Goal: Task Accomplishment & Management: Manage account settings

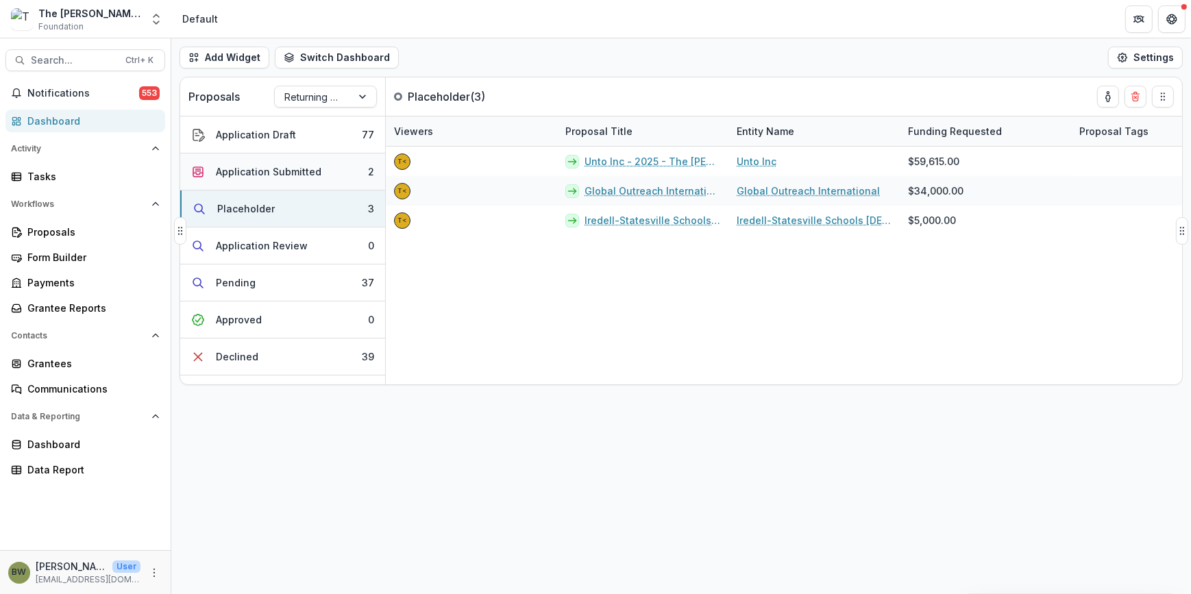
click at [247, 169] on div "Application Submitted" at bounding box center [269, 171] width 106 height 14
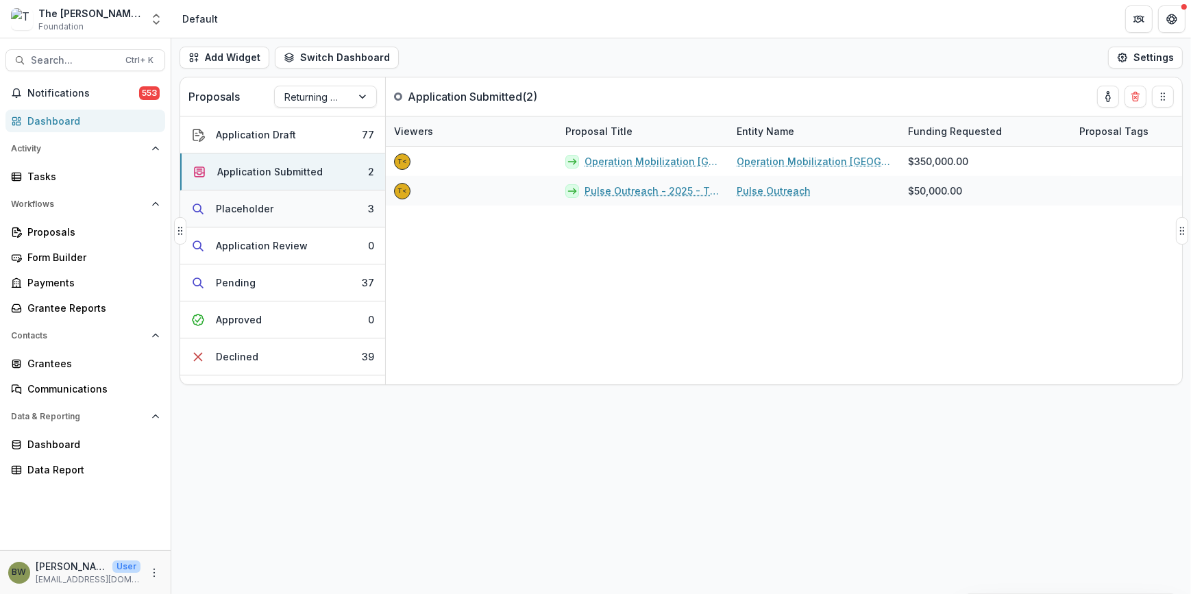
click at [243, 208] on div "Placeholder" at bounding box center [245, 208] width 58 height 14
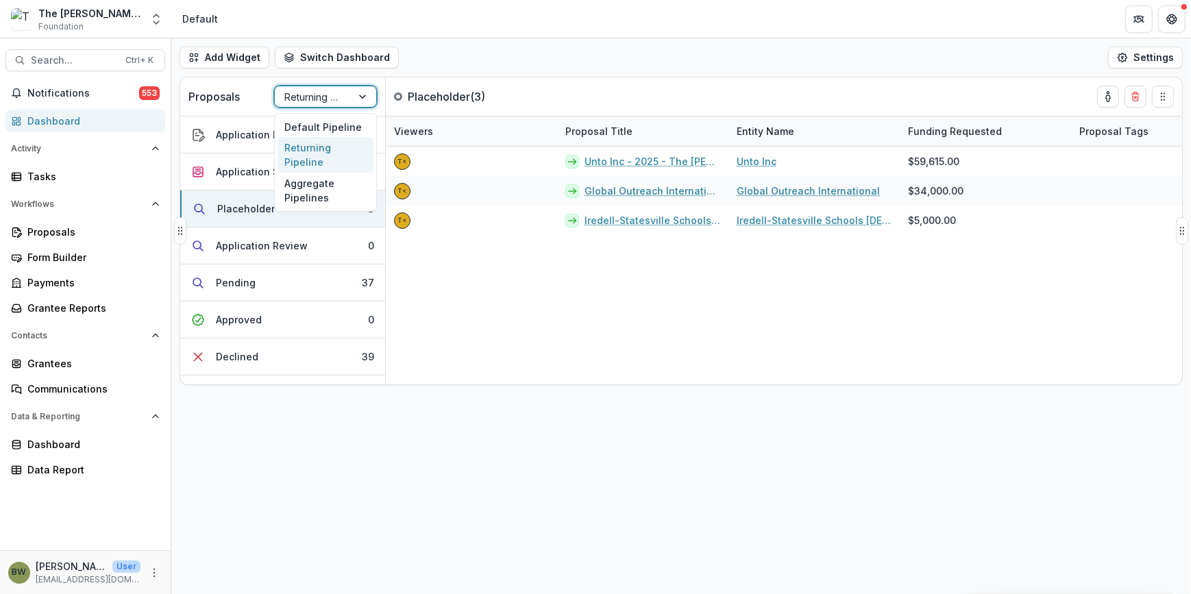
click at [351, 94] on div "Returning Pipeline" at bounding box center [313, 97] width 77 height 20
click at [344, 128] on div "Default Pipeline" at bounding box center [326, 127] width 96 height 21
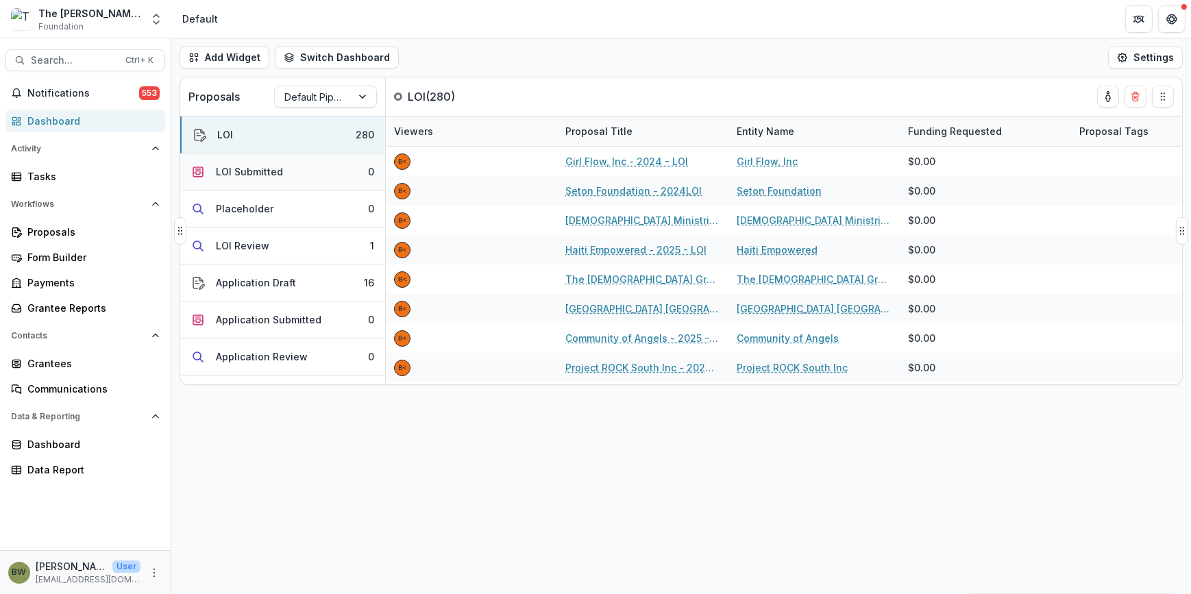
click at [217, 173] on div "LOI Submitted" at bounding box center [249, 171] width 67 height 14
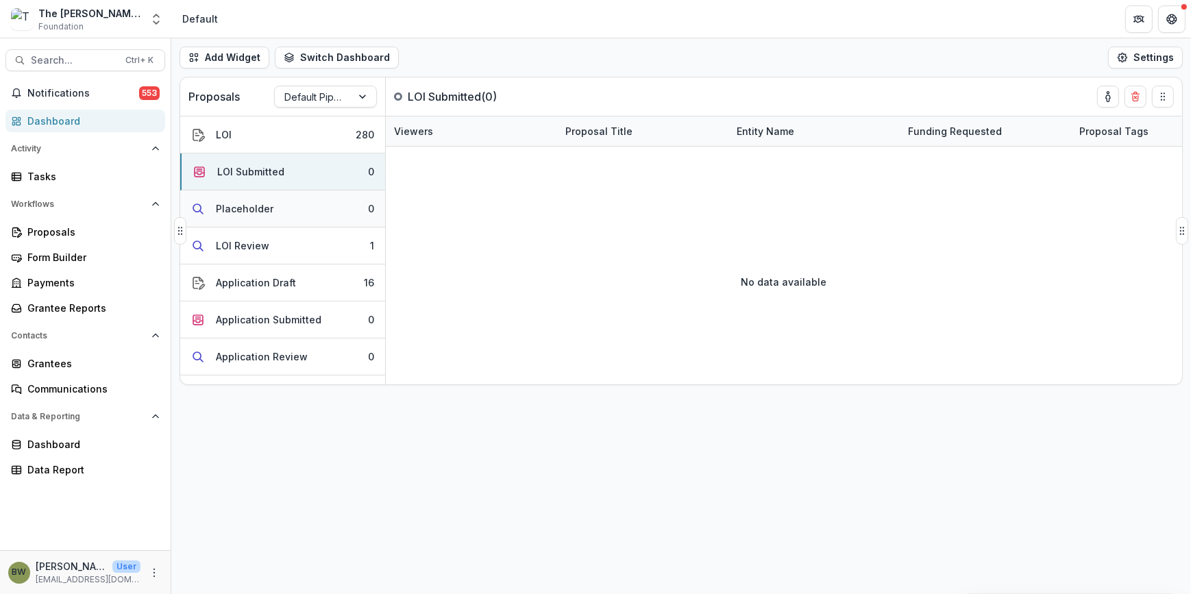
click at [244, 201] on div "Placeholder" at bounding box center [245, 208] width 58 height 14
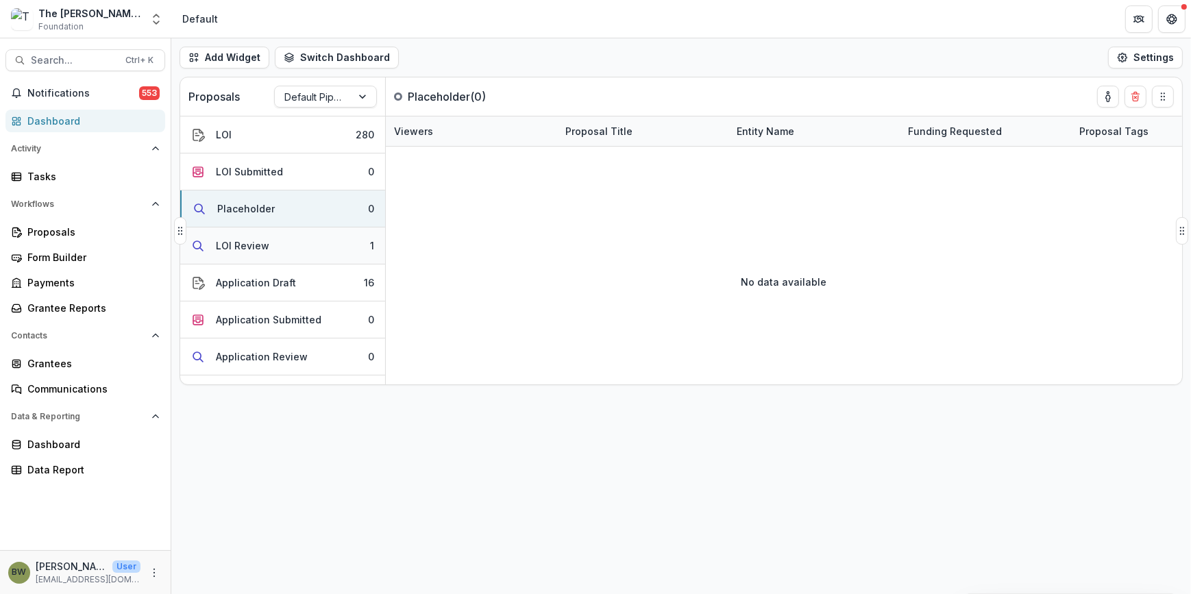
click at [248, 247] on div "LOI Review" at bounding box center [242, 245] width 53 height 14
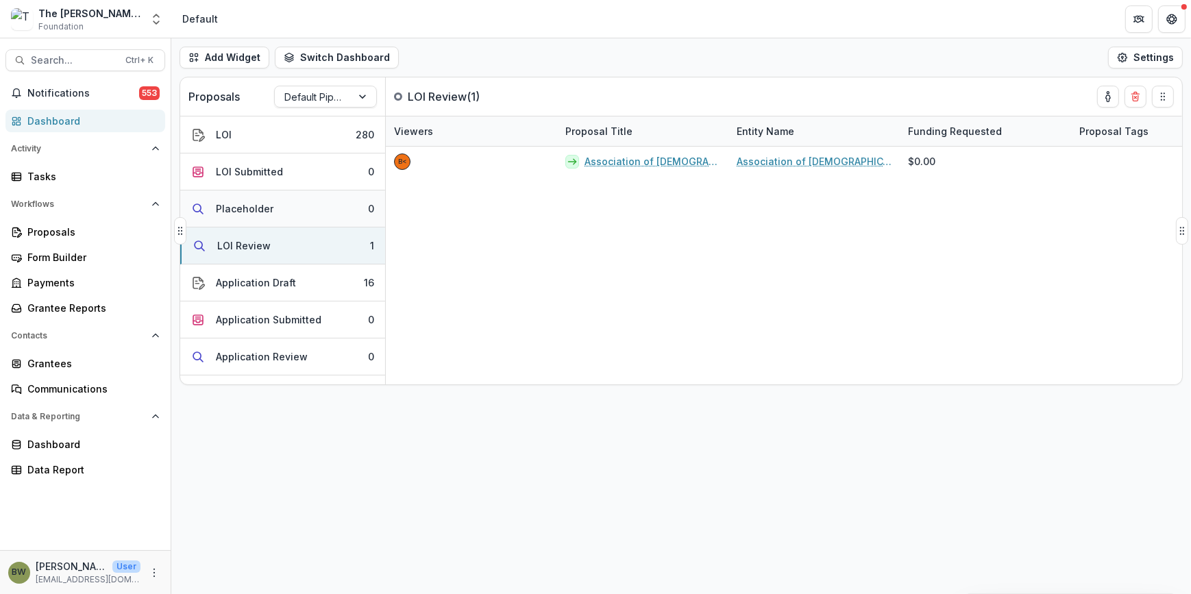
click at [258, 208] on div "Placeholder" at bounding box center [245, 208] width 58 height 14
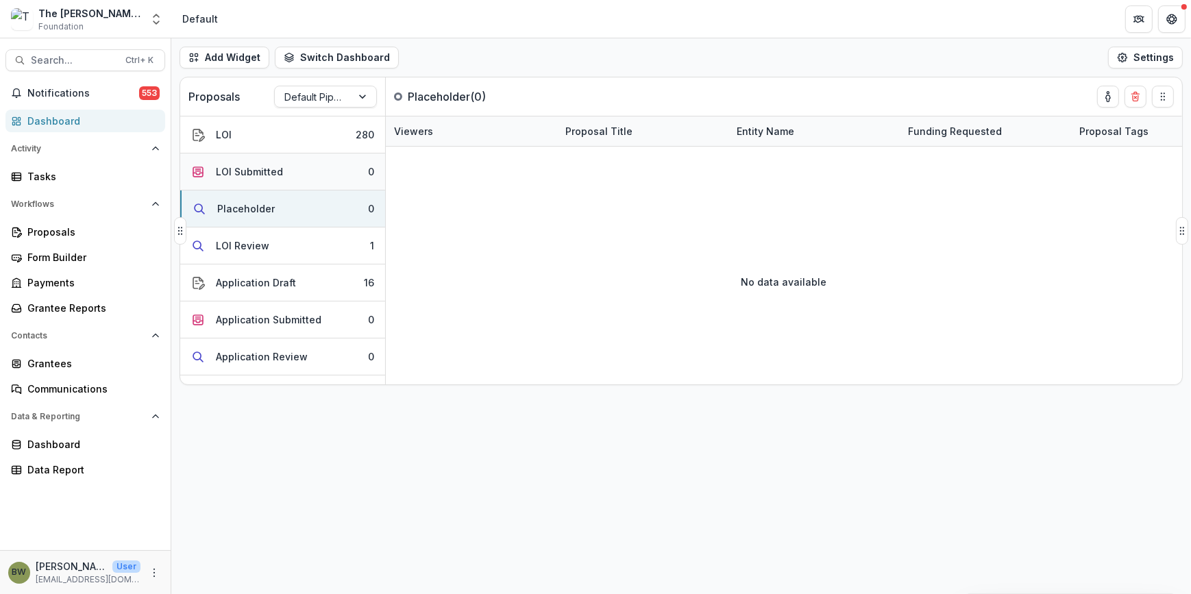
click at [264, 169] on div "LOI Submitted" at bounding box center [249, 171] width 67 height 14
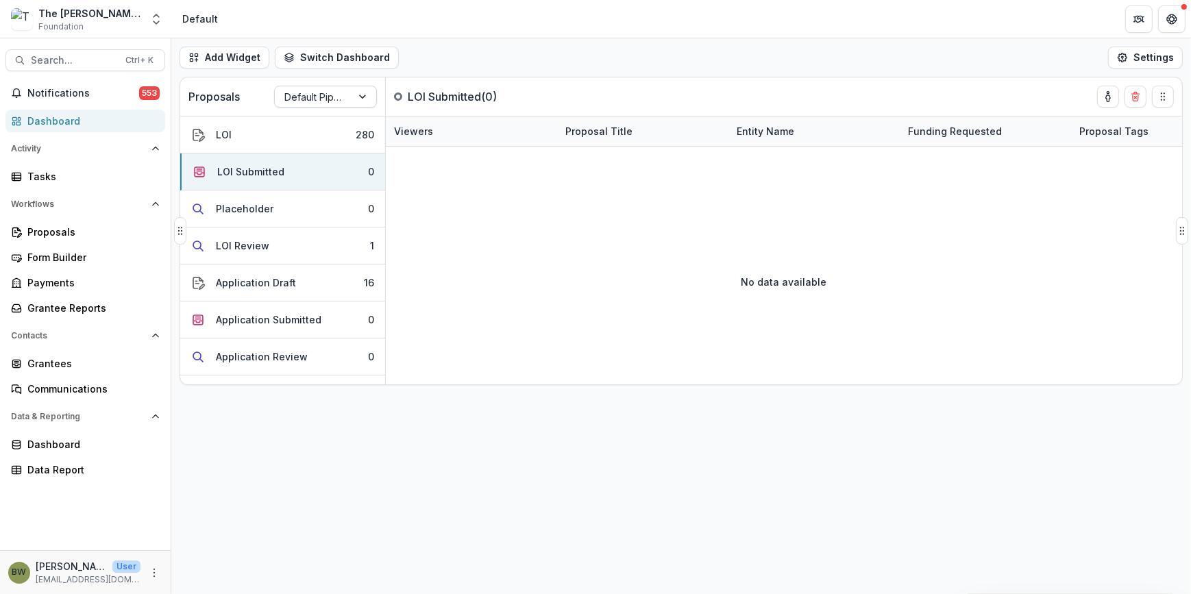
click at [318, 97] on div at bounding box center [313, 96] width 58 height 17
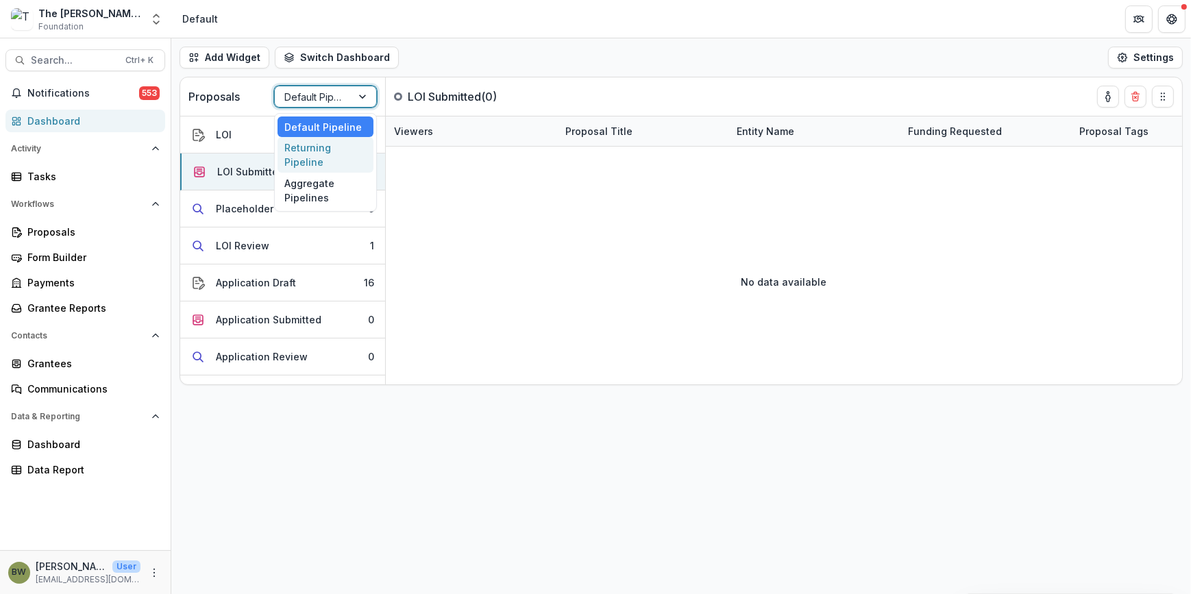
click at [308, 148] on div "Returning Pipeline" at bounding box center [326, 155] width 96 height 36
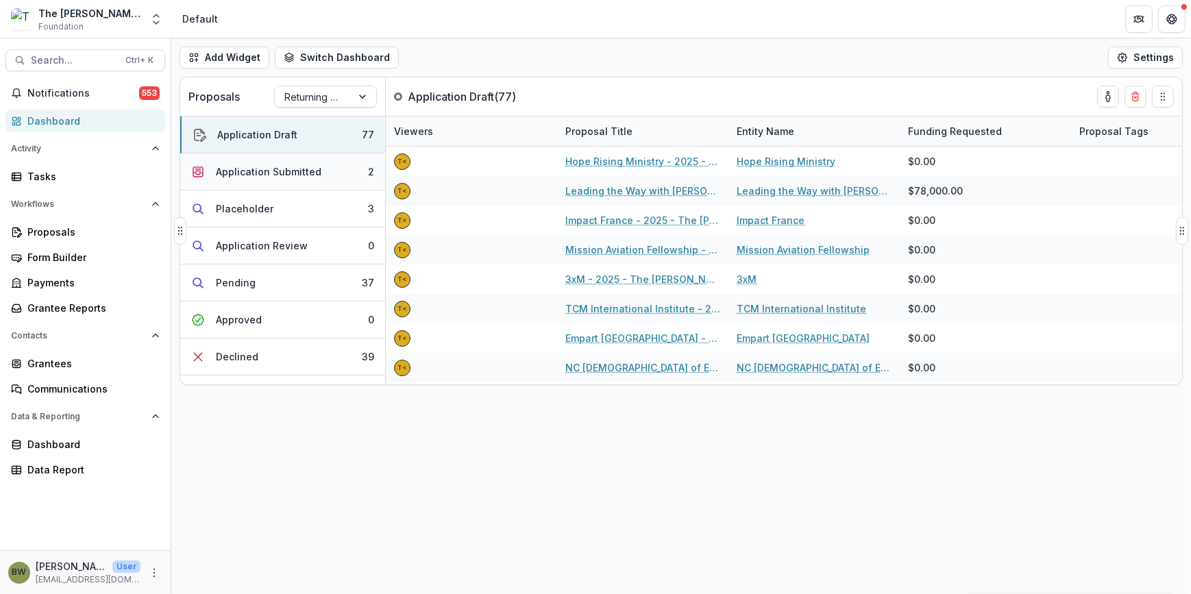
click at [256, 174] on div "Application Submitted" at bounding box center [269, 171] width 106 height 14
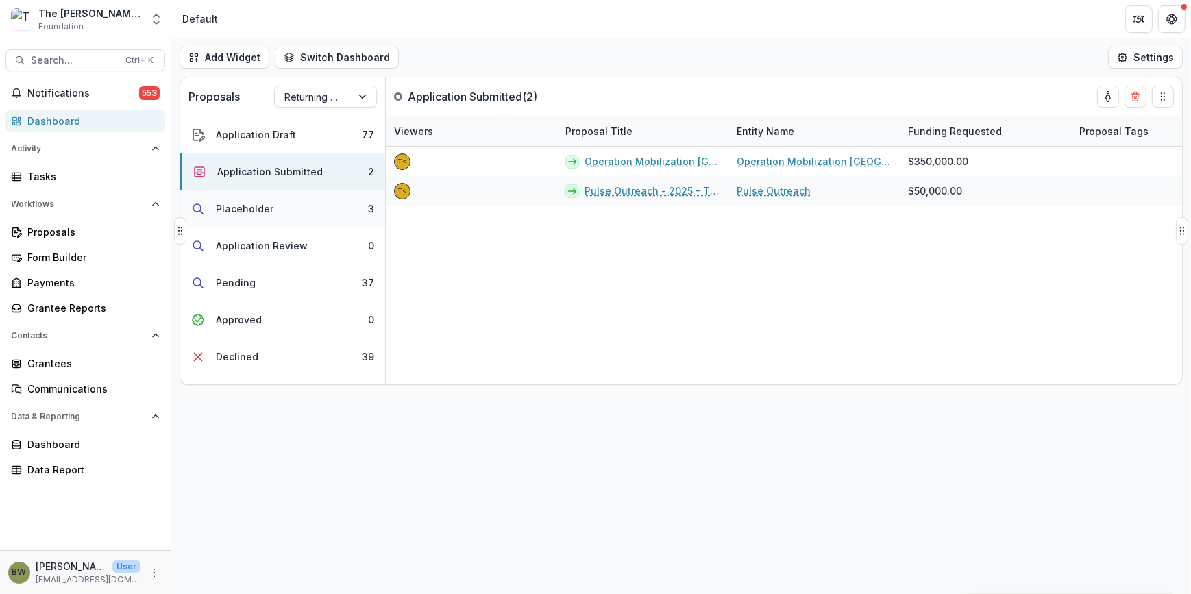
click at [252, 208] on div "Placeholder" at bounding box center [245, 208] width 58 height 14
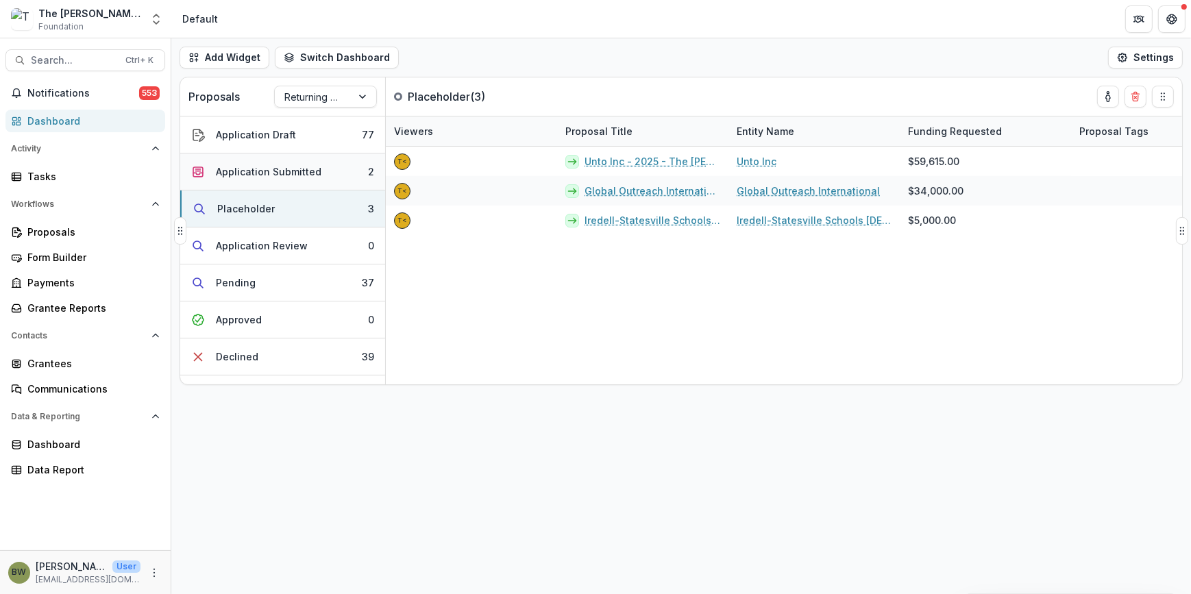
click at [267, 174] on div "Application Submitted" at bounding box center [269, 171] width 106 height 14
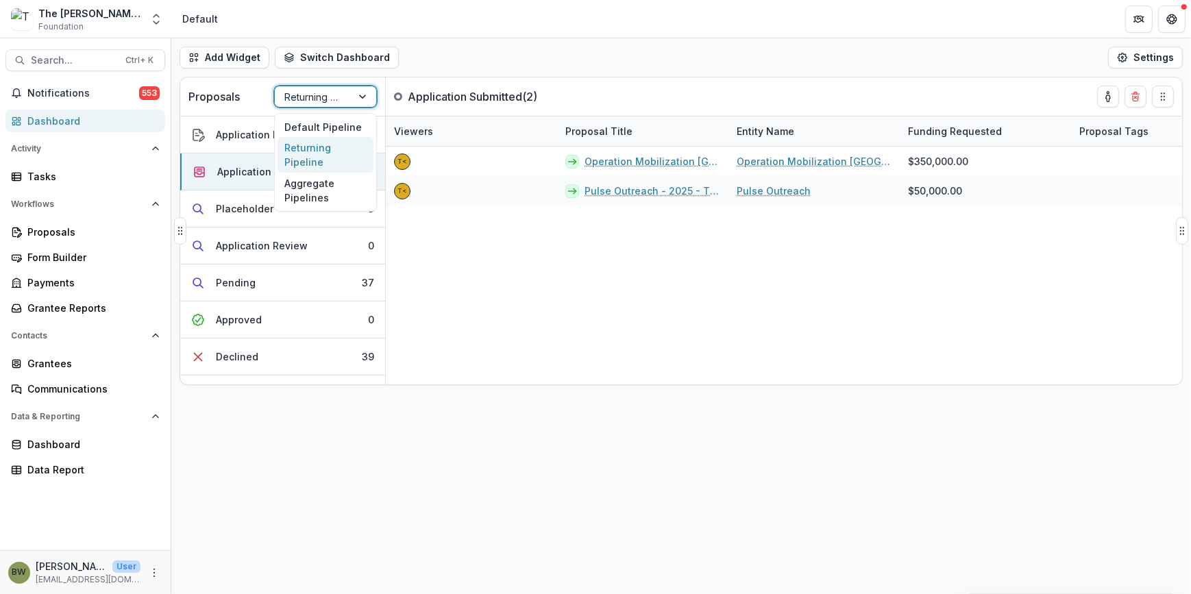
click at [338, 97] on div at bounding box center [313, 96] width 58 height 17
click at [328, 130] on div "Default Pipeline" at bounding box center [326, 127] width 96 height 21
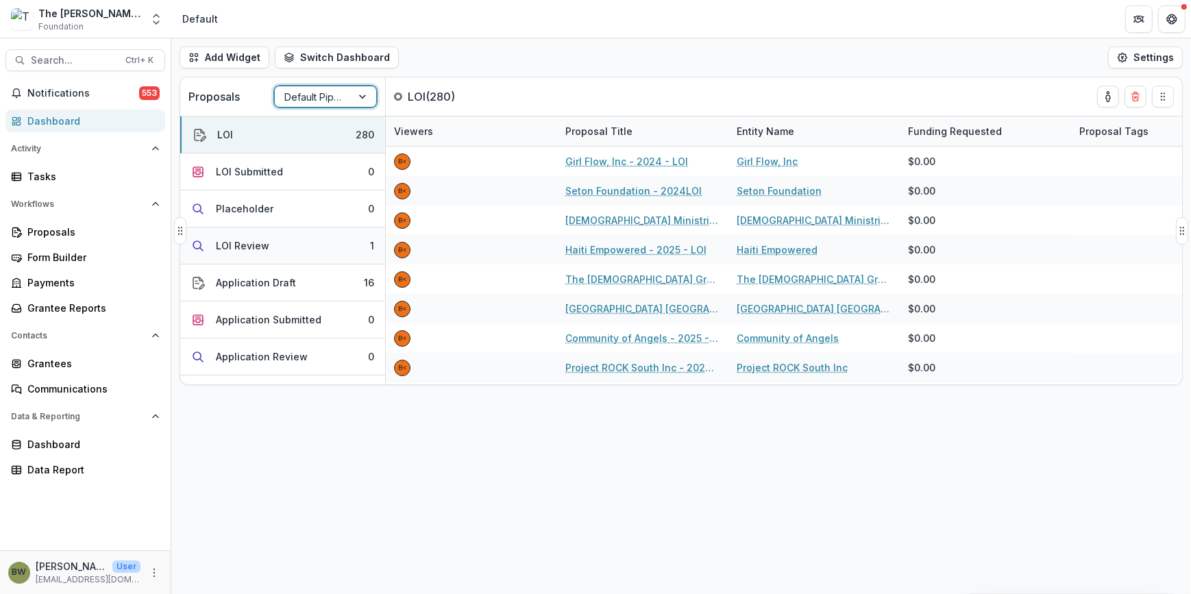
click at [227, 240] on div "LOI Review" at bounding box center [242, 245] width 53 height 14
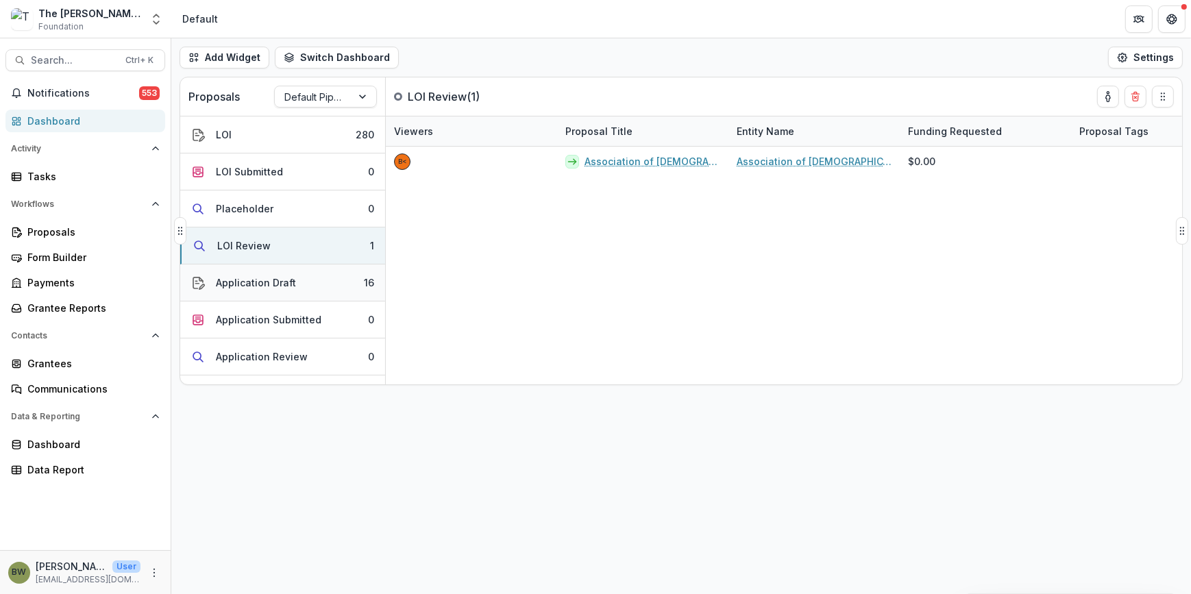
click at [240, 279] on div "Application Draft" at bounding box center [256, 282] width 80 height 14
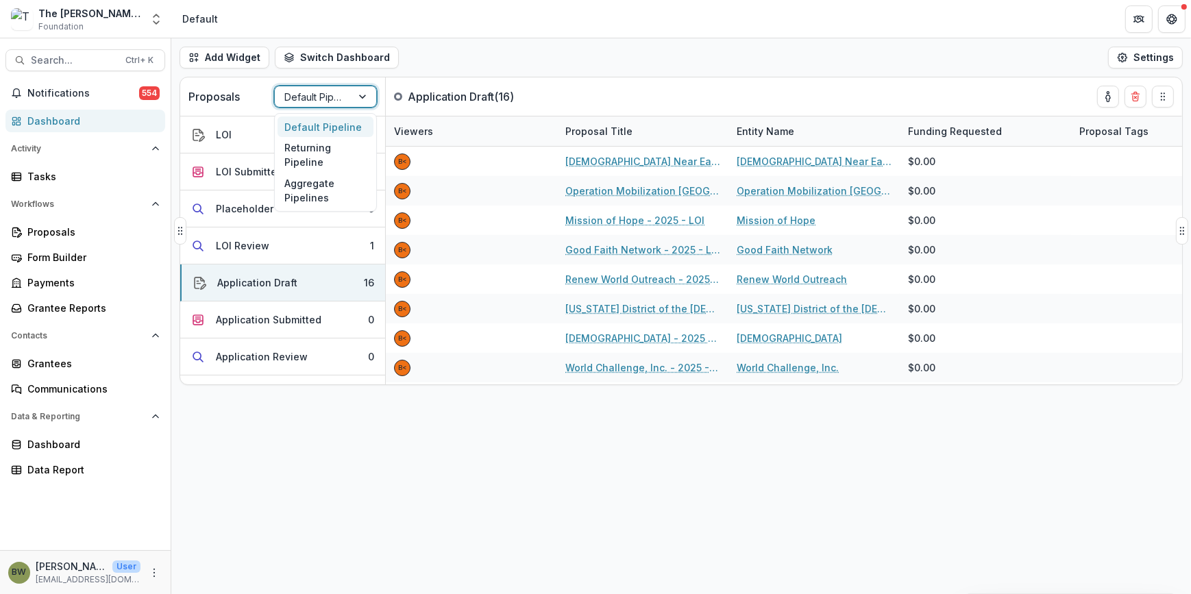
click at [315, 97] on div at bounding box center [313, 96] width 58 height 17
click at [317, 151] on div "Returning Pipeline" at bounding box center [326, 155] width 96 height 36
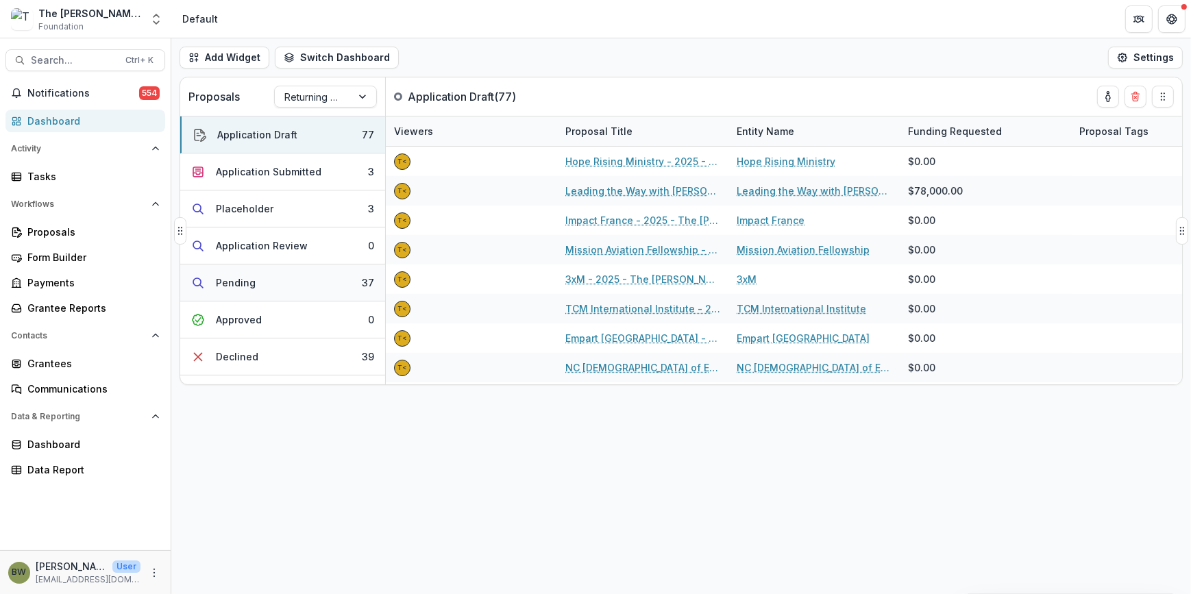
click at [243, 279] on div "Pending" at bounding box center [236, 282] width 40 height 14
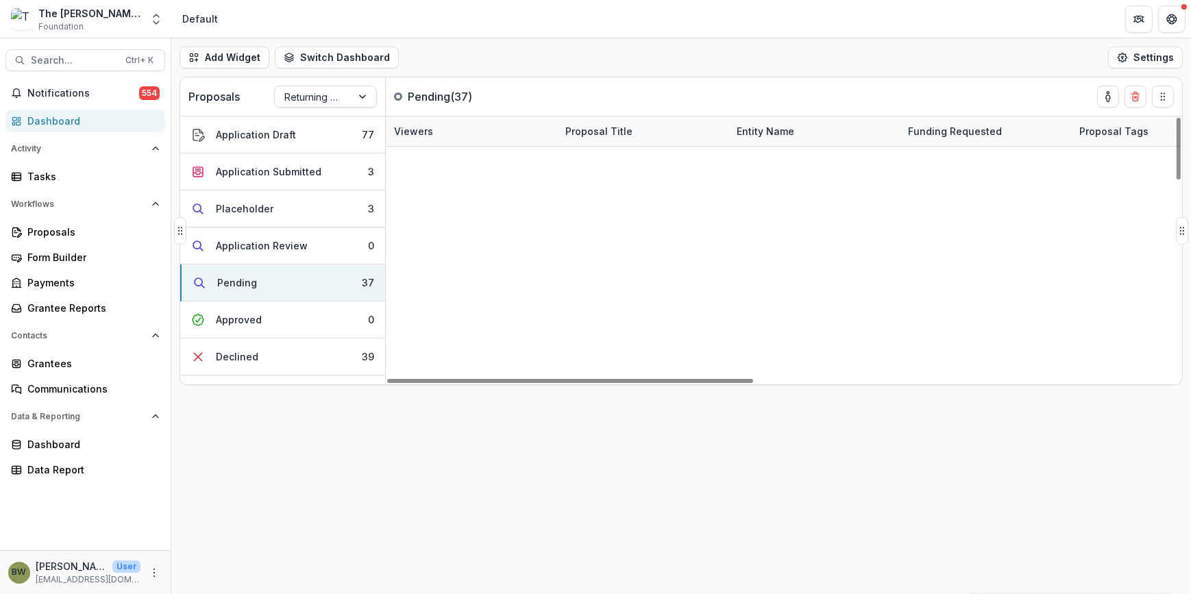
scroll to position [249, 0]
click at [630, 537] on link "Live Action - 2025 - The [PERSON_NAME] Foundation Grant Proposal Application" at bounding box center [653, 544] width 136 height 14
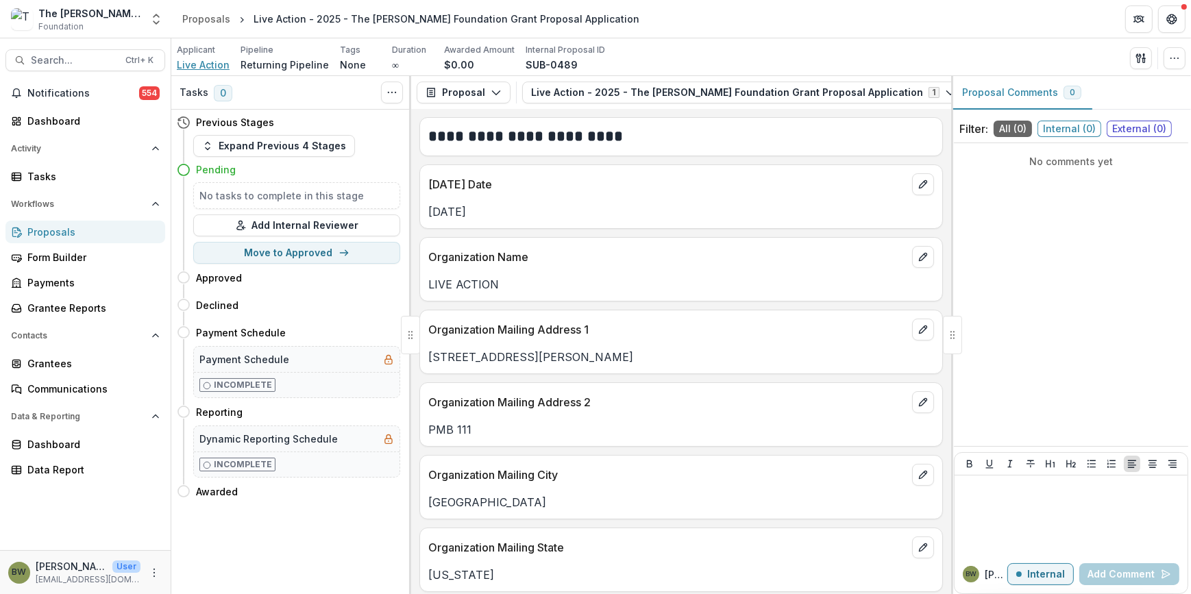
click at [199, 62] on span "Live Action" at bounding box center [203, 65] width 53 height 14
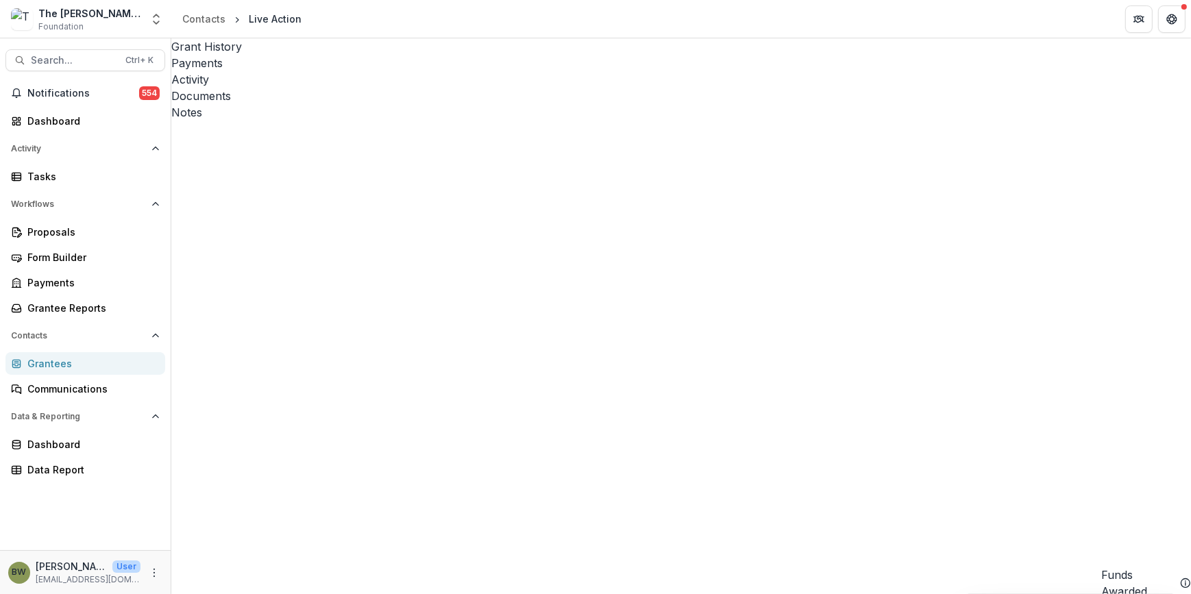
scroll to position [62, 0]
click at [88, 61] on span "Search..." at bounding box center [74, 61] width 86 height 12
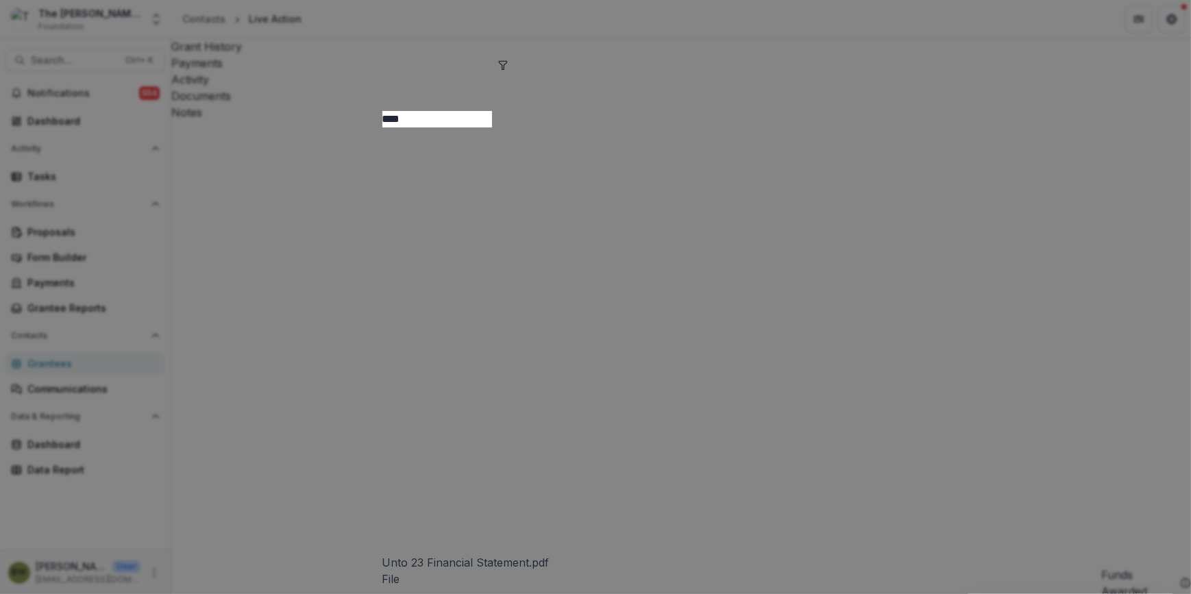
type input "****"
click at [660, 8] on div "**** Unto 23 Financial Statement.pdf File Unto IRS Determination Letter 2000.pd…" at bounding box center [595, 297] width 1191 height 594
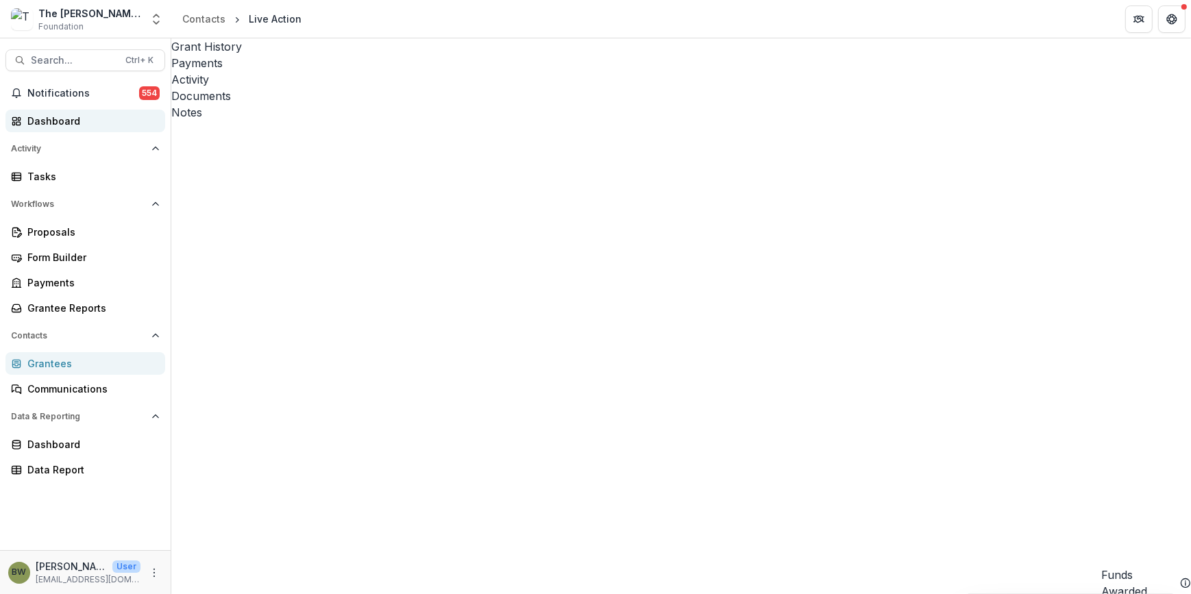
click at [58, 117] on div "Dashboard" at bounding box center [90, 121] width 127 height 14
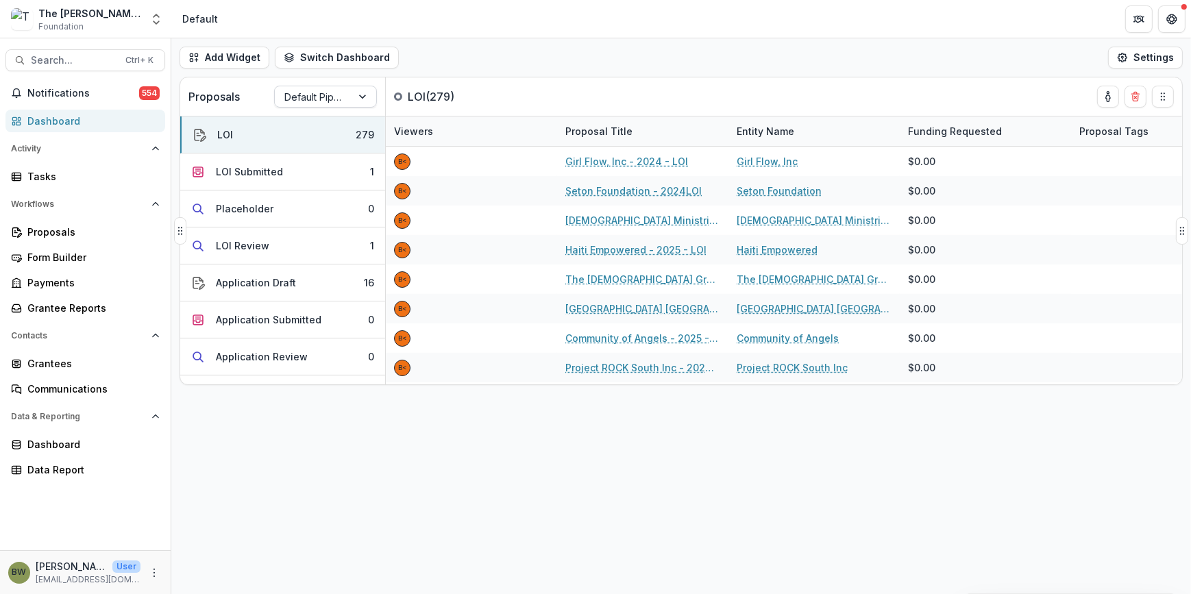
click at [302, 97] on div at bounding box center [313, 96] width 58 height 17
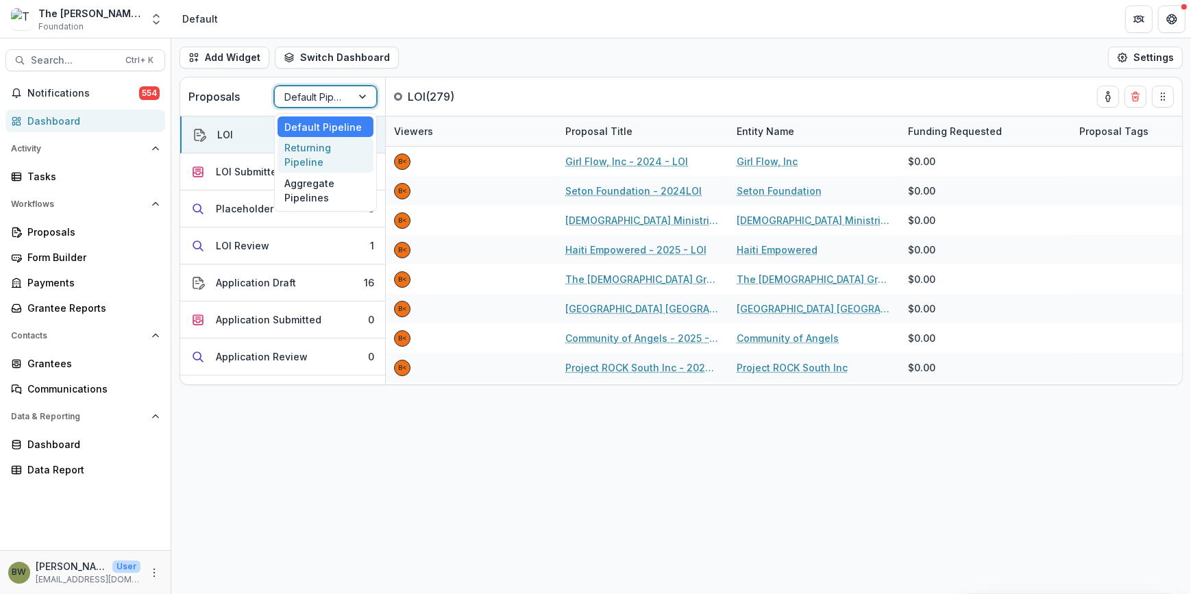
click at [312, 154] on div "Returning Pipeline" at bounding box center [326, 155] width 96 height 36
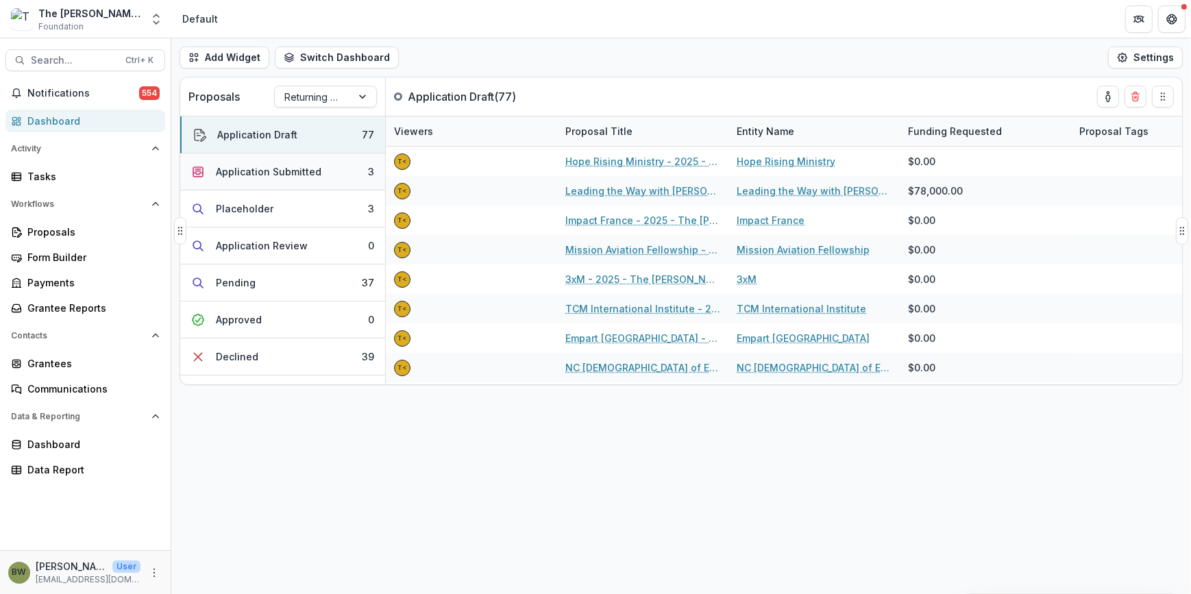
click at [291, 171] on div "Application Submitted" at bounding box center [269, 171] width 106 height 14
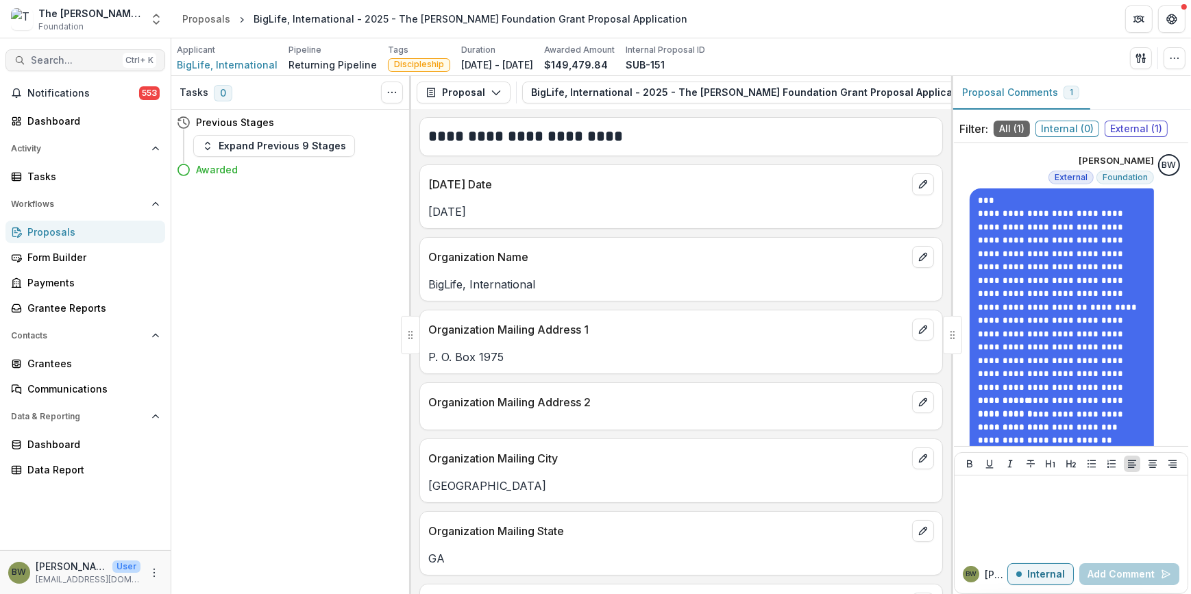
click at [70, 66] on button "Search... Ctrl + K" at bounding box center [85, 60] width 160 height 22
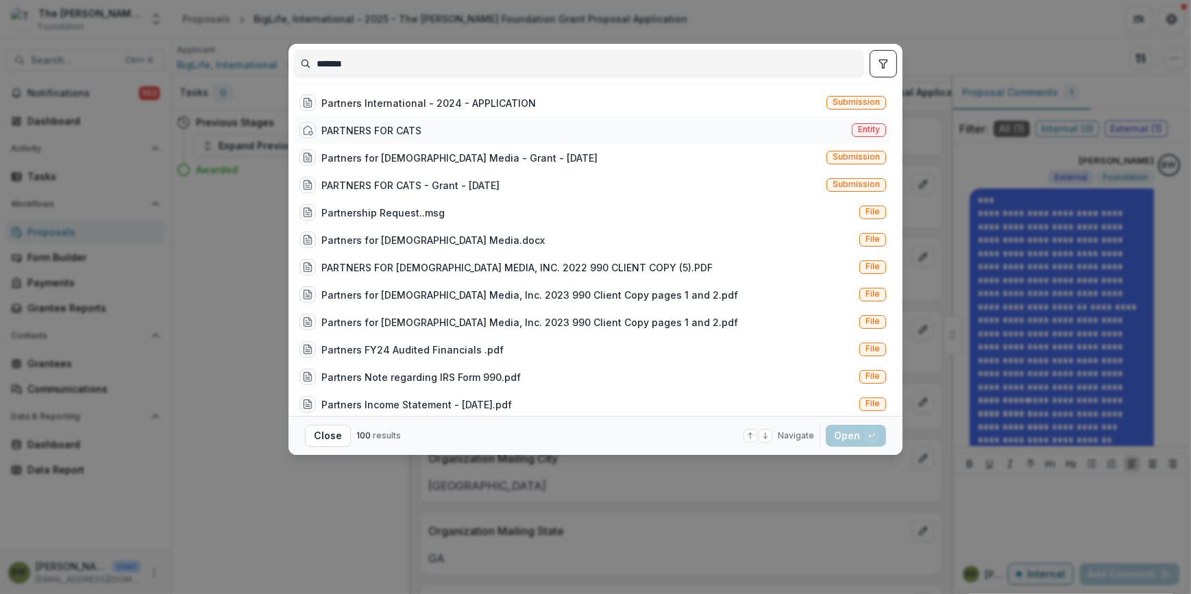
type input "*******"
click at [863, 127] on span "Entity" at bounding box center [869, 130] width 22 height 10
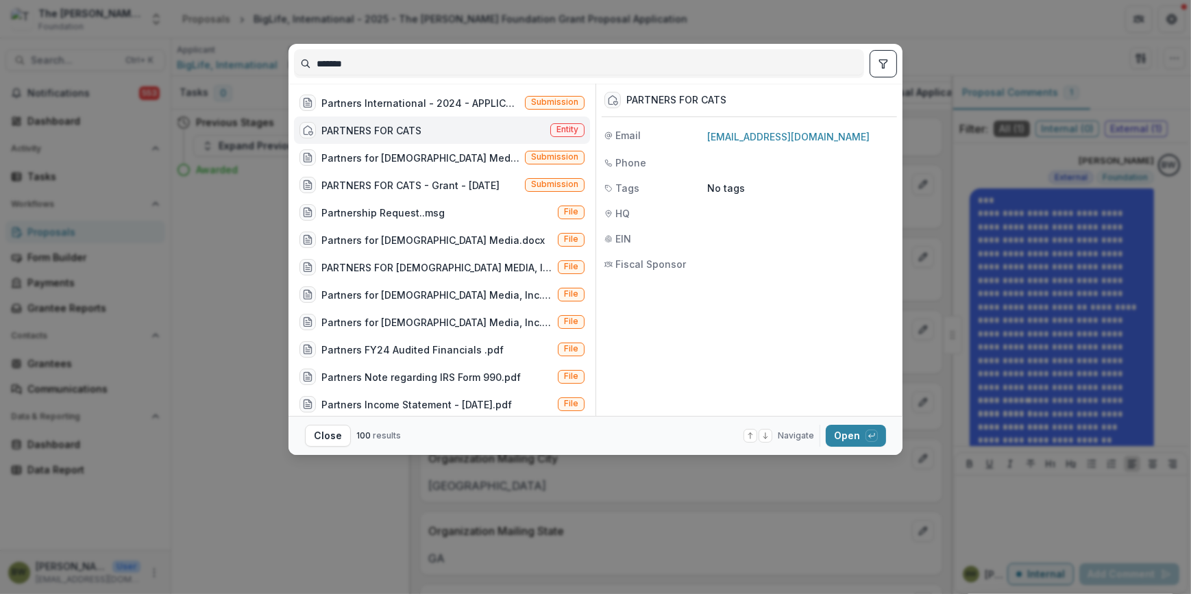
click at [565, 126] on span "Entity" at bounding box center [567, 130] width 22 height 10
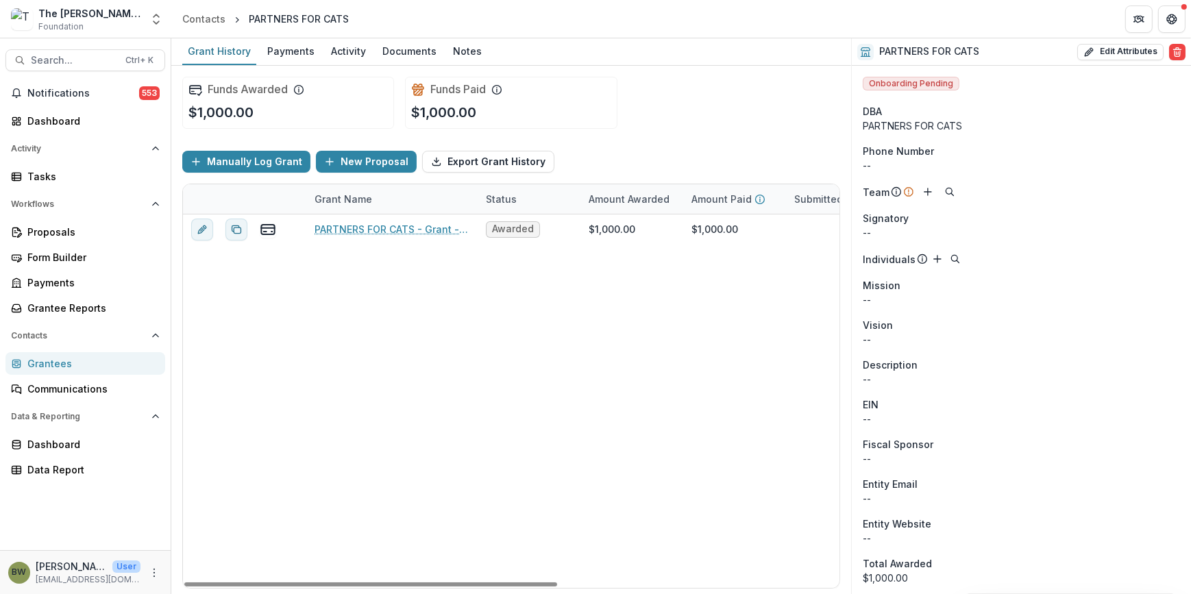
drag, startPoint x: 389, startPoint y: 582, endPoint x: 212, endPoint y: 565, distance: 176.9
click at [215, 583] on div at bounding box center [370, 585] width 373 height 4
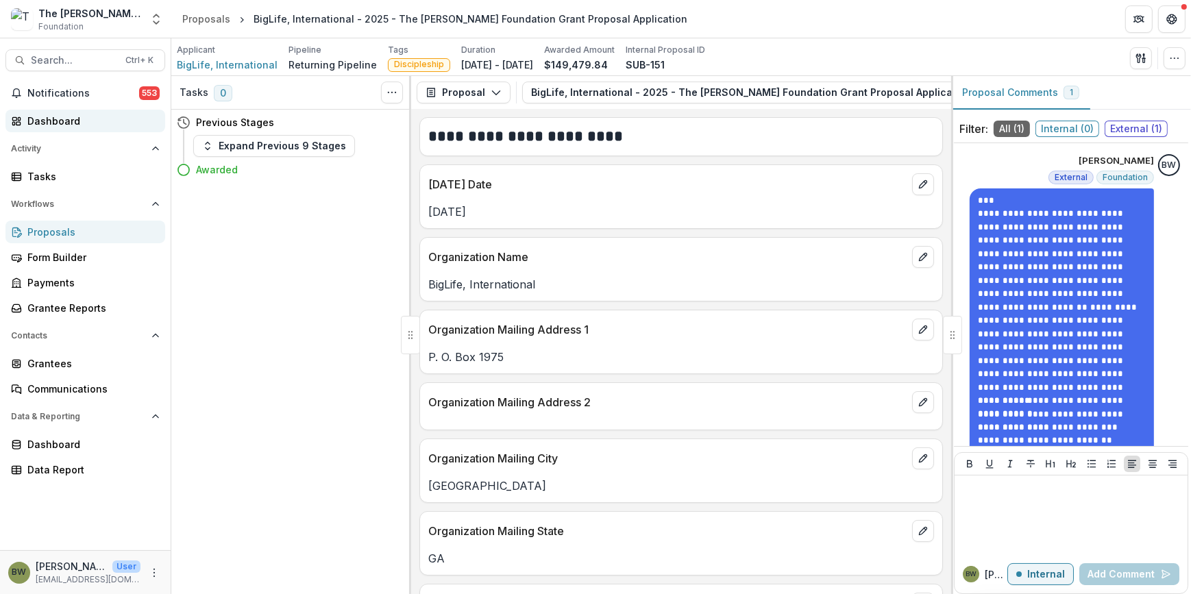
click at [59, 117] on div "Dashboard" at bounding box center [90, 121] width 127 height 14
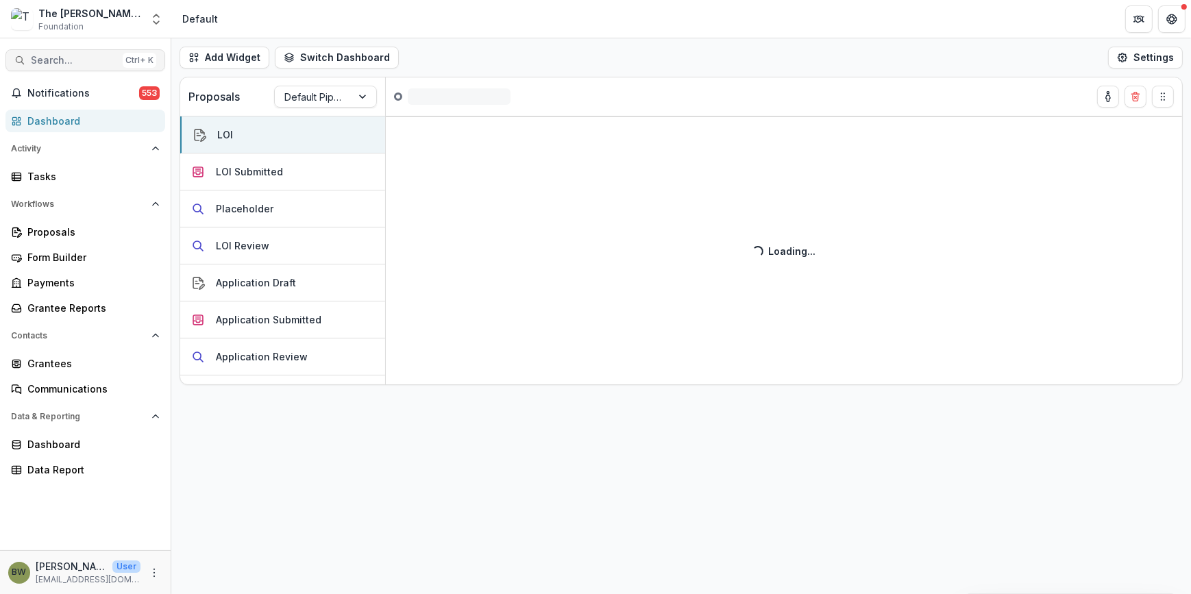
click at [62, 57] on span "Search..." at bounding box center [74, 61] width 86 height 12
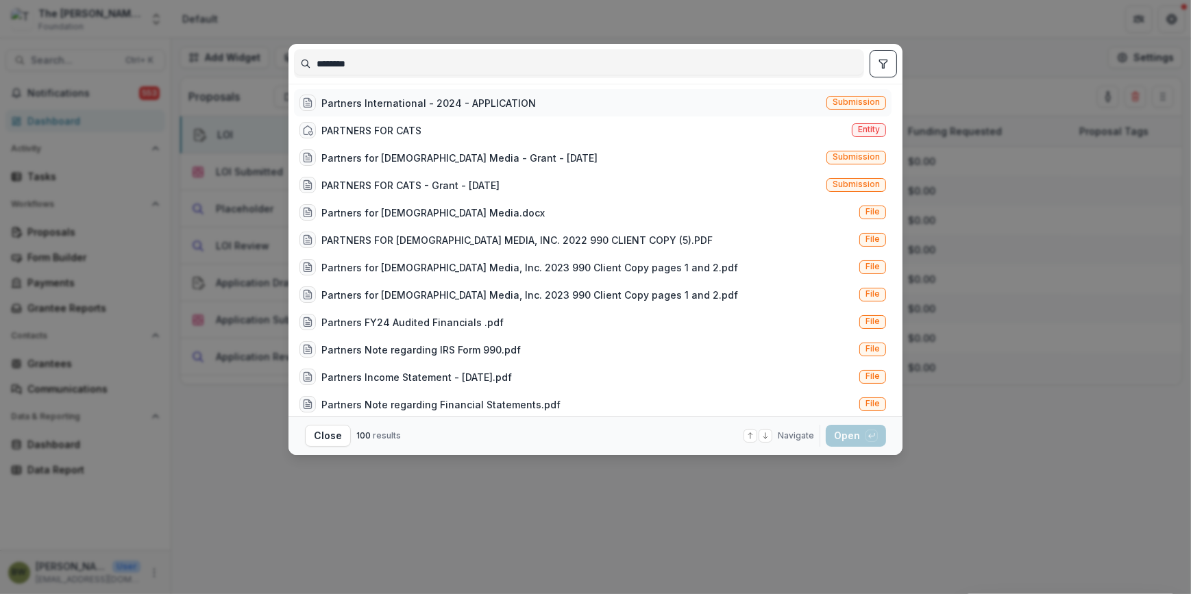
type input "********"
click at [857, 99] on span "Submission" at bounding box center [856, 102] width 47 height 10
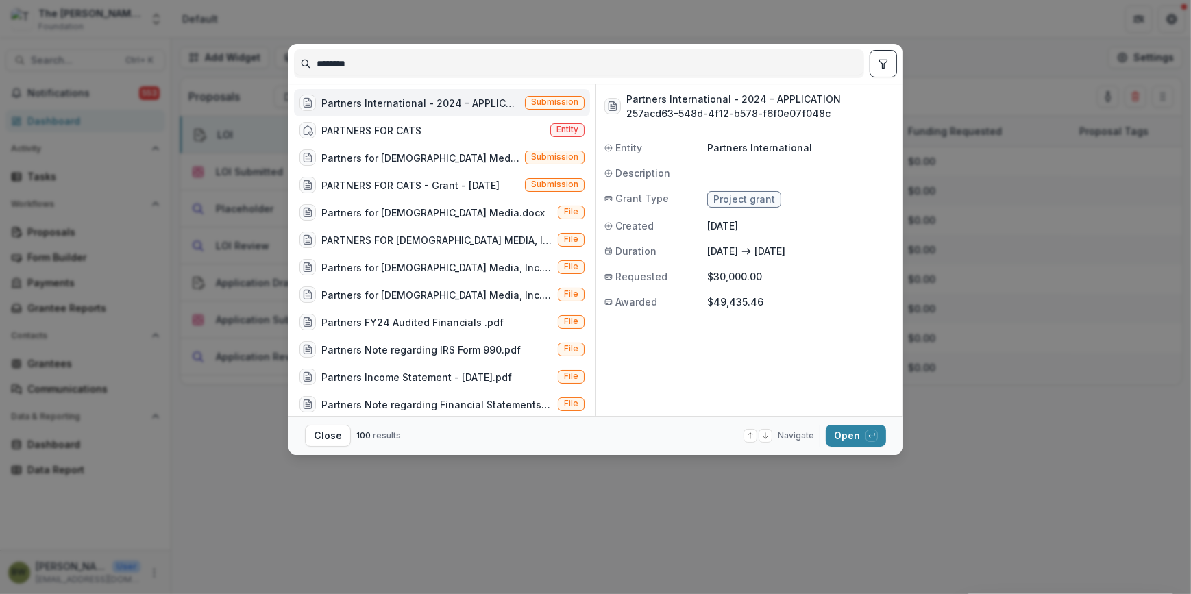
click at [437, 106] on div "Partners International - 2024 - APPLICATION" at bounding box center [420, 103] width 198 height 14
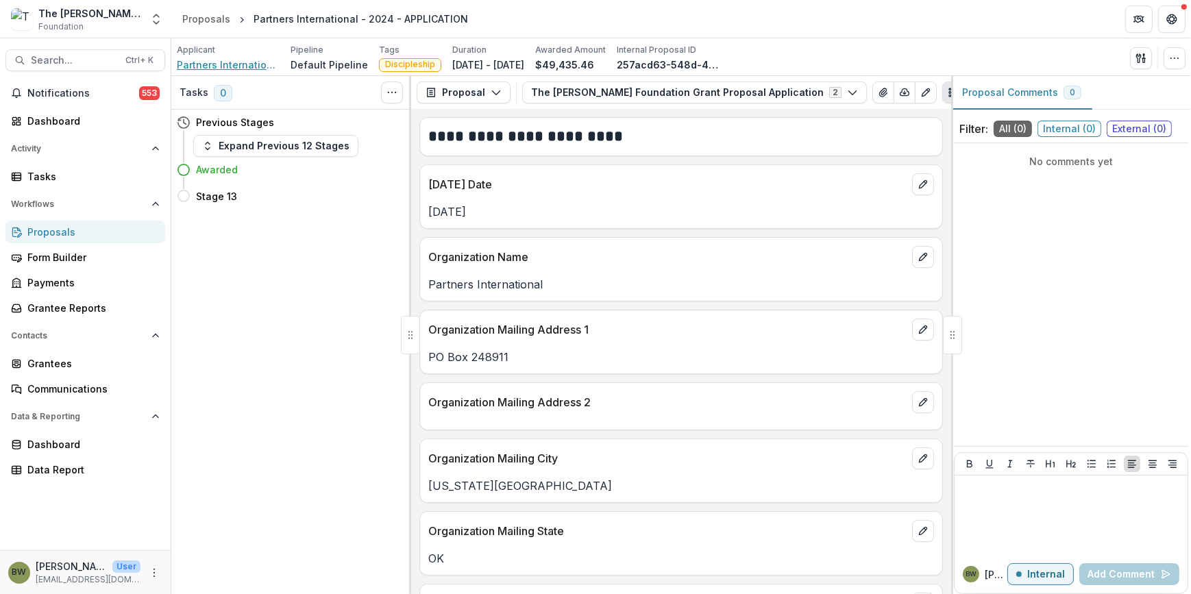
click at [222, 63] on span "Partners International" at bounding box center [228, 65] width 103 height 14
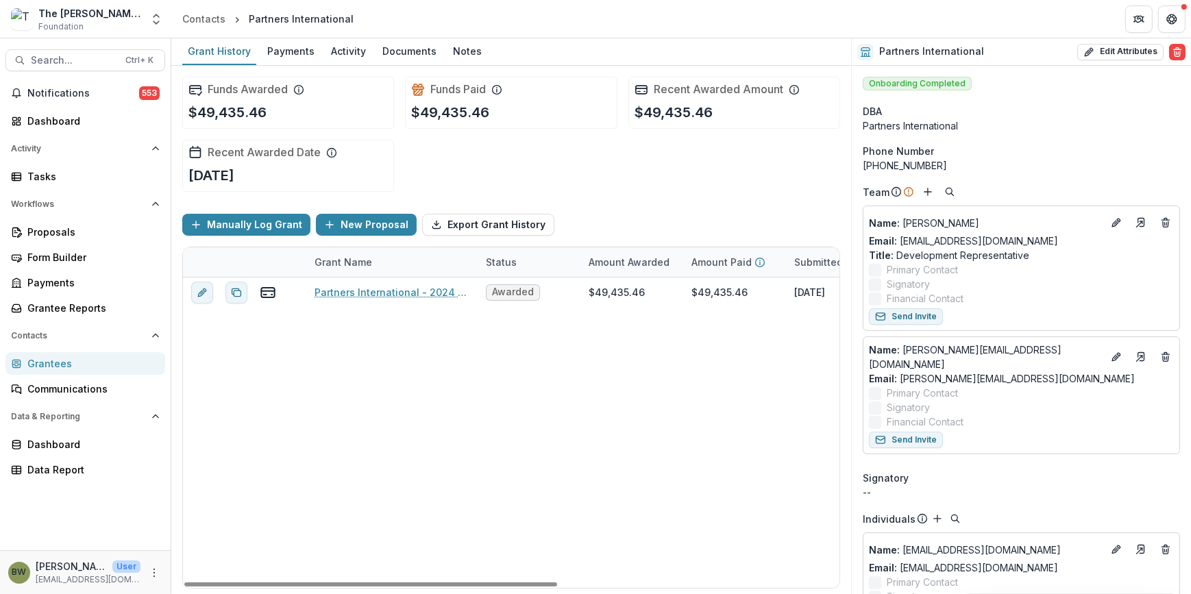
drag, startPoint x: 541, startPoint y: 583, endPoint x: 884, endPoint y: 500, distance: 352.5
click at [400, 583] on div at bounding box center [370, 585] width 373 height 4
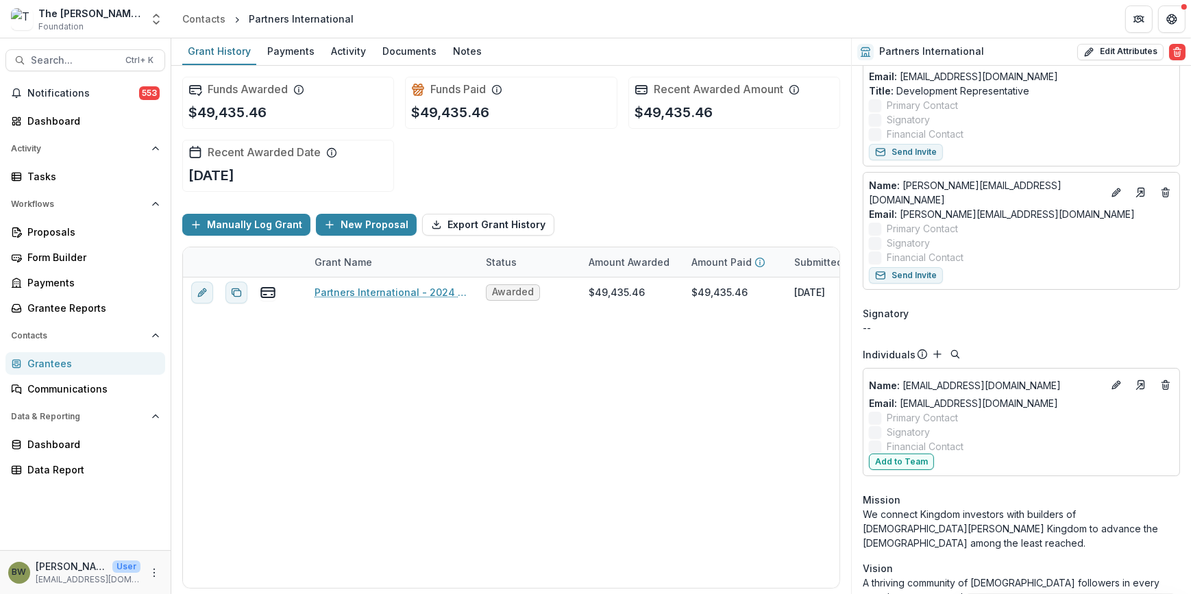
scroll to position [186, 0]
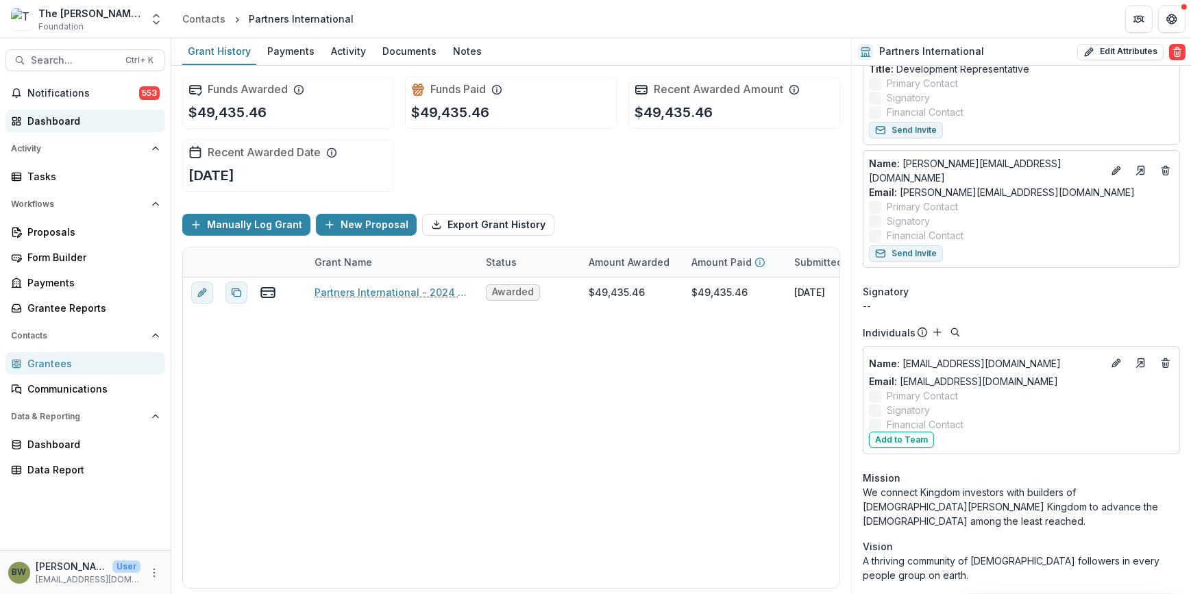
click at [59, 116] on div "Dashboard" at bounding box center [90, 121] width 127 height 14
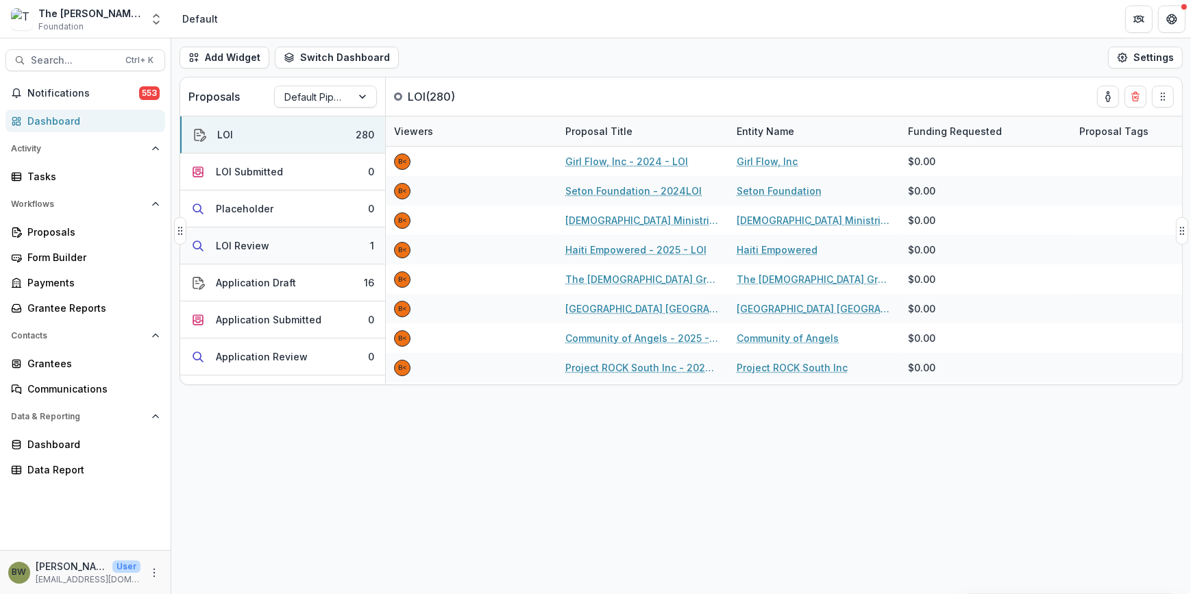
click at [247, 254] on button "LOI Review 1" at bounding box center [282, 246] width 205 height 37
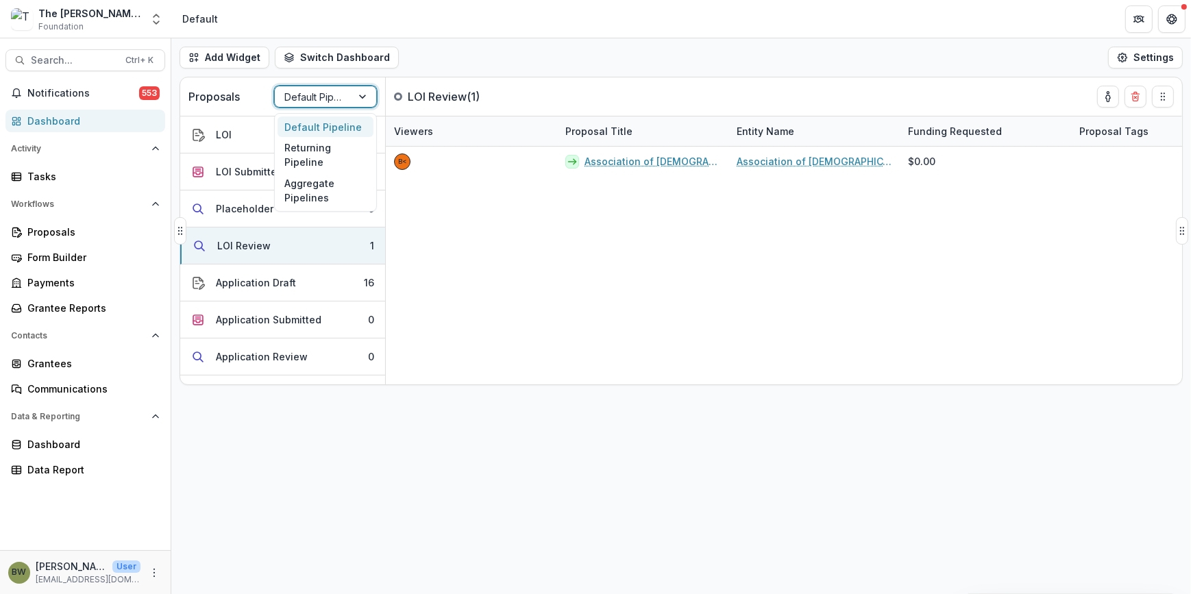
click at [309, 104] on div at bounding box center [313, 96] width 58 height 17
click at [309, 156] on div "Returning Pipeline" at bounding box center [326, 155] width 96 height 36
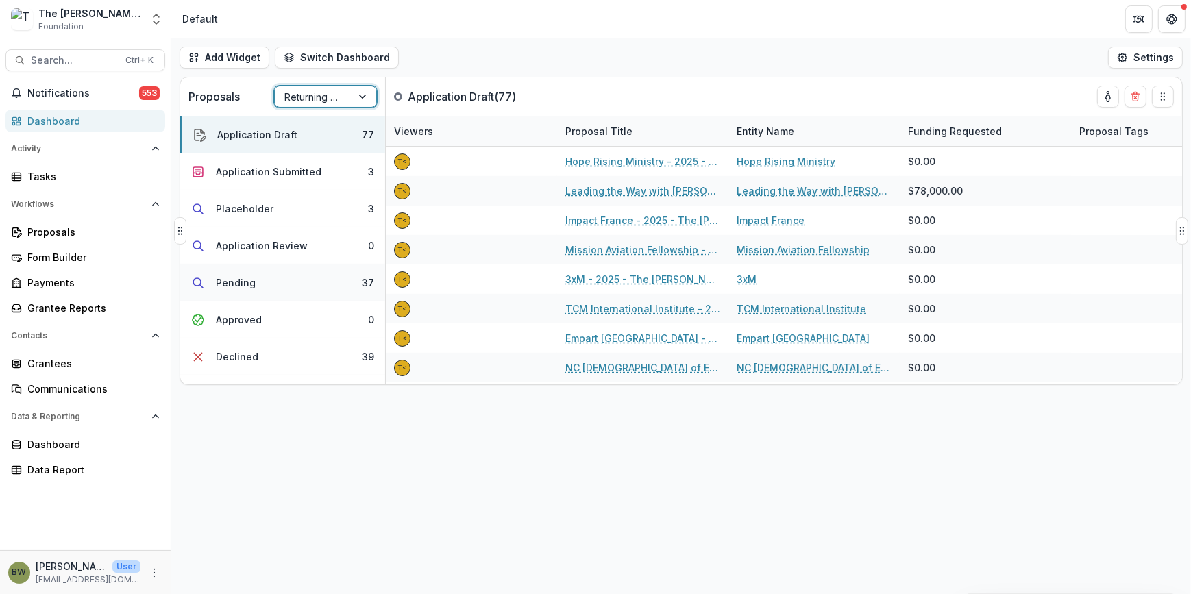
click at [236, 281] on div "Pending" at bounding box center [236, 282] width 40 height 14
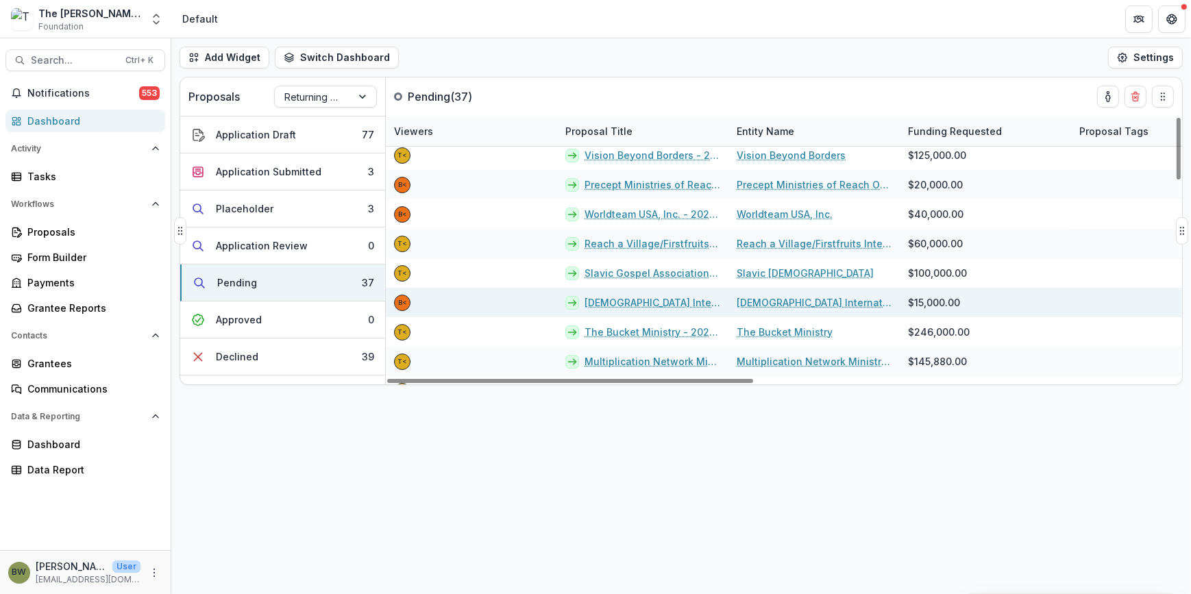
scroll to position [186, 0]
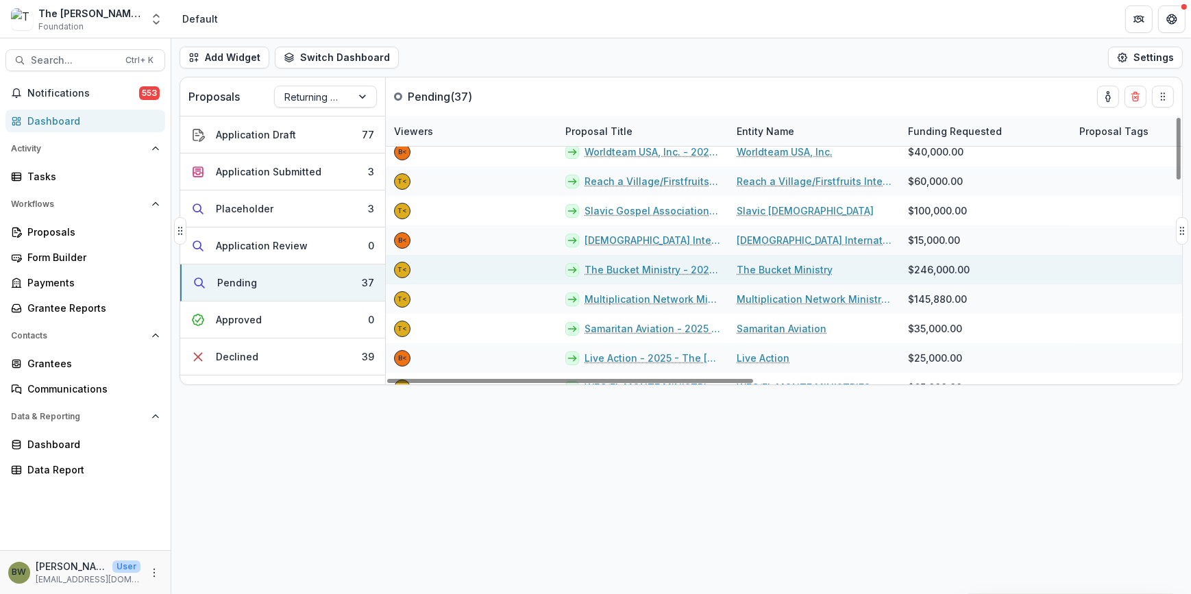
click at [637, 268] on link "The Bucket Ministry - 2025 - The [PERSON_NAME] Foundation Grant Proposal Applic…" at bounding box center [653, 269] width 136 height 14
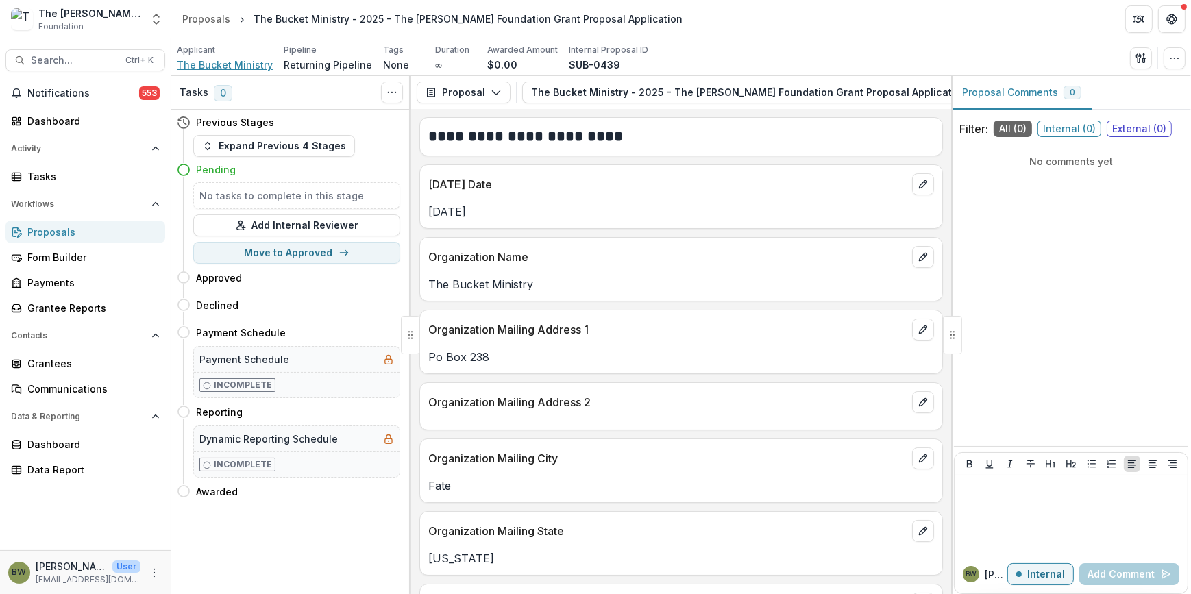
click at [251, 65] on span "The Bucket Ministry" at bounding box center [225, 65] width 96 height 14
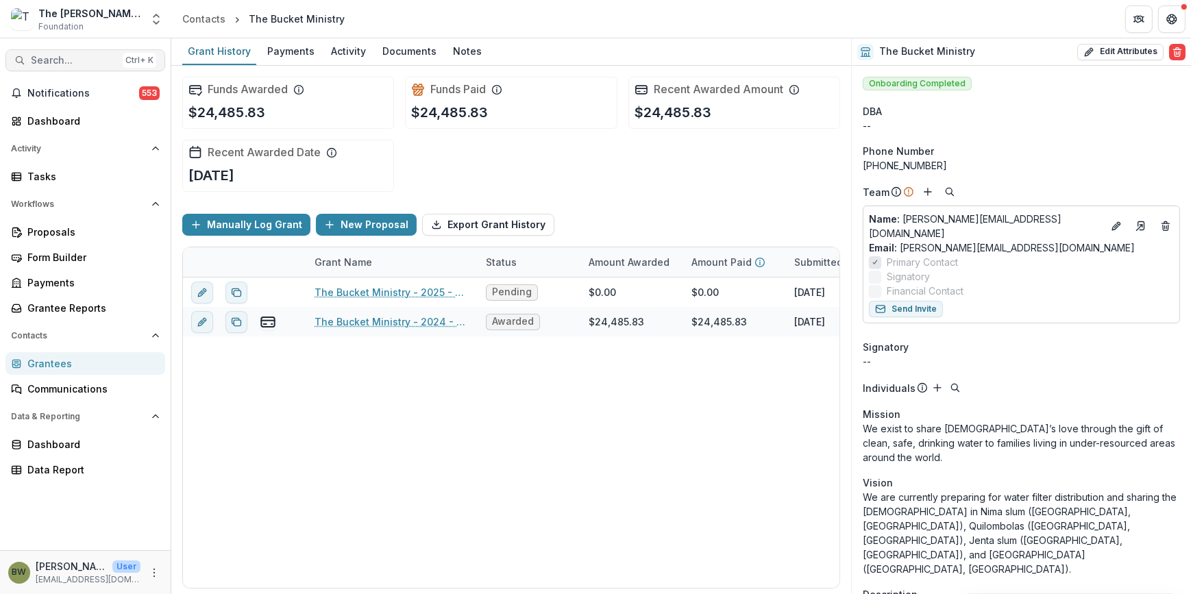
click at [79, 51] on button "Search... Ctrl + K" at bounding box center [85, 60] width 160 height 22
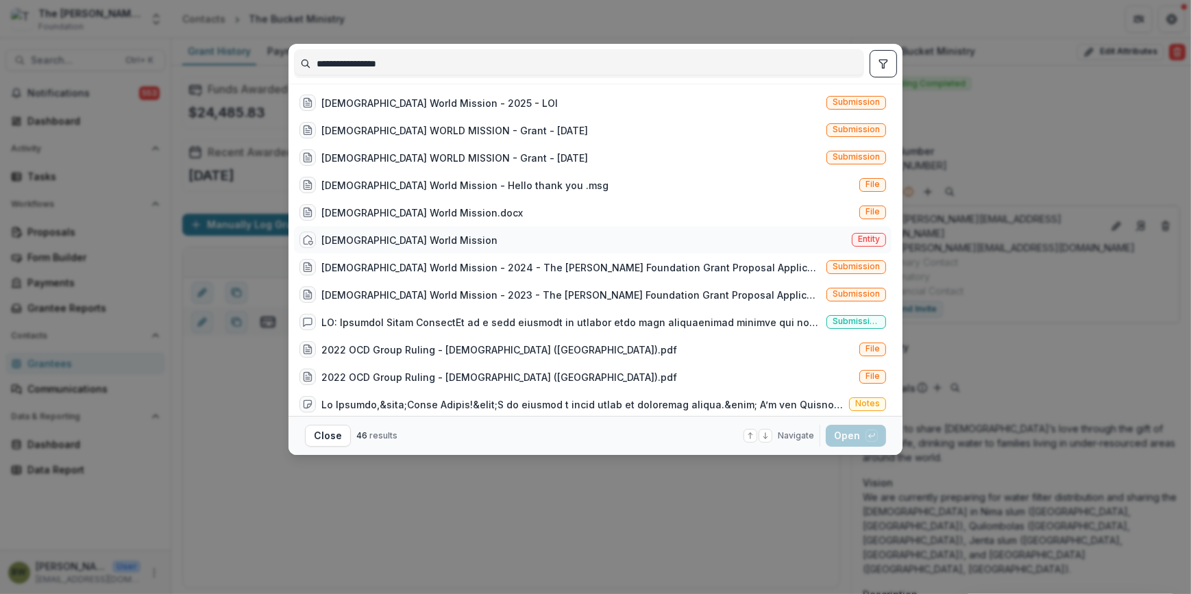
type input "**********"
click at [377, 232] on div "[DEMOGRAPHIC_DATA] World Mission" at bounding box center [398, 240] width 198 height 16
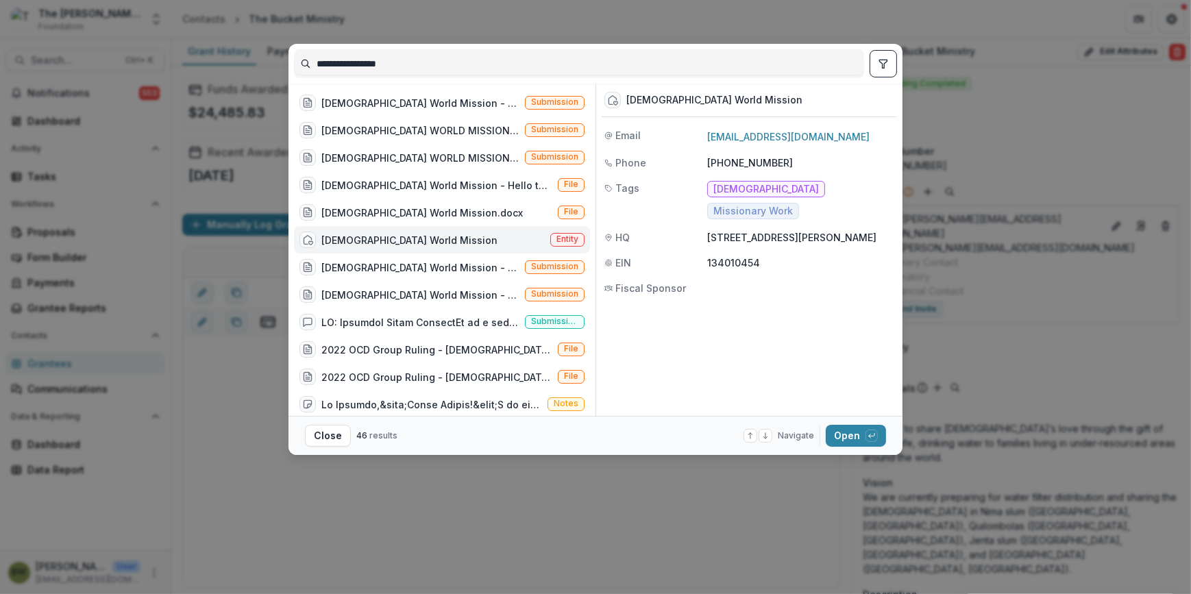
click at [568, 239] on span "Entity" at bounding box center [567, 239] width 22 height 10
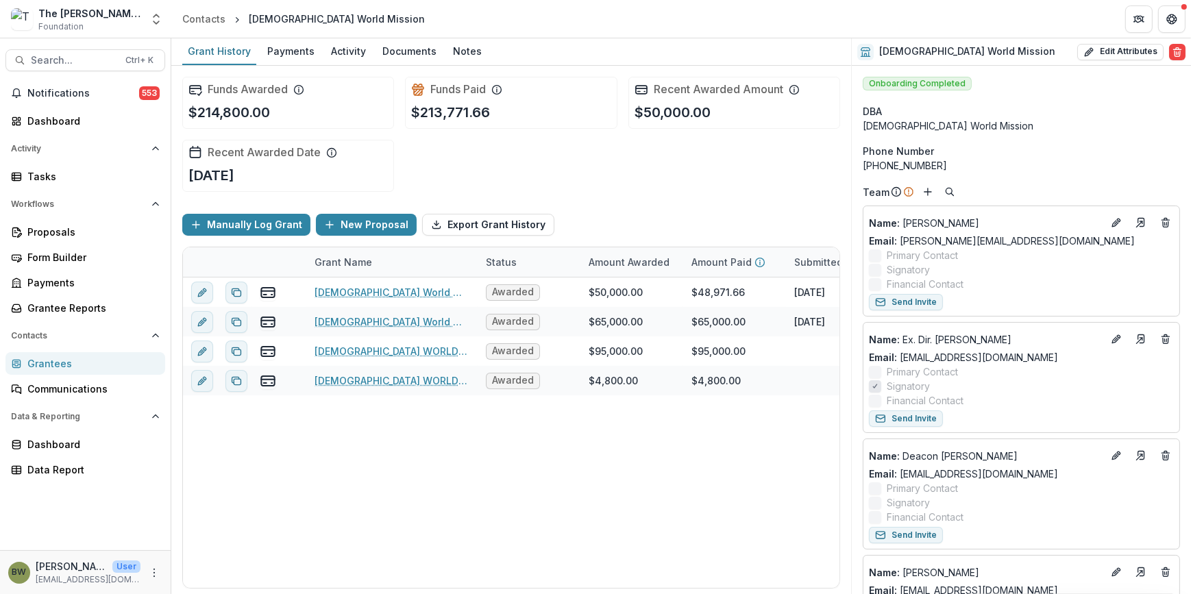
scroll to position [62, 0]
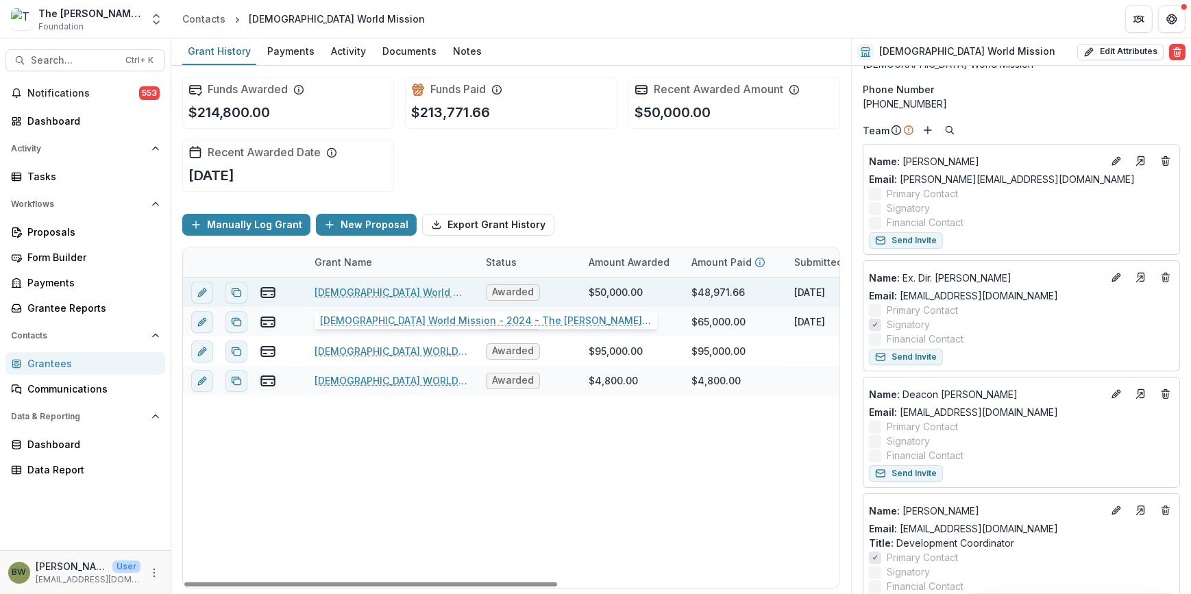
click at [367, 291] on link "[DEMOGRAPHIC_DATA] World Mission - 2024 - The [PERSON_NAME] Foundation Grant Pr…" at bounding box center [392, 292] width 155 height 14
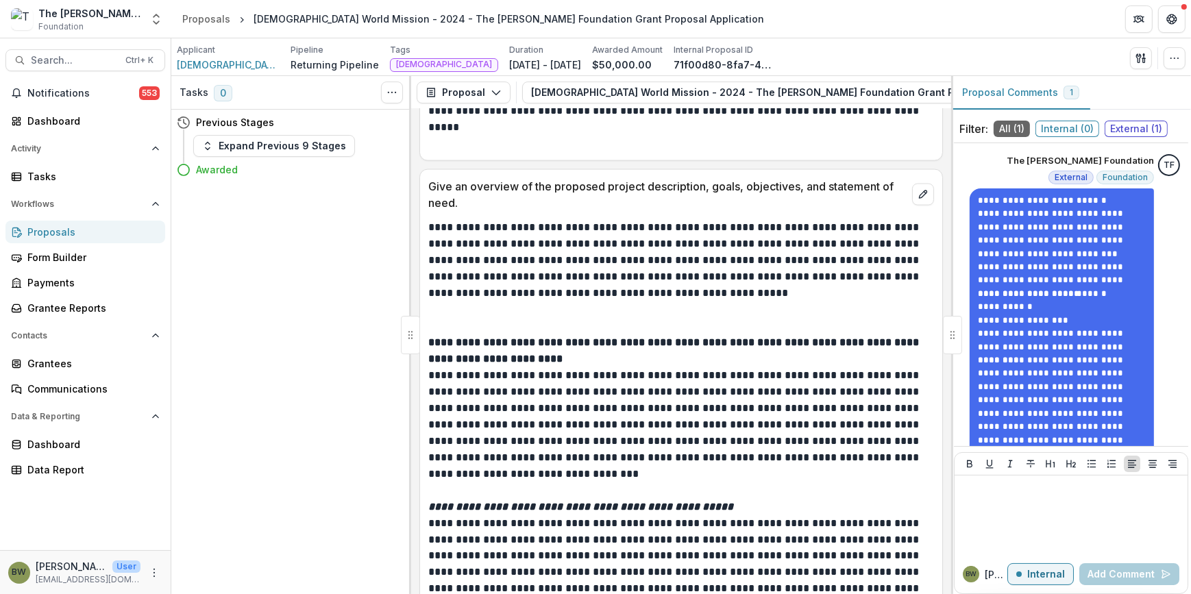
scroll to position [2865, 0]
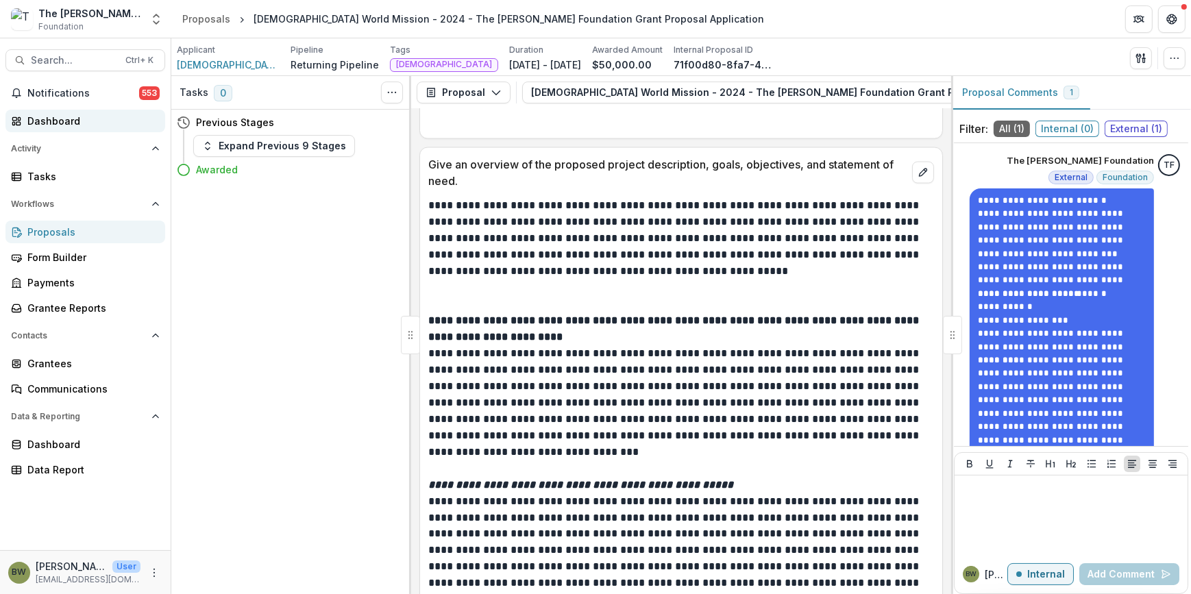
click at [60, 122] on div "Dashboard" at bounding box center [90, 121] width 127 height 14
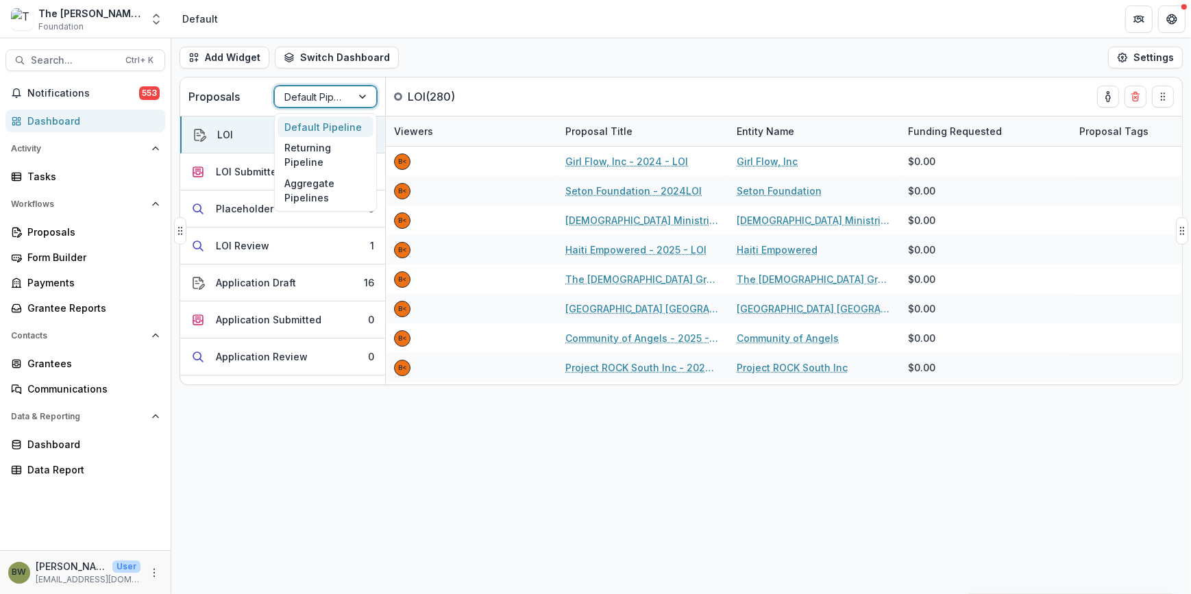
click at [306, 100] on div at bounding box center [313, 96] width 58 height 17
click at [336, 149] on div "Returning Pipeline" at bounding box center [326, 155] width 96 height 36
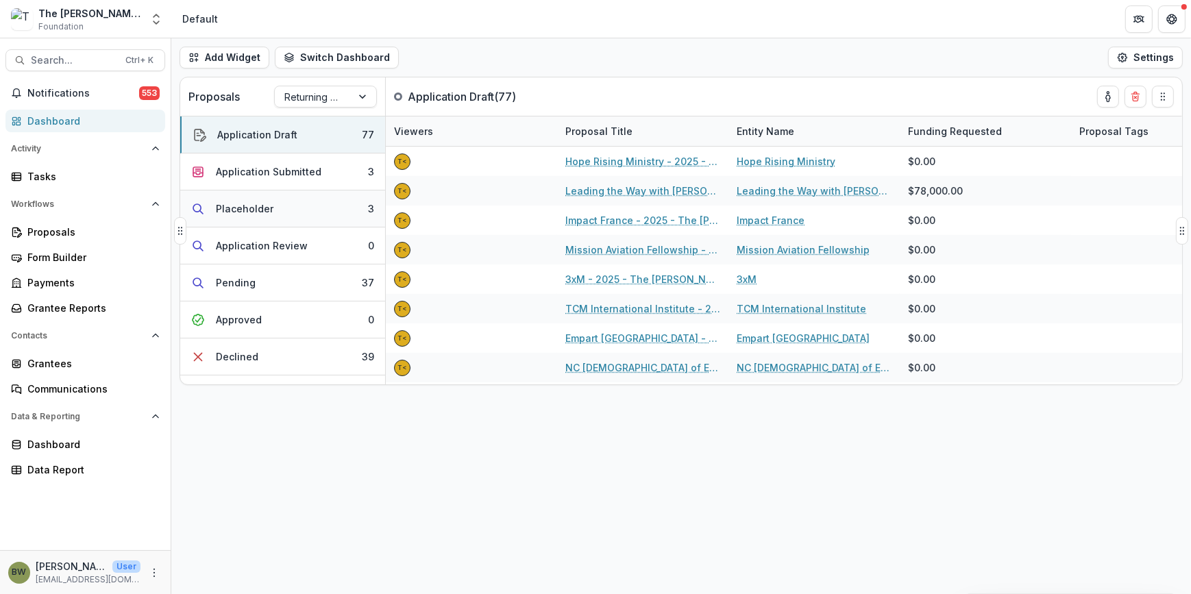
click at [244, 201] on div "Placeholder" at bounding box center [245, 208] width 58 height 14
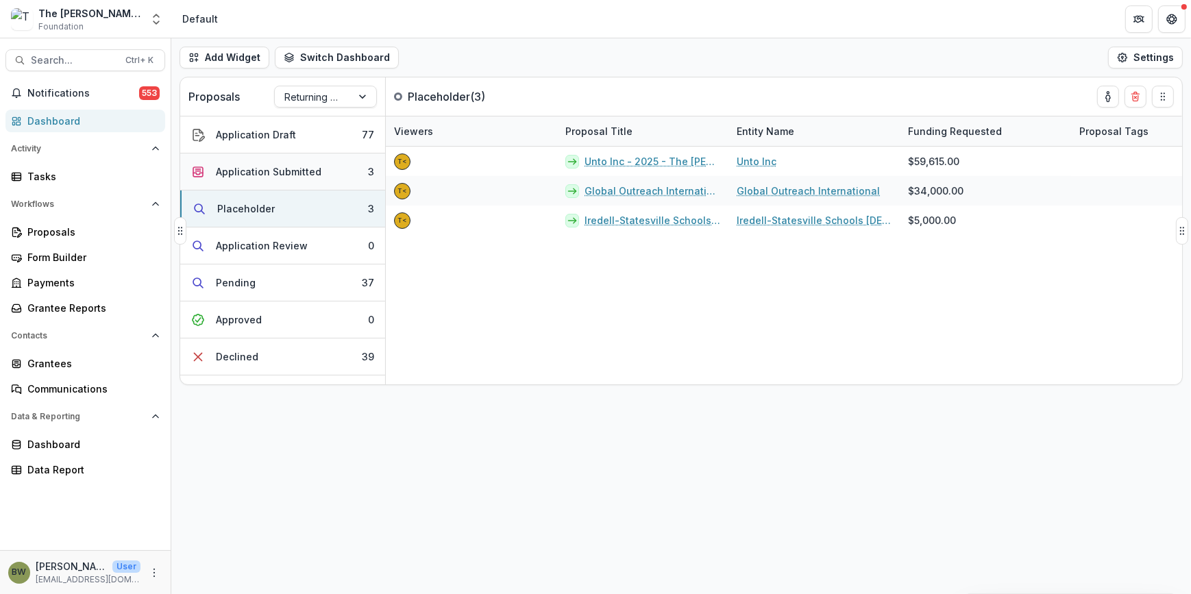
click at [267, 168] on div "Application Submitted" at bounding box center [269, 171] width 106 height 14
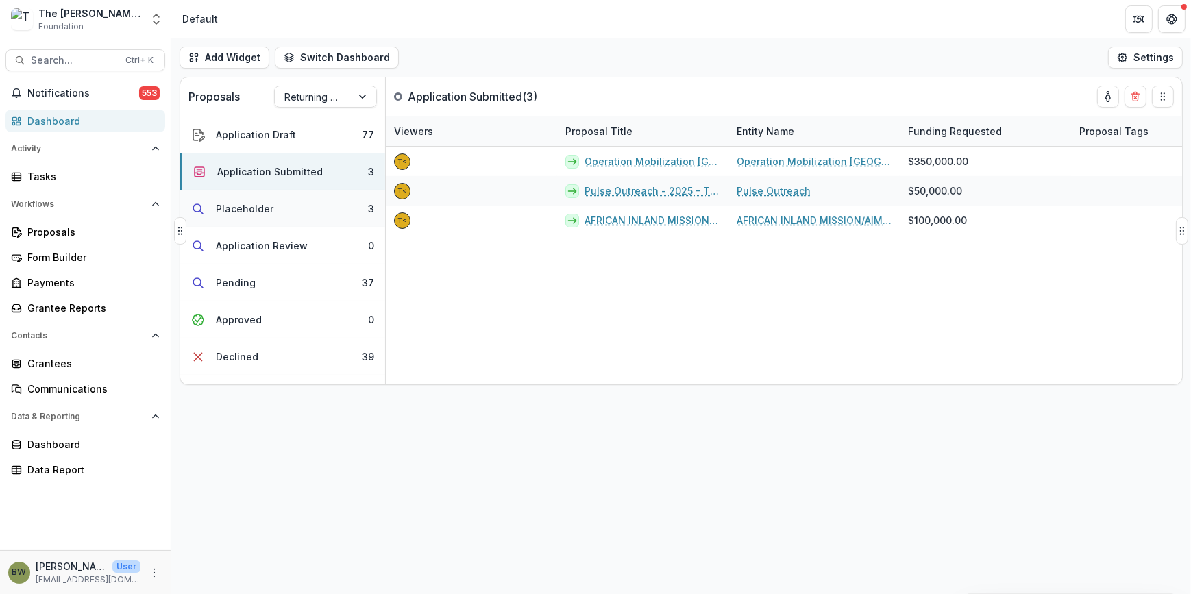
click at [260, 213] on div "Placeholder" at bounding box center [245, 208] width 58 height 14
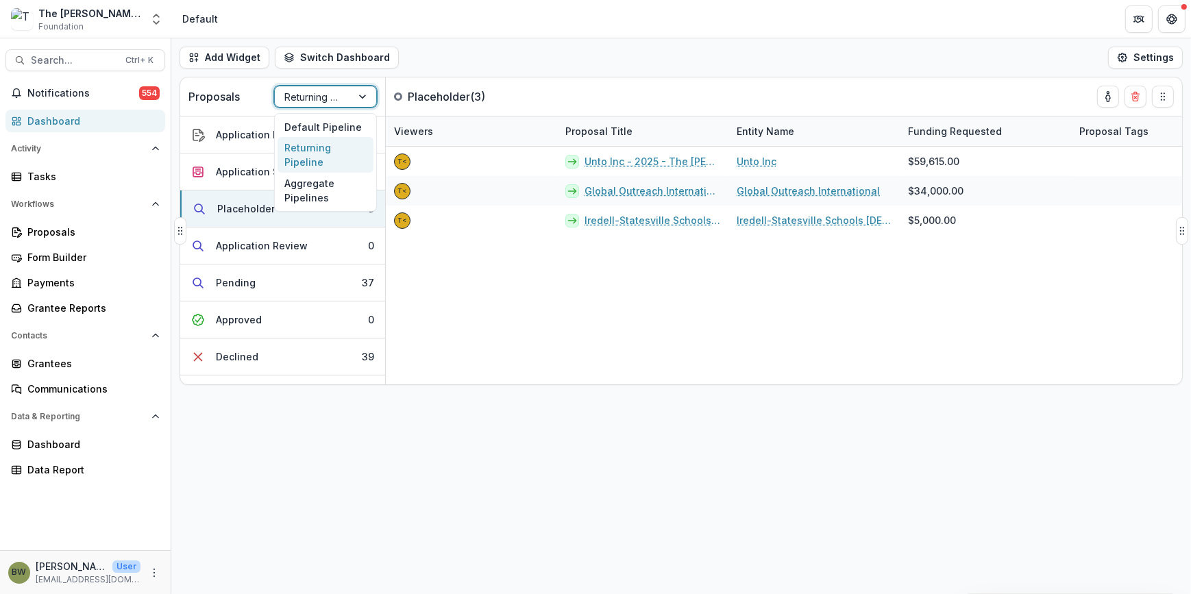
click at [342, 96] on div "Returning Pipeline" at bounding box center [313, 97] width 77 height 20
click at [332, 124] on div "Default Pipeline" at bounding box center [326, 127] width 96 height 21
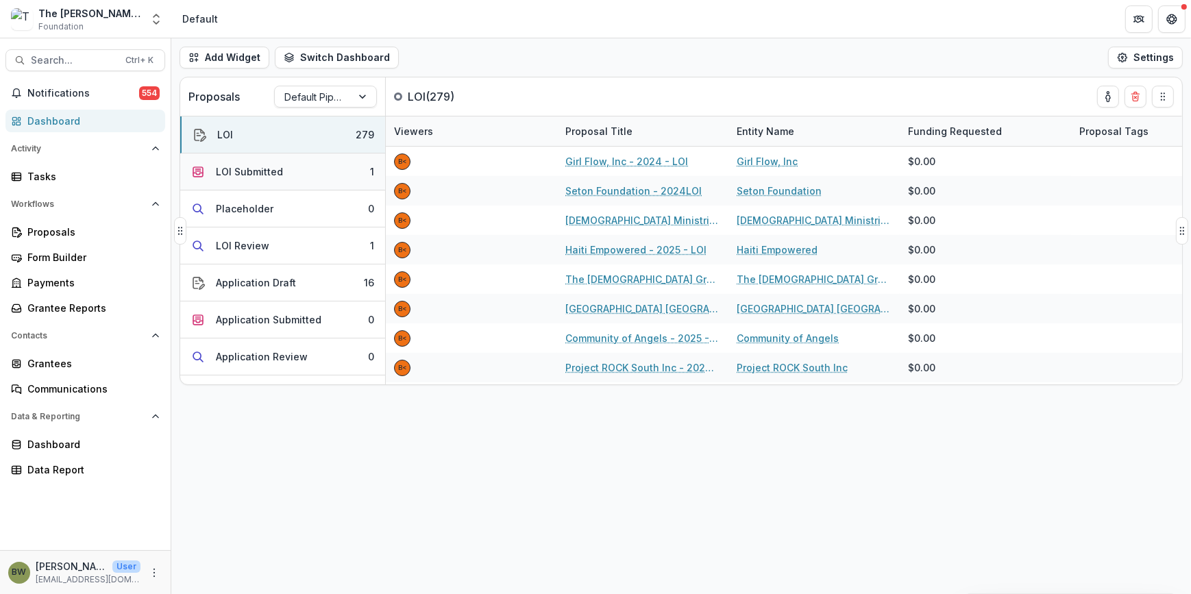
click at [249, 169] on div "LOI Submitted" at bounding box center [249, 171] width 67 height 14
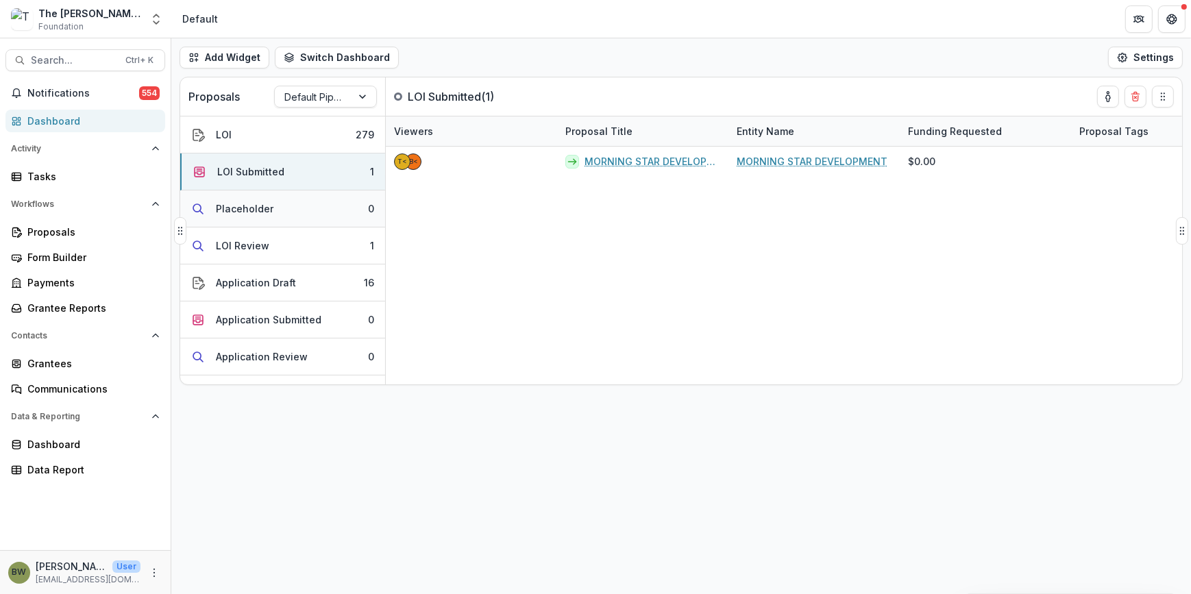
click at [236, 213] on div "Placeholder" at bounding box center [245, 208] width 58 height 14
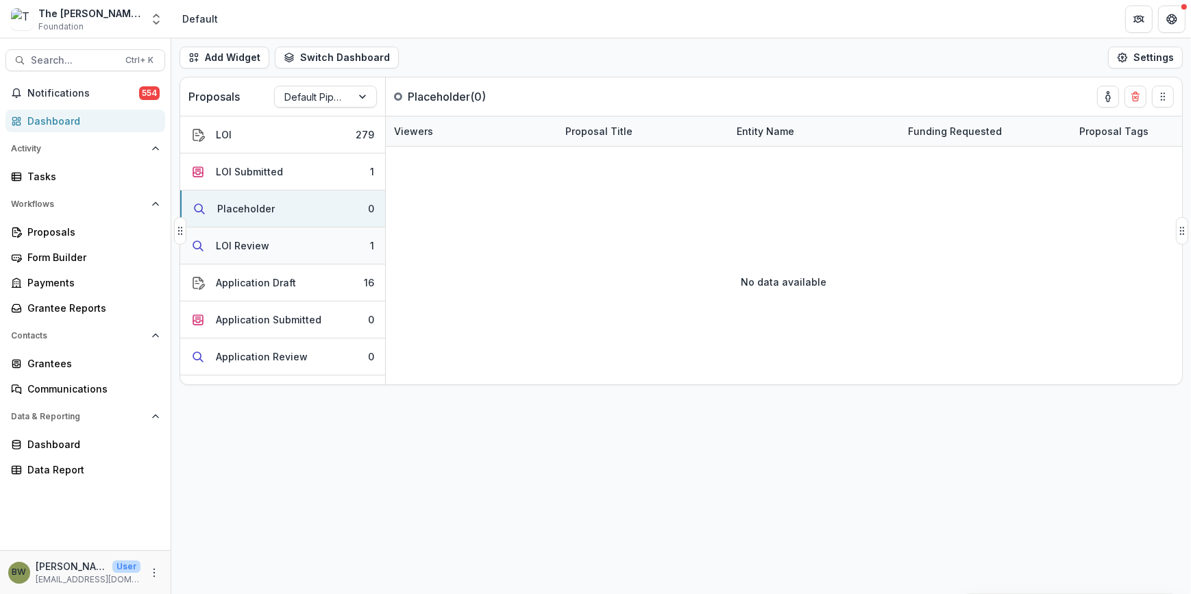
click at [256, 249] on div "LOI Review" at bounding box center [242, 245] width 53 height 14
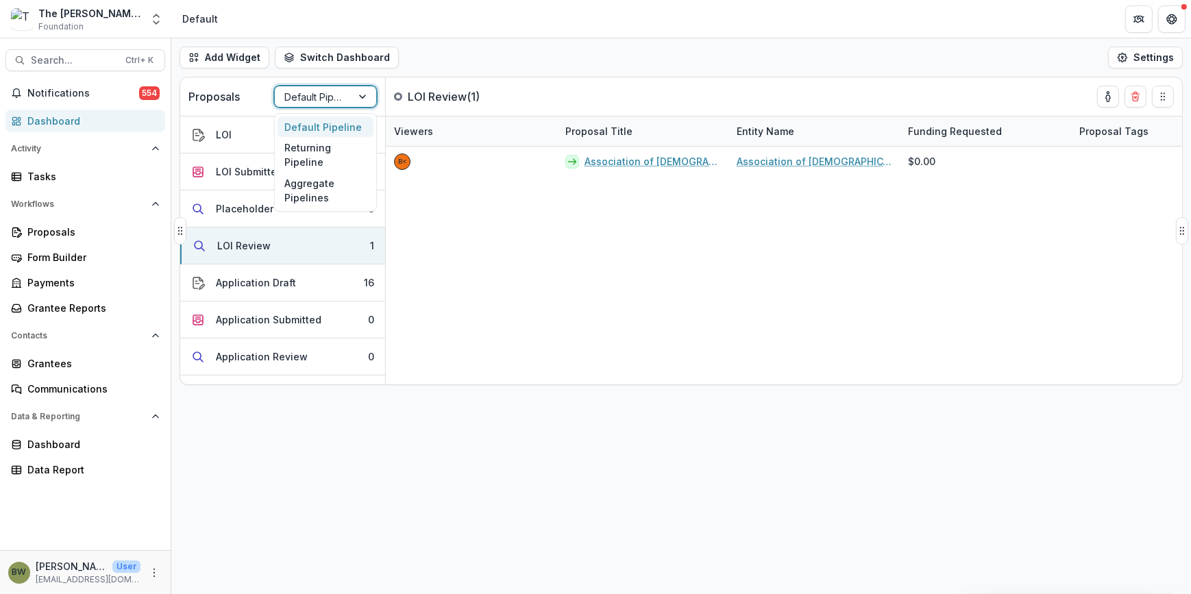
click at [308, 101] on div at bounding box center [313, 96] width 58 height 17
click at [314, 161] on div "Returning Pipeline" at bounding box center [326, 155] width 96 height 36
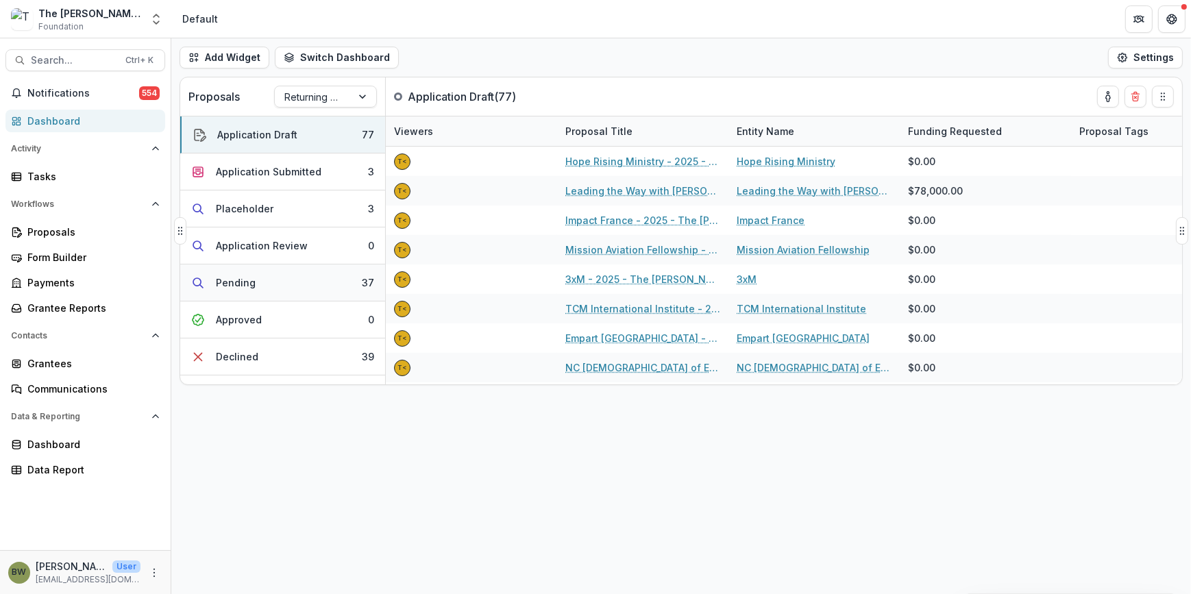
click at [254, 278] on button "Pending 37" at bounding box center [282, 283] width 205 height 37
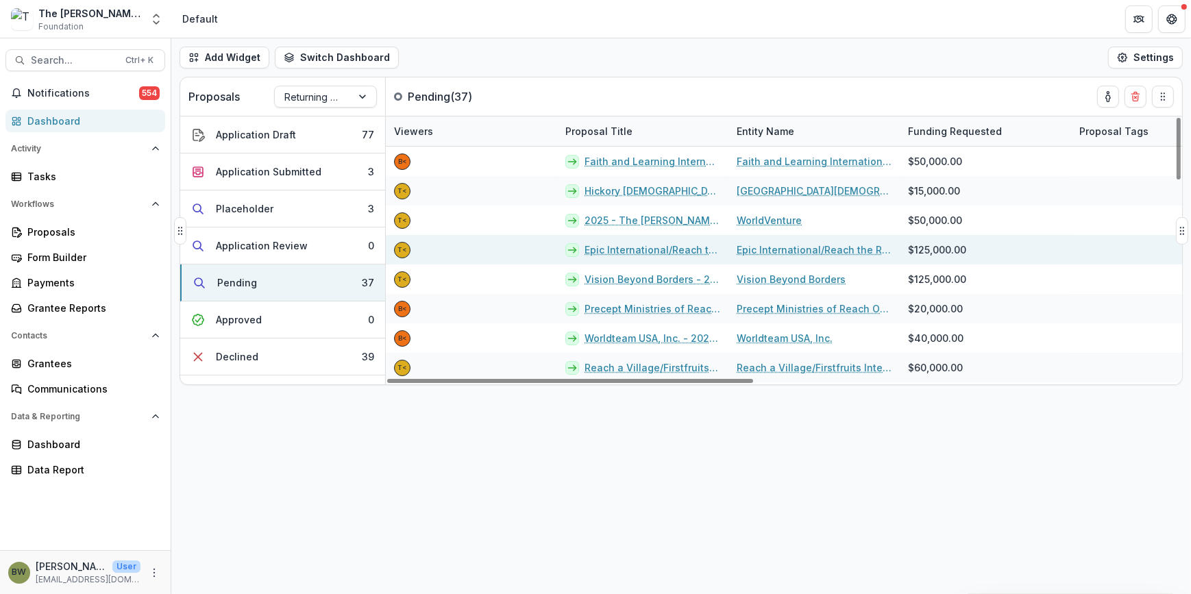
click at [656, 249] on link "Epic International/Reach the Rest" at bounding box center [653, 250] width 136 height 14
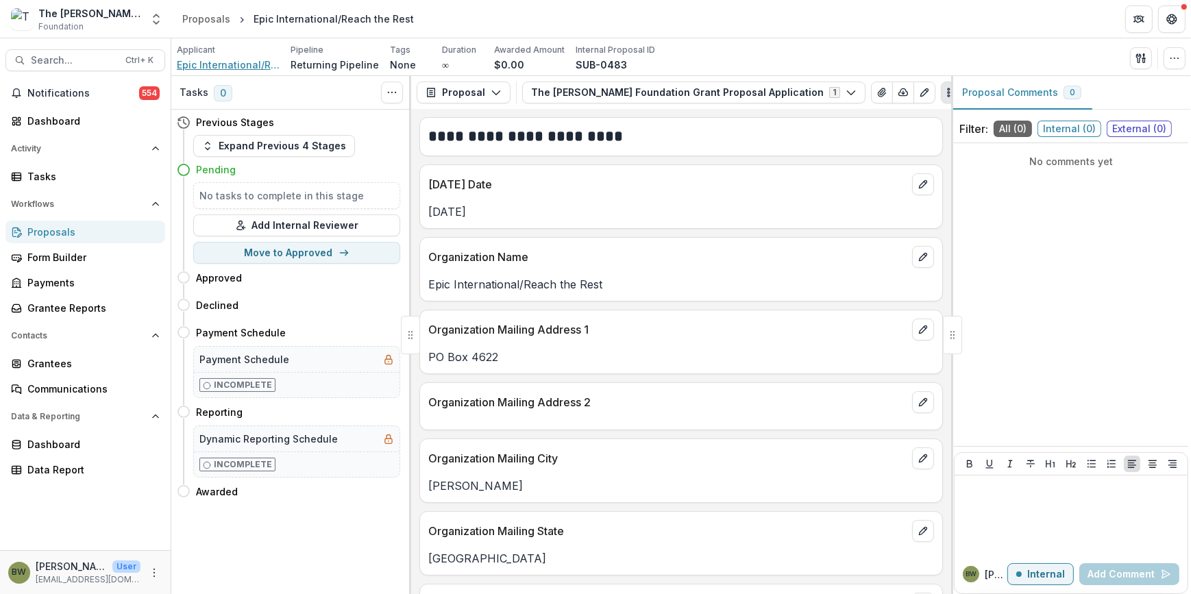
click at [215, 64] on span "Epic International/Reach the Rest" at bounding box center [228, 65] width 103 height 14
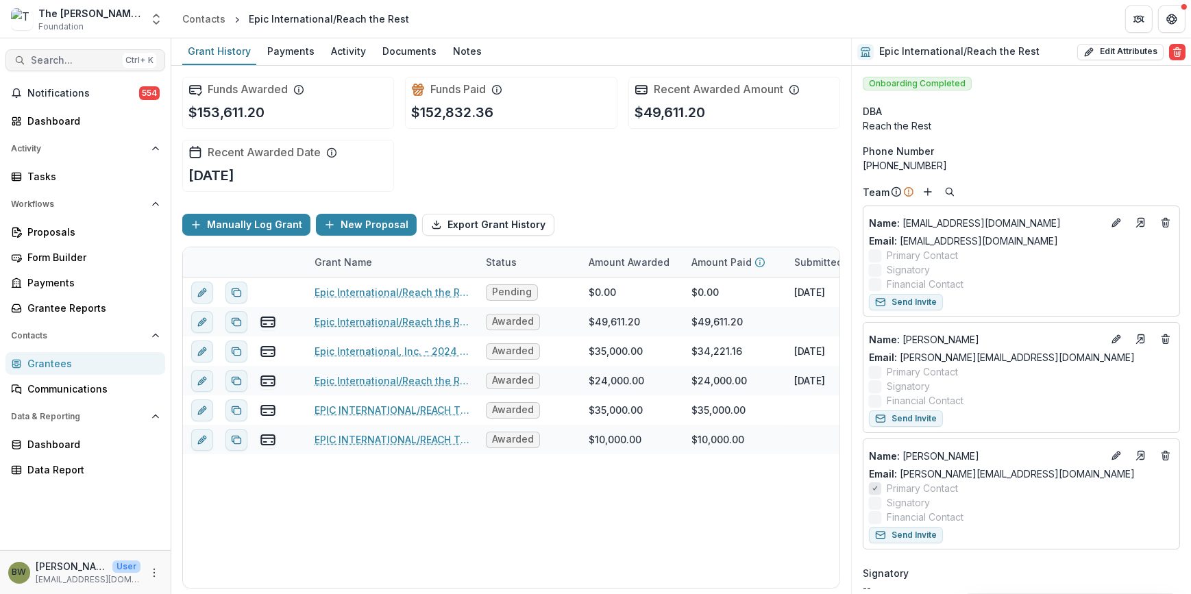
click at [68, 58] on span "Search..." at bounding box center [74, 61] width 86 height 12
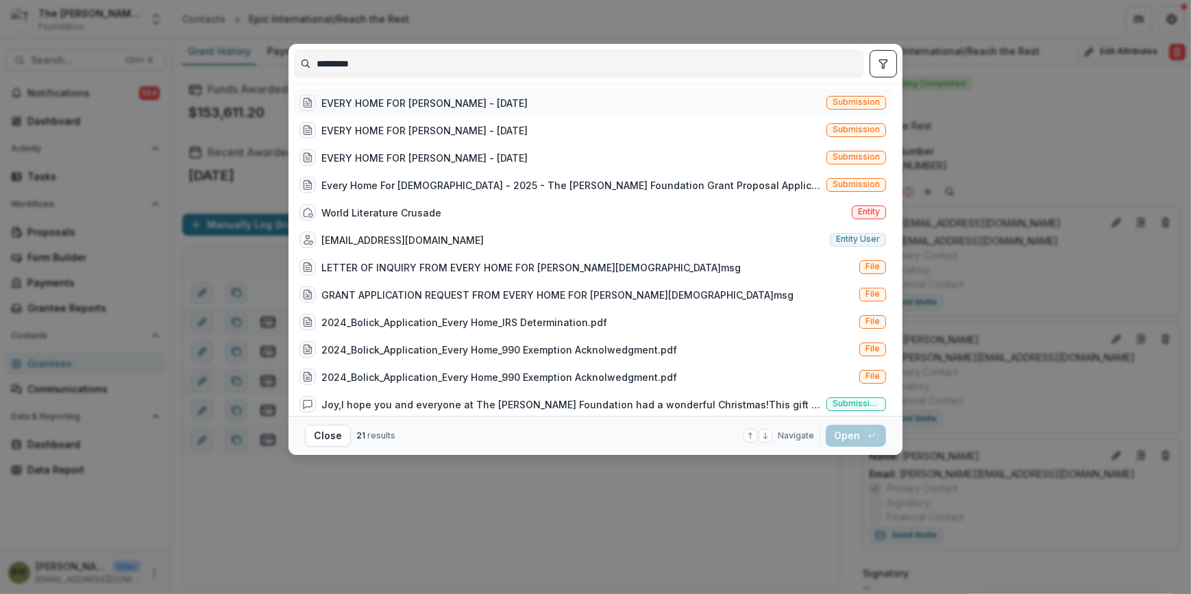
type input "*********"
click at [853, 104] on span "Submission" at bounding box center [856, 102] width 47 height 10
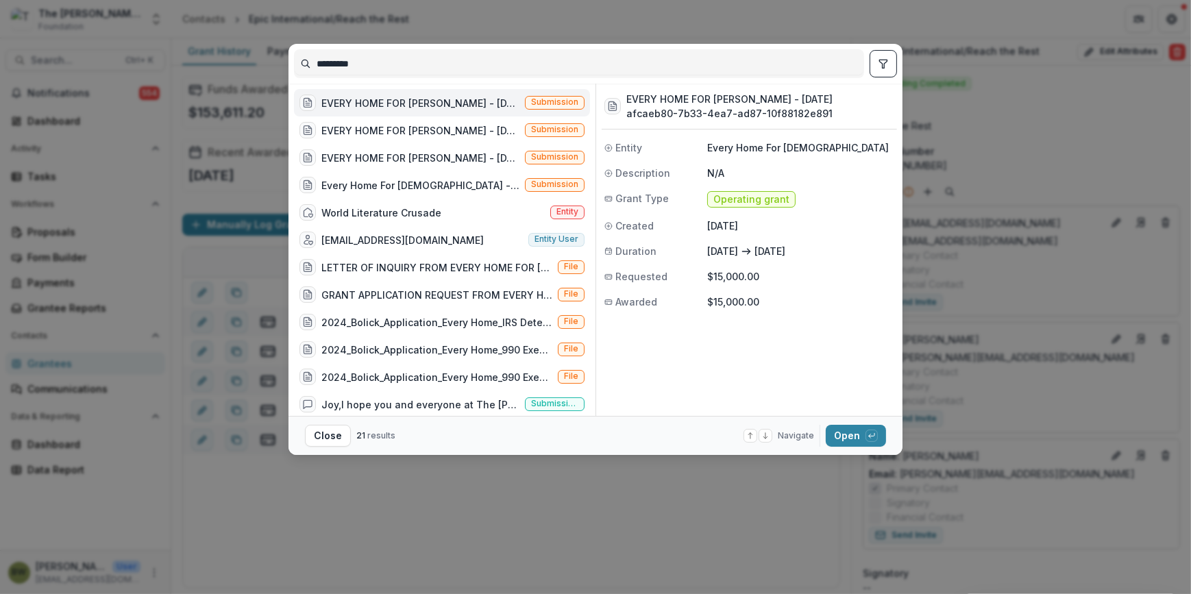
click at [430, 100] on div "EVERY HOME FOR [PERSON_NAME] - [DATE]" at bounding box center [420, 103] width 198 height 14
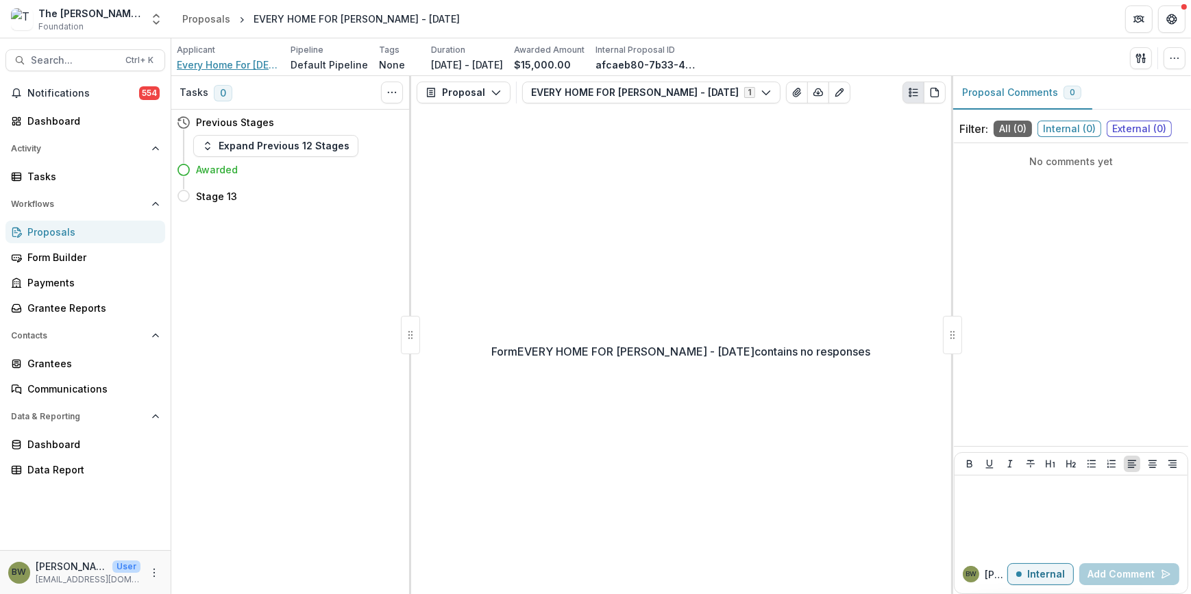
click at [220, 64] on span "Every Home For [DEMOGRAPHIC_DATA]" at bounding box center [228, 65] width 103 height 14
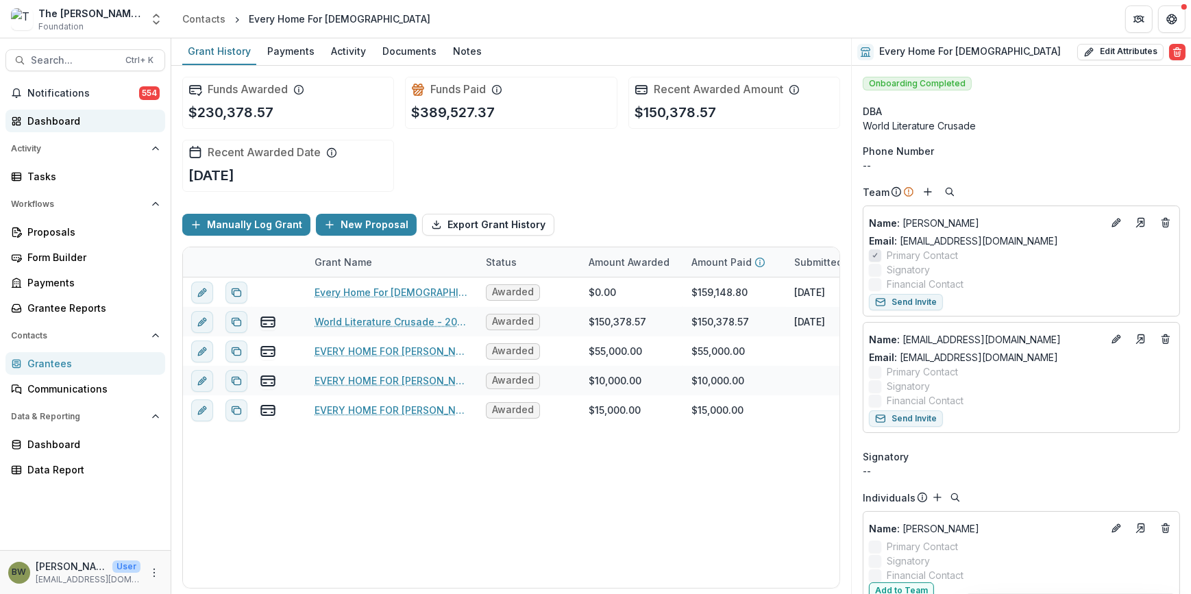
click at [58, 119] on div "Dashboard" at bounding box center [90, 121] width 127 height 14
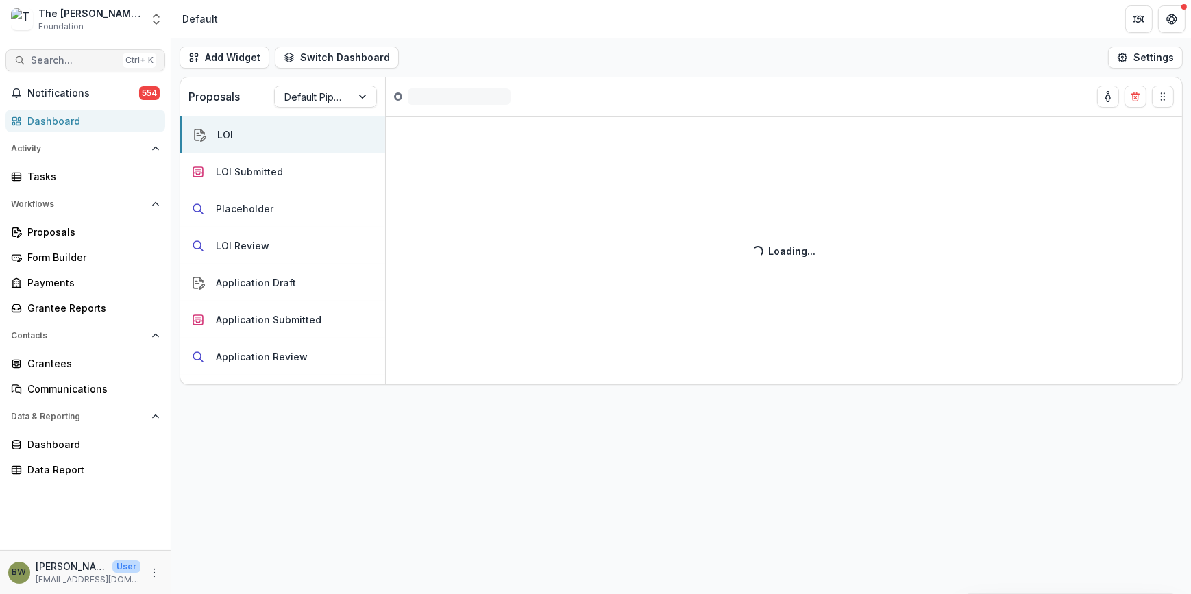
click at [67, 64] on span "Search..." at bounding box center [74, 61] width 86 height 12
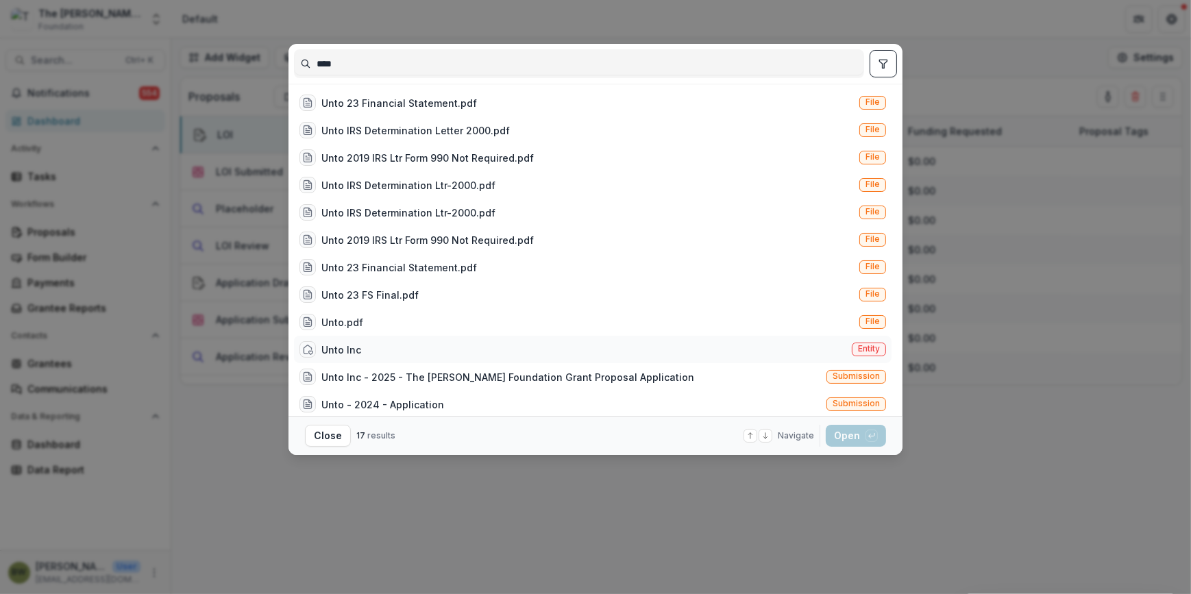
type input "****"
click at [868, 344] on span "Entity" at bounding box center [869, 349] width 22 height 10
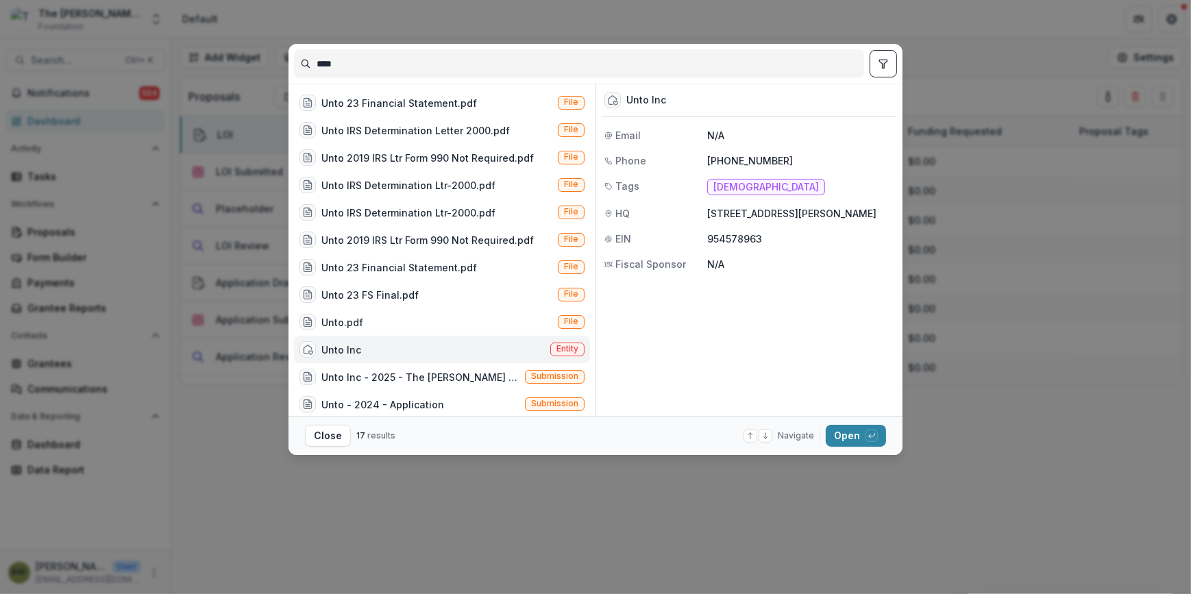
click at [550, 345] on span "Entity" at bounding box center [567, 350] width 34 height 14
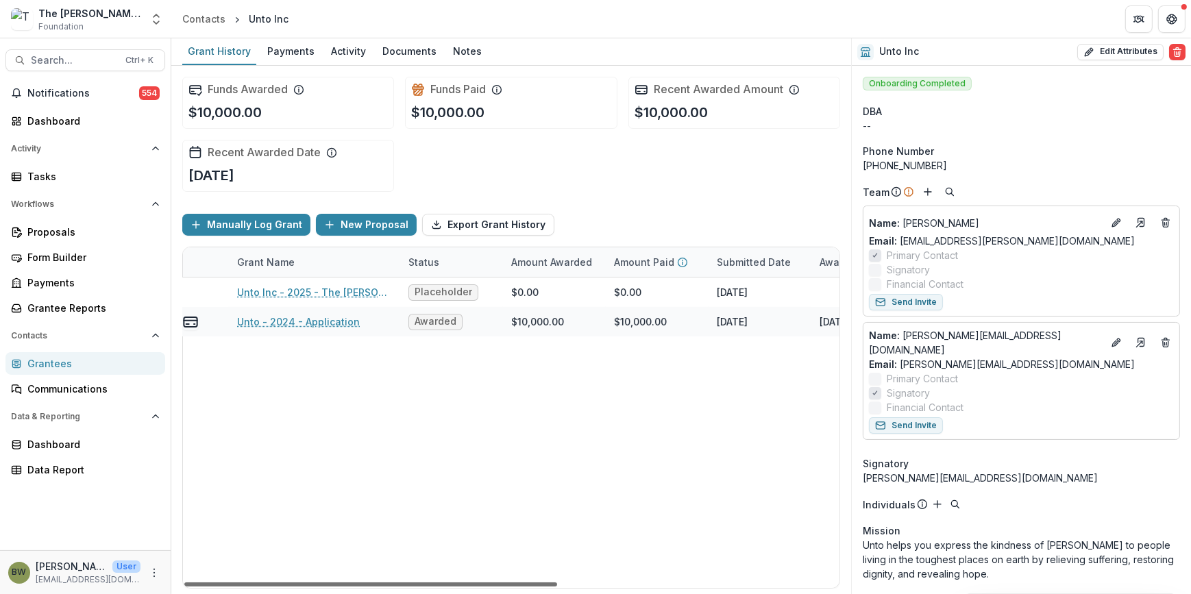
scroll to position [0, 106]
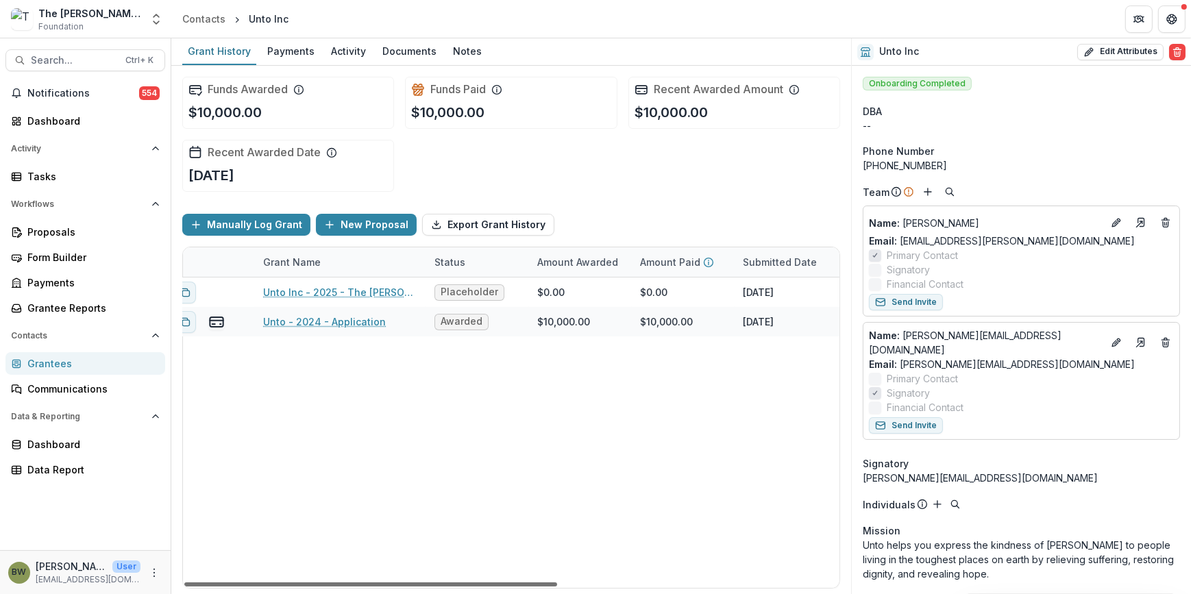
click at [550, 587] on div at bounding box center [370, 585] width 373 height 4
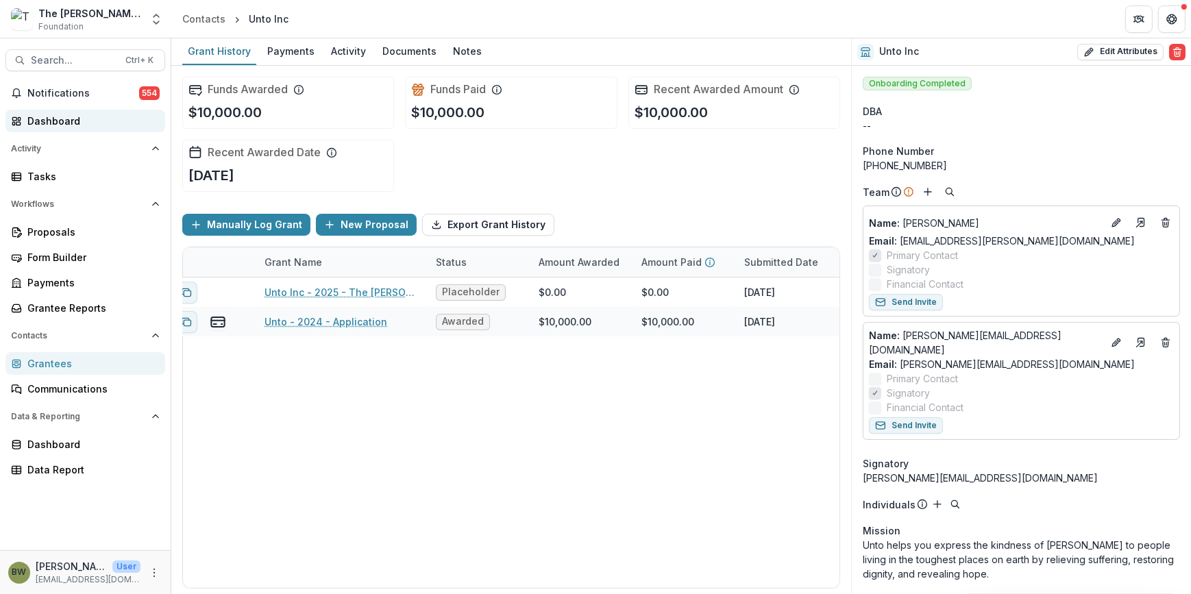
click at [72, 116] on div "Dashboard" at bounding box center [90, 121] width 127 height 14
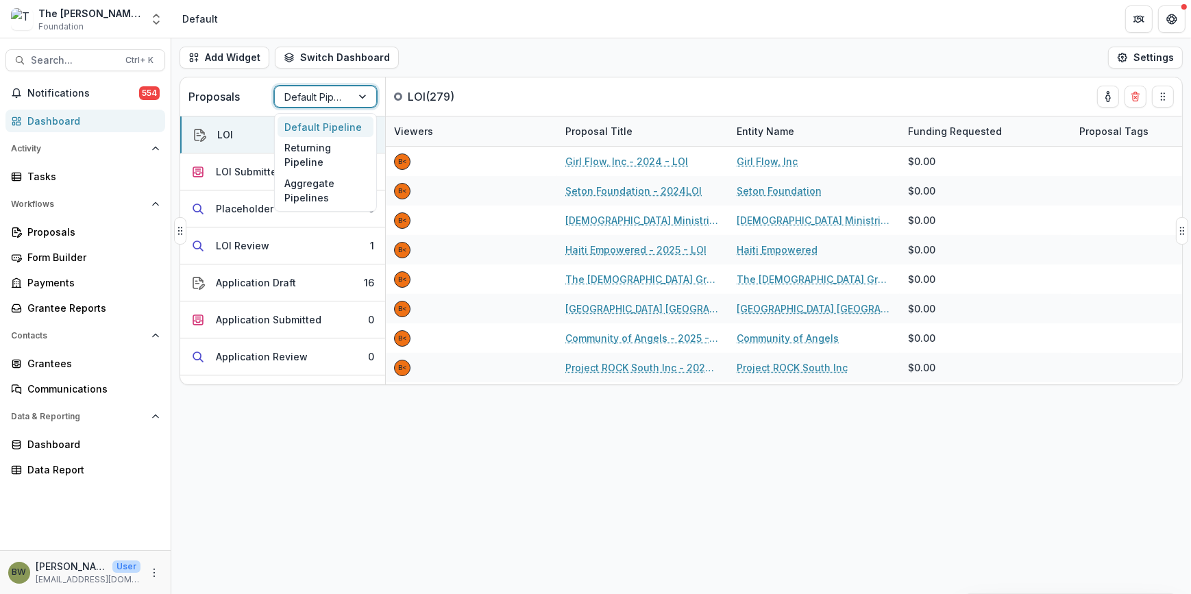
click at [329, 96] on div at bounding box center [313, 96] width 58 height 17
click at [309, 156] on div "Returning Pipeline" at bounding box center [326, 155] width 96 height 36
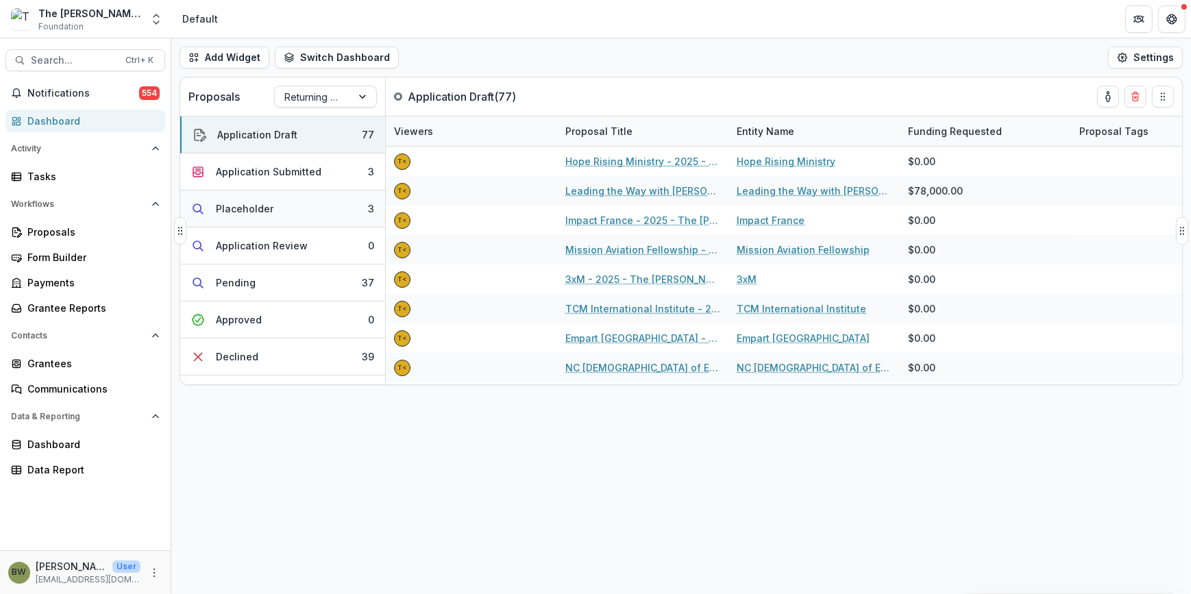
click at [246, 208] on div "Placeholder" at bounding box center [245, 208] width 58 height 14
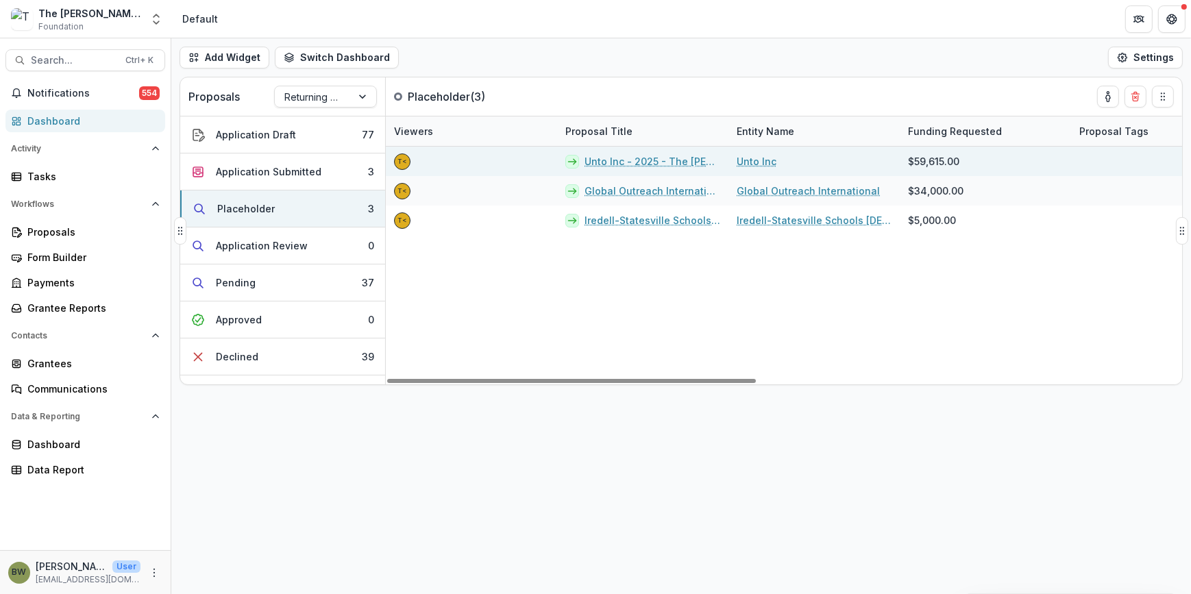
click at [596, 158] on link "Unto Inc - 2025 - The [PERSON_NAME] Foundation Grant Proposal Application" at bounding box center [653, 161] width 136 height 14
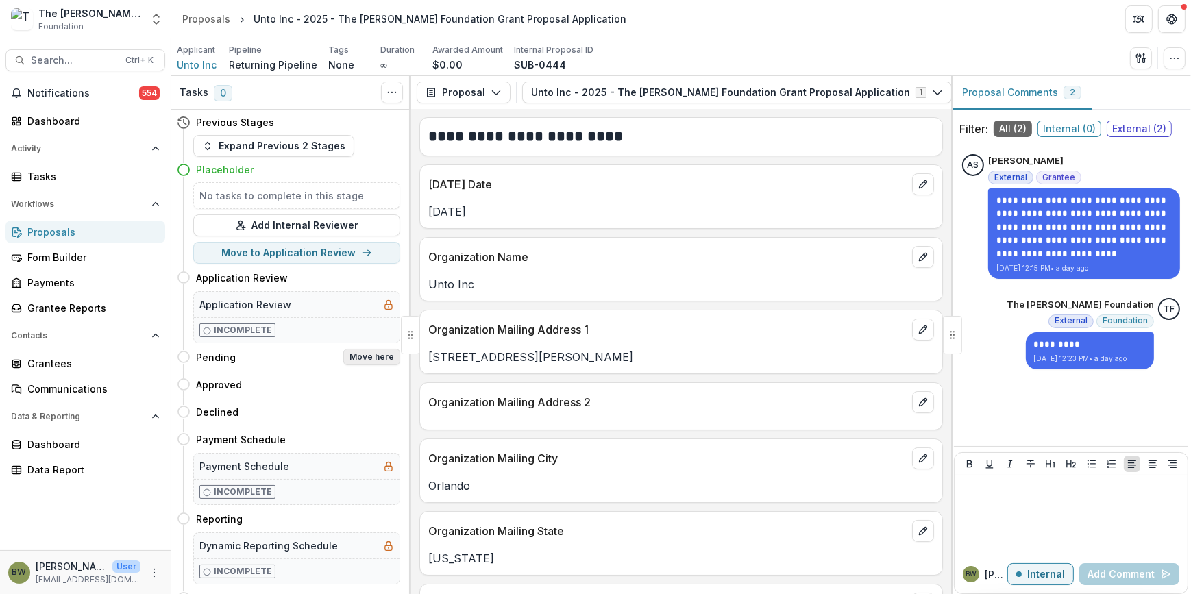
click at [363, 355] on button "Move here" at bounding box center [371, 357] width 57 height 16
select select "*******"
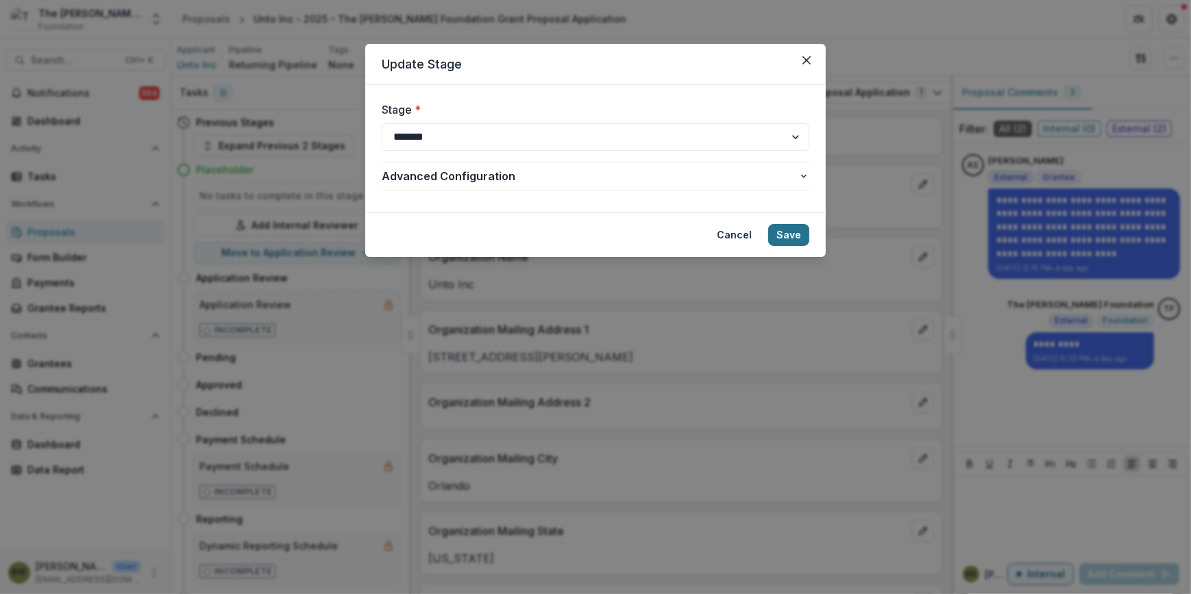
click at [795, 233] on button "Save" at bounding box center [788, 235] width 41 height 22
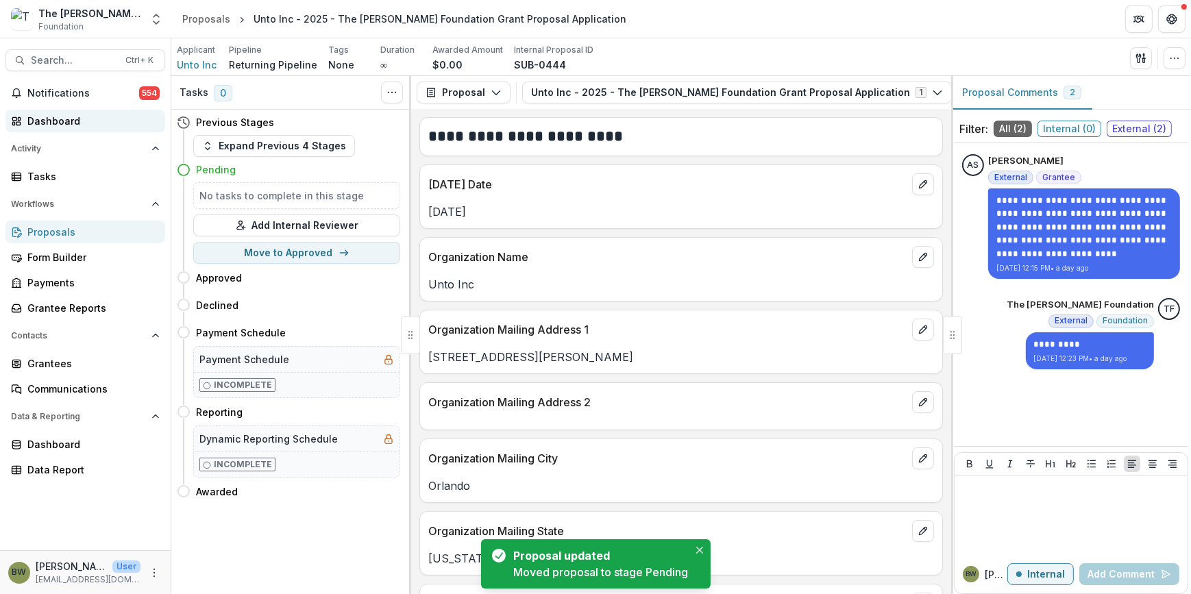
click at [48, 120] on div "Dashboard" at bounding box center [90, 121] width 127 height 14
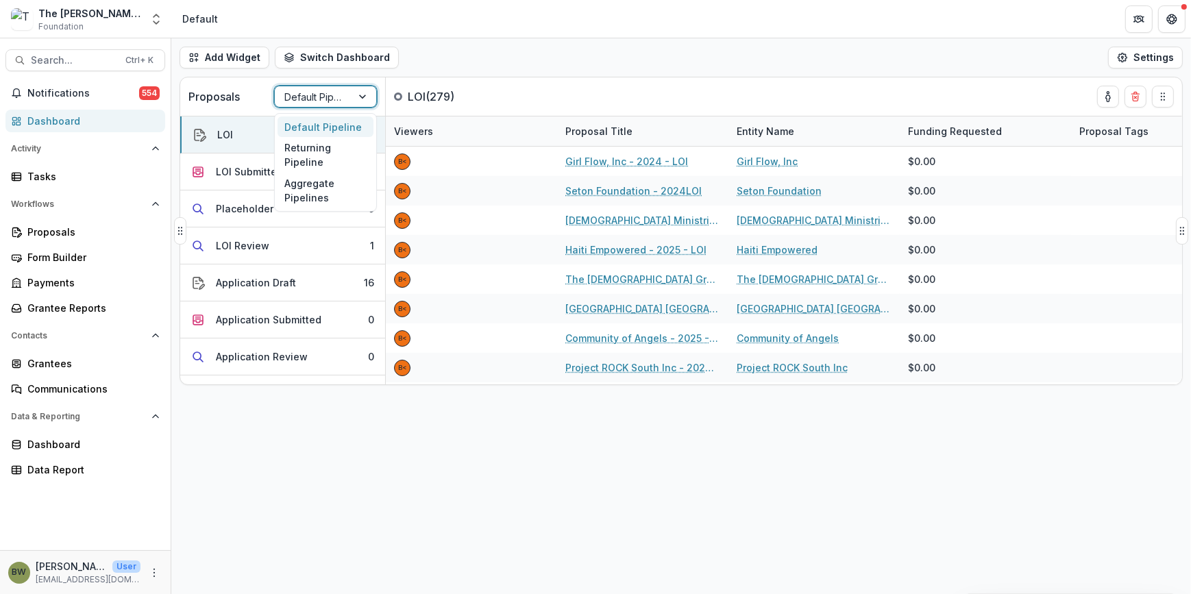
click at [310, 97] on div at bounding box center [313, 96] width 58 height 17
click at [311, 160] on div "Returning Pipeline" at bounding box center [326, 155] width 96 height 36
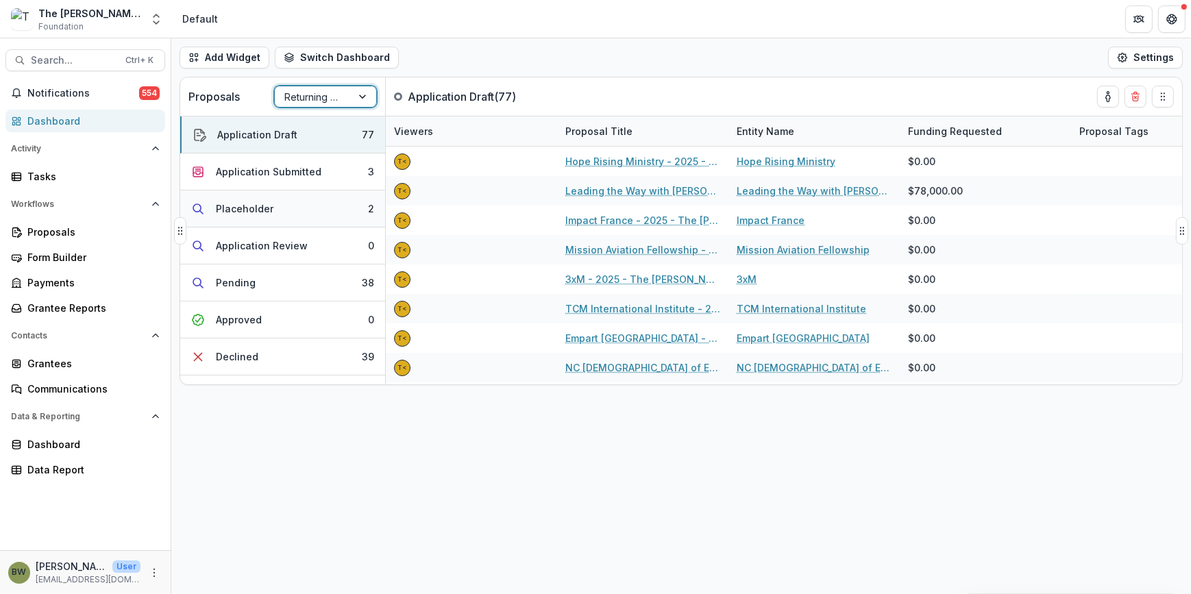
click at [241, 211] on div "Placeholder" at bounding box center [245, 208] width 58 height 14
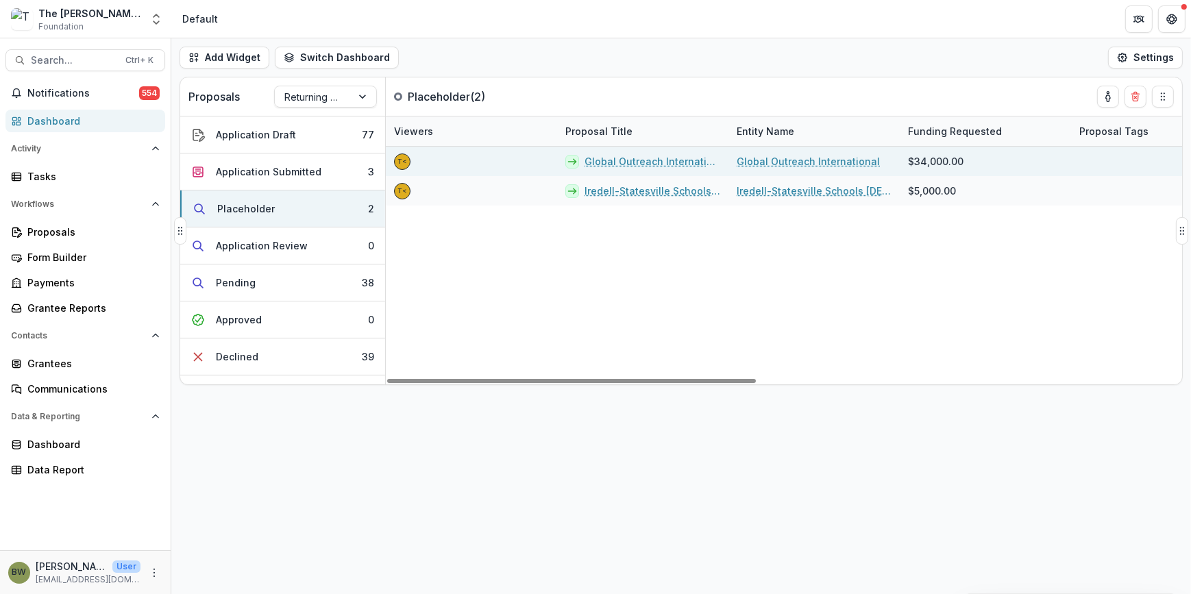
click at [659, 164] on link "Global Outreach International - 2025 - The [PERSON_NAME] Foundation Grant Propo…" at bounding box center [653, 161] width 136 height 14
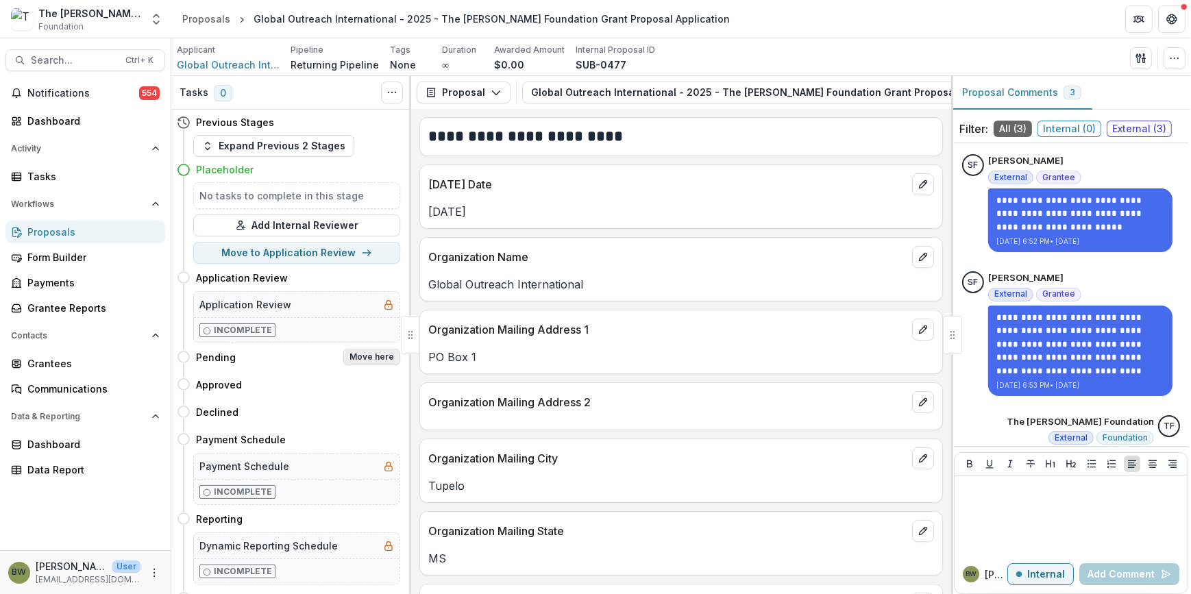
click at [378, 354] on button "Move here" at bounding box center [371, 357] width 57 height 16
select select "*******"
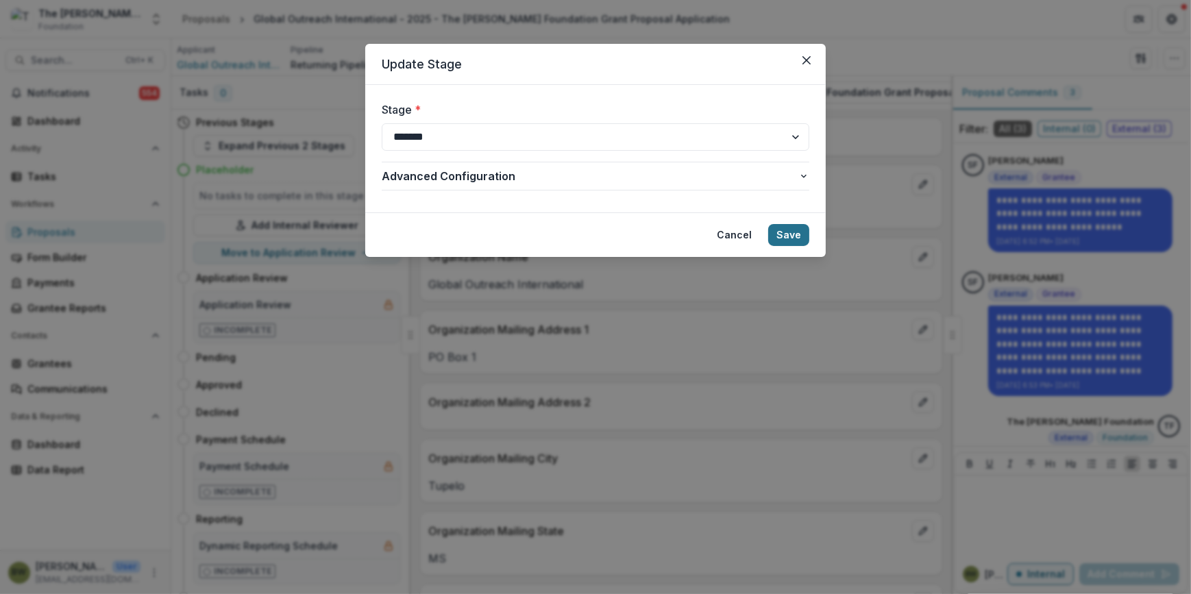
click at [783, 232] on button "Save" at bounding box center [788, 235] width 41 height 22
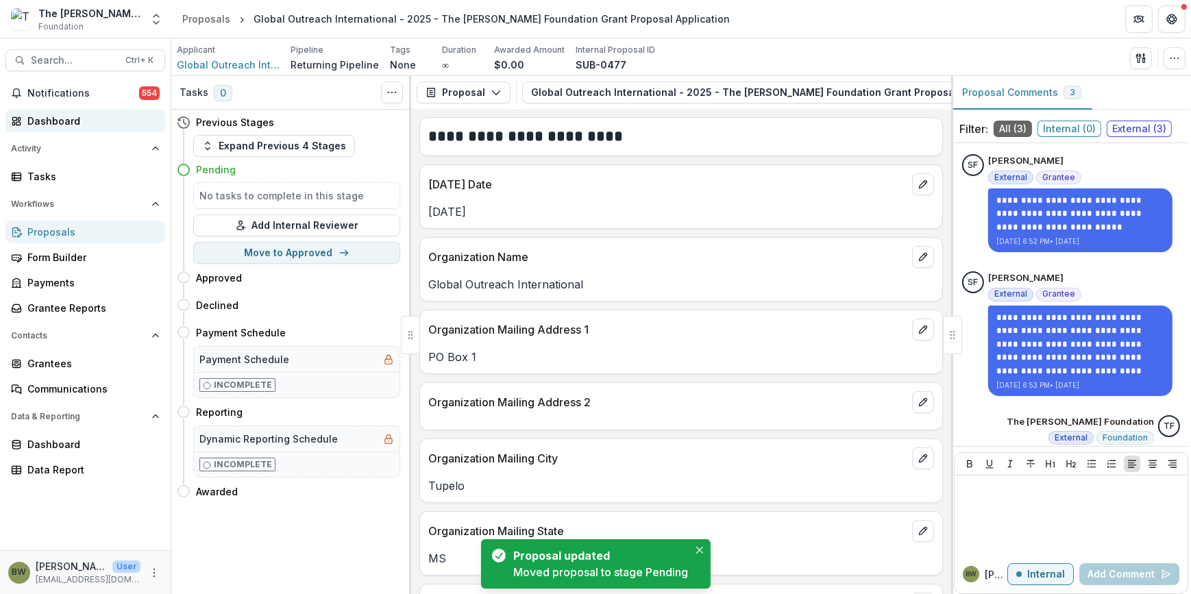
click at [77, 118] on div "Dashboard" at bounding box center [90, 121] width 127 height 14
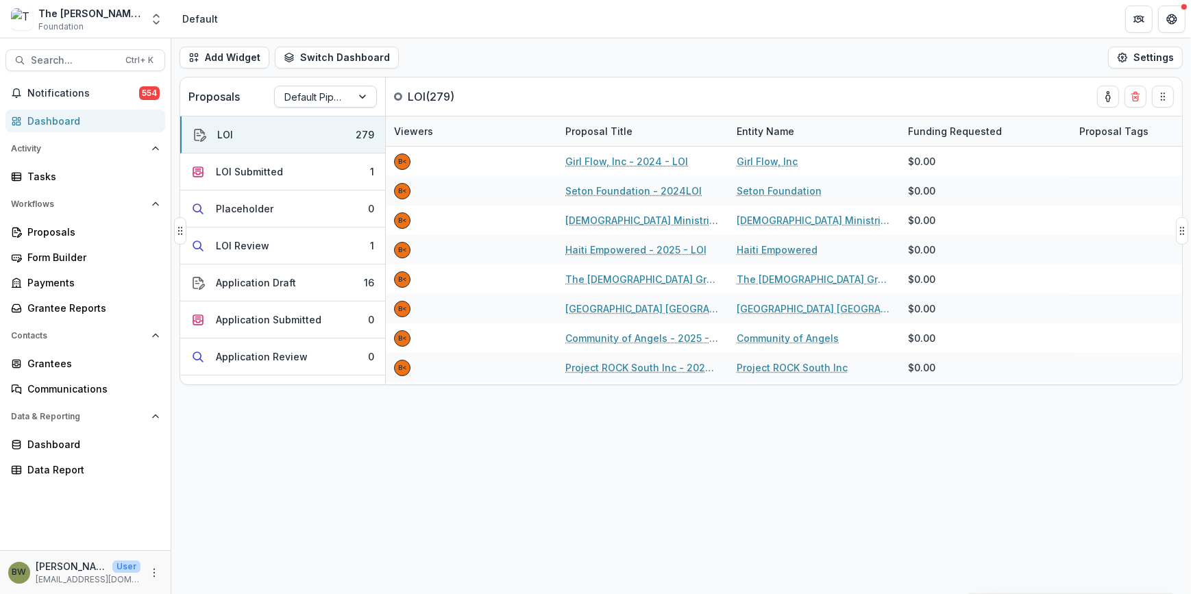
click at [320, 93] on div at bounding box center [313, 96] width 58 height 17
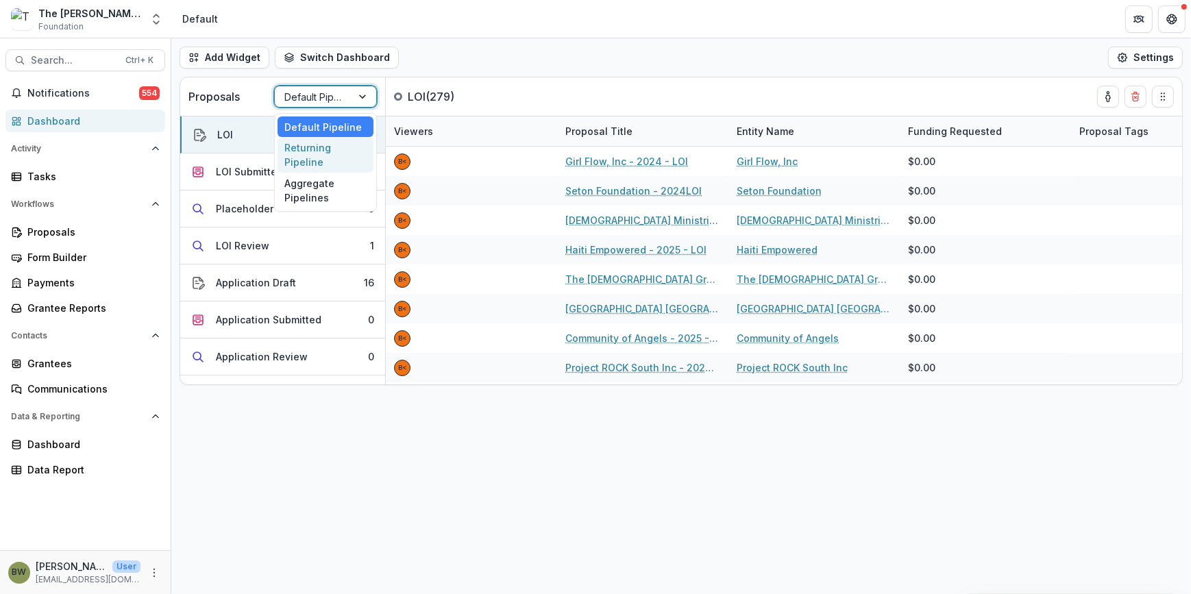
click at [330, 152] on div "Returning Pipeline" at bounding box center [326, 155] width 96 height 36
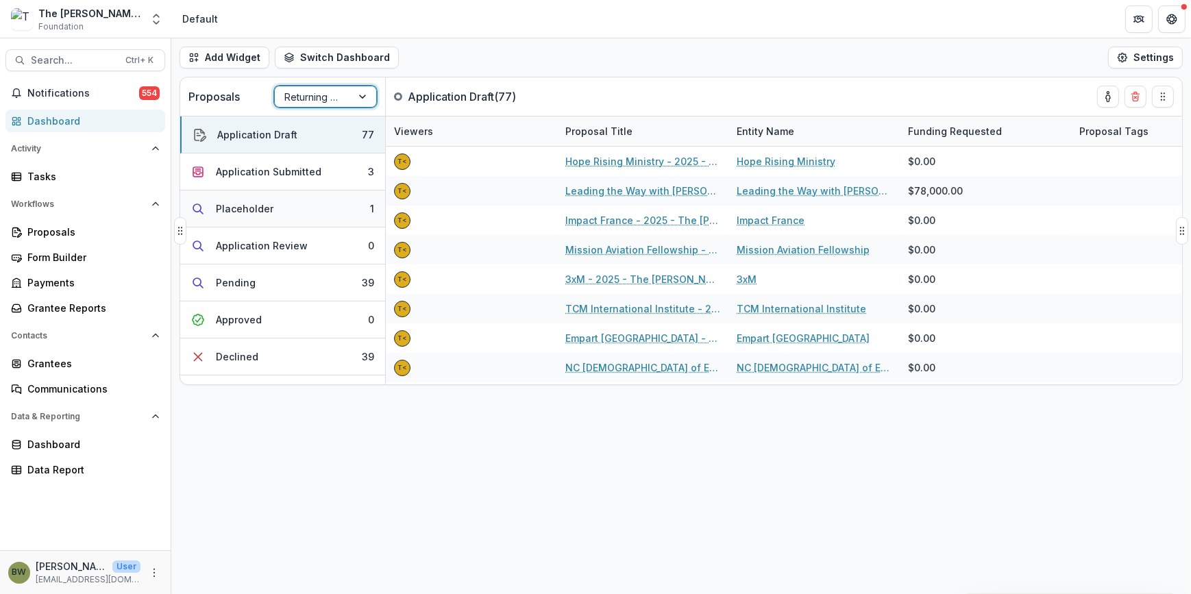
click at [246, 211] on div "Placeholder" at bounding box center [245, 208] width 58 height 14
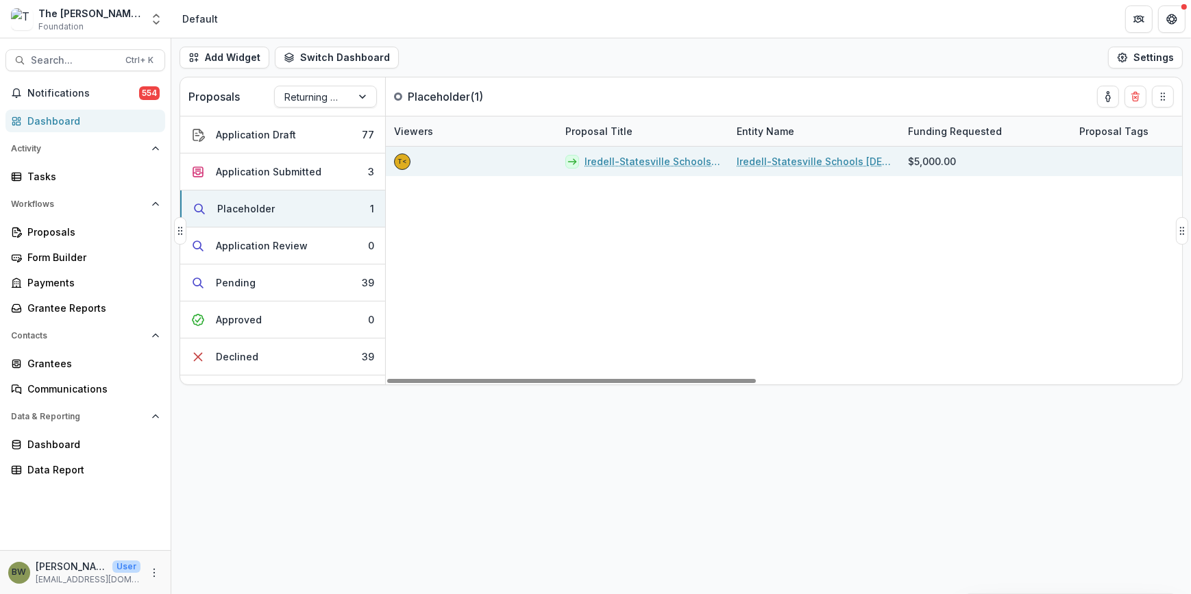
click at [665, 164] on link "Iredell-Statesville Schools [DEMOGRAPHIC_DATA] - 2025 - The [PERSON_NAME] Found…" at bounding box center [653, 161] width 136 height 14
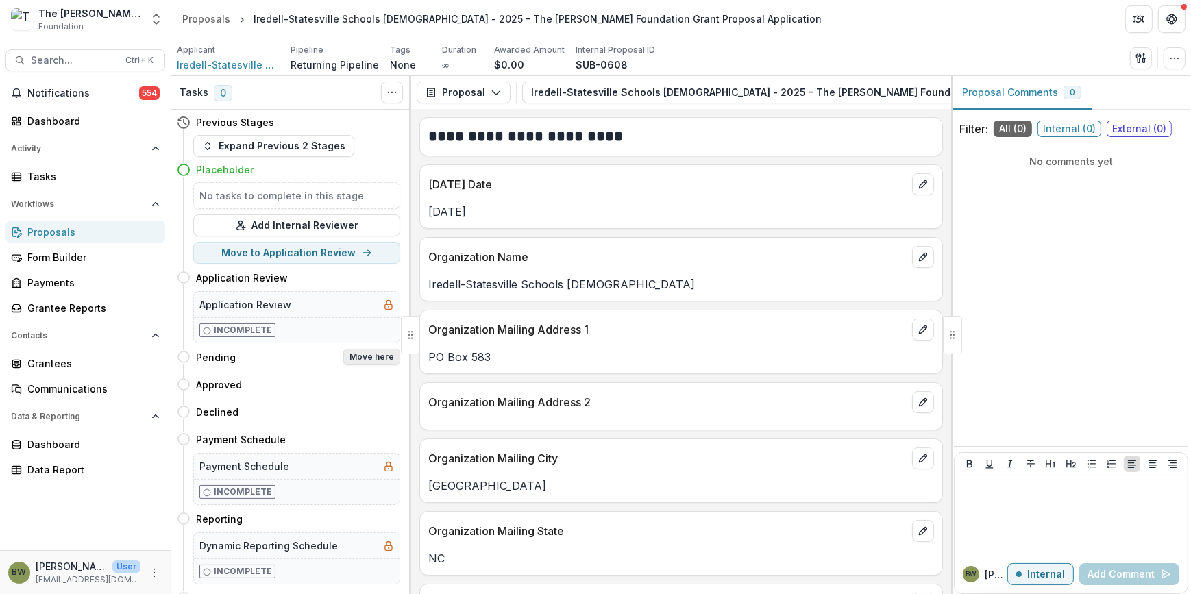
click at [377, 354] on button "Move here" at bounding box center [371, 357] width 57 height 16
select select "*******"
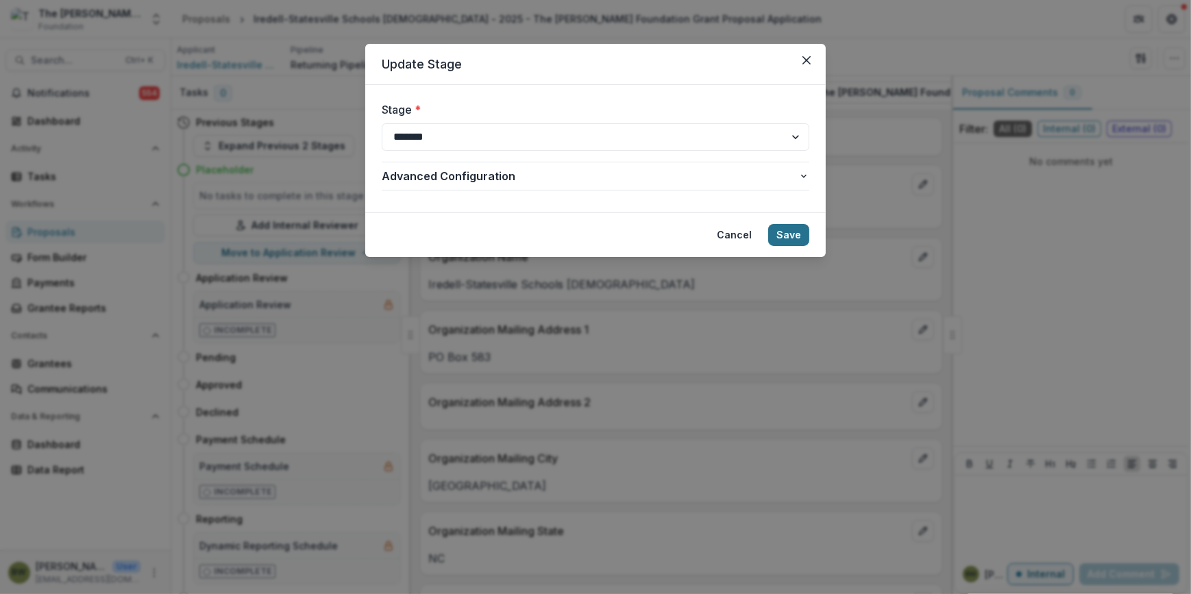
click at [801, 228] on button "Save" at bounding box center [788, 235] width 41 height 22
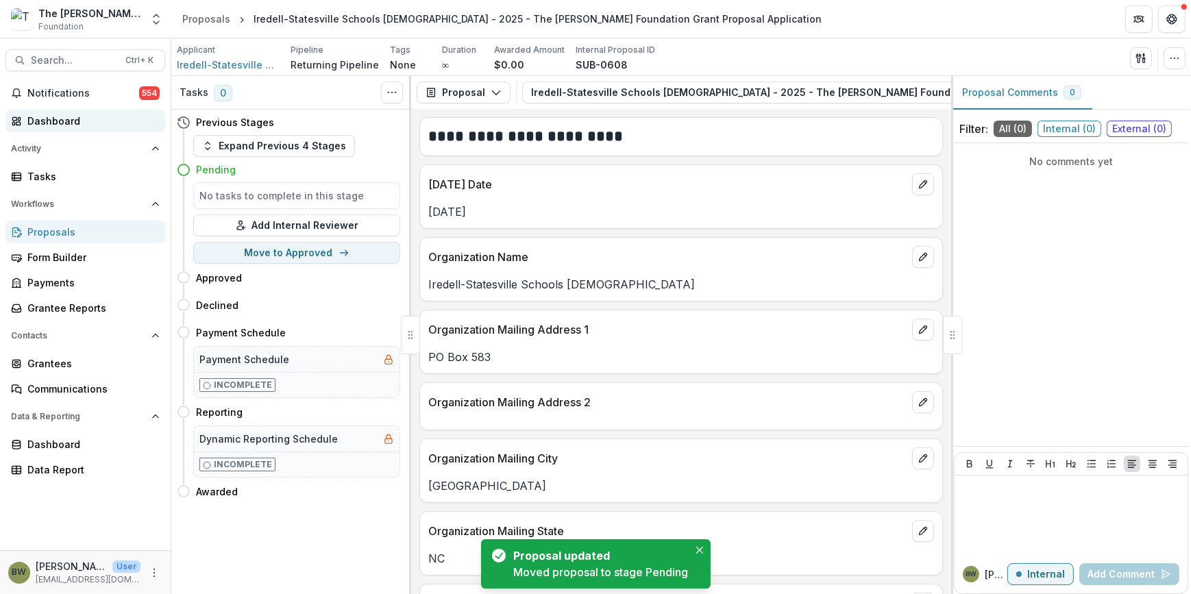
click at [70, 112] on link "Dashboard" at bounding box center [85, 121] width 160 height 23
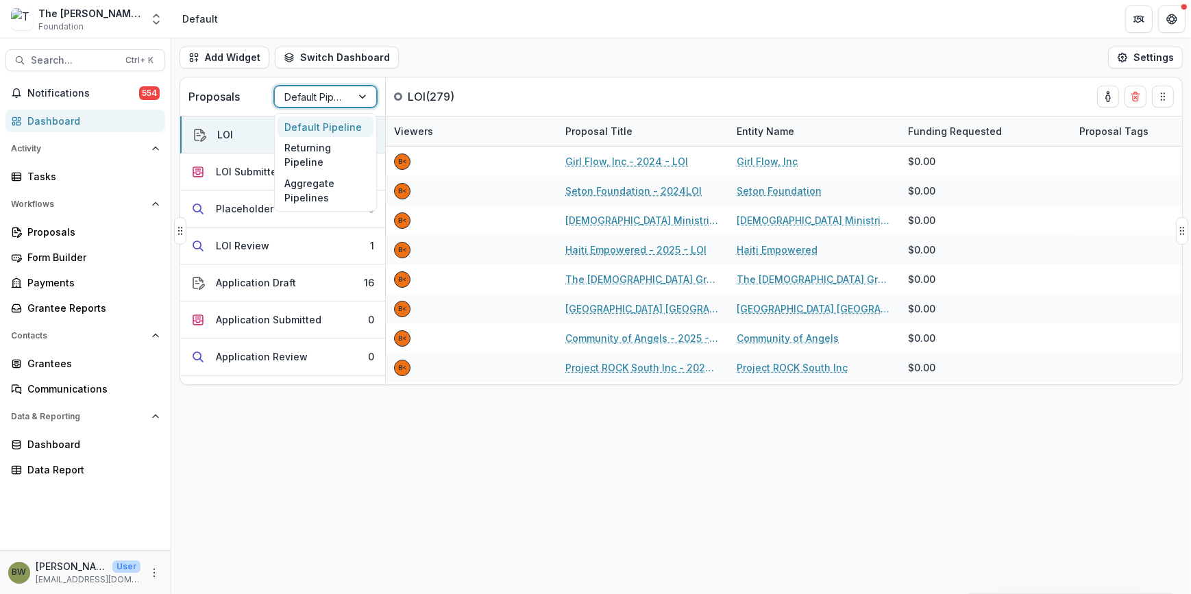
click at [310, 99] on div at bounding box center [313, 96] width 58 height 17
click at [321, 150] on div "Returning Pipeline" at bounding box center [326, 155] width 96 height 36
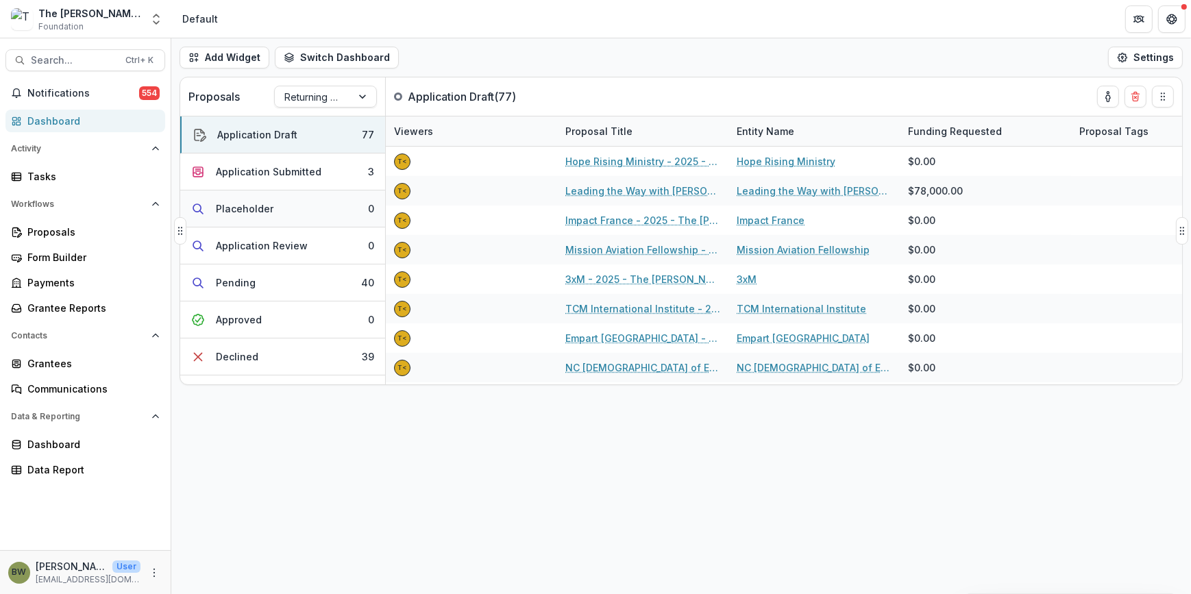
click at [252, 202] on div "Placeholder" at bounding box center [245, 208] width 58 height 14
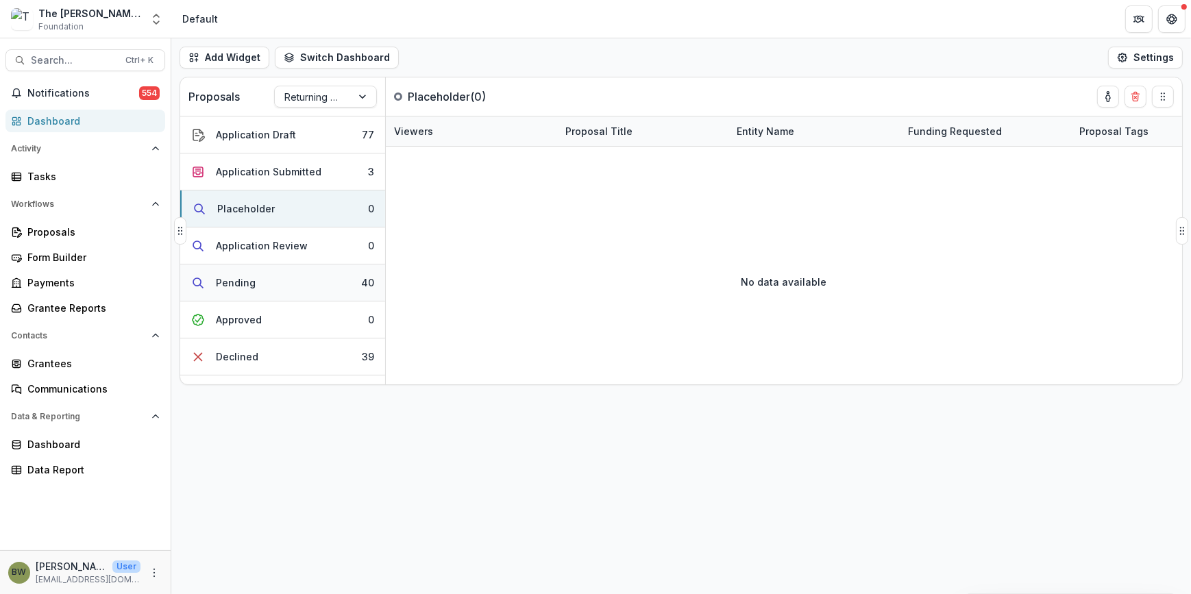
click at [245, 283] on div "Pending" at bounding box center [236, 282] width 40 height 14
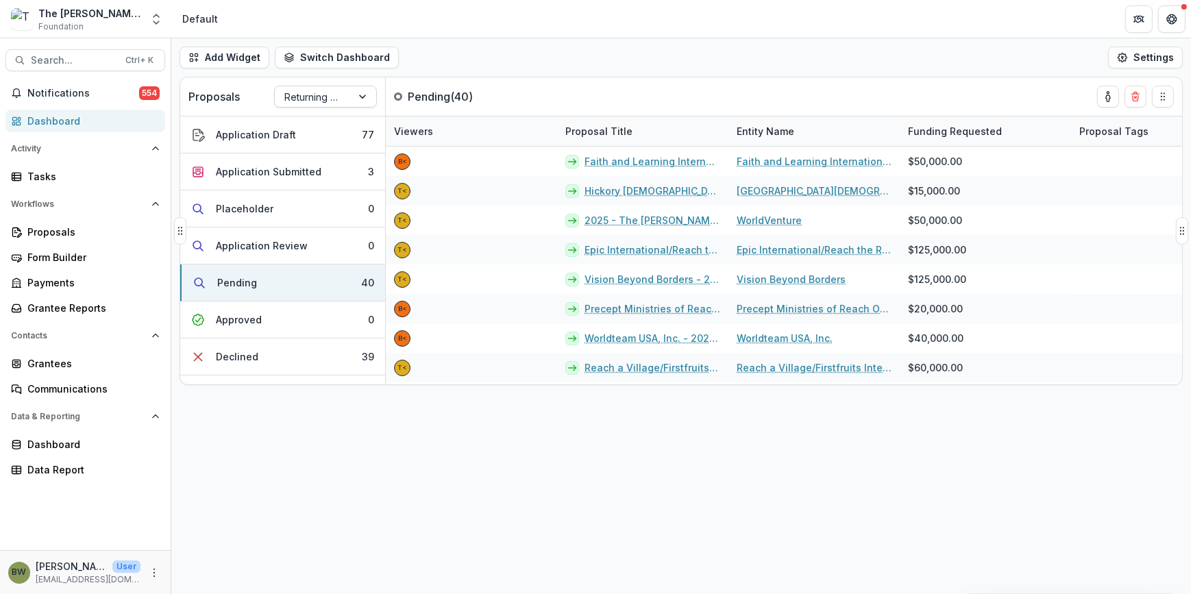
click at [300, 92] on div at bounding box center [313, 96] width 58 height 17
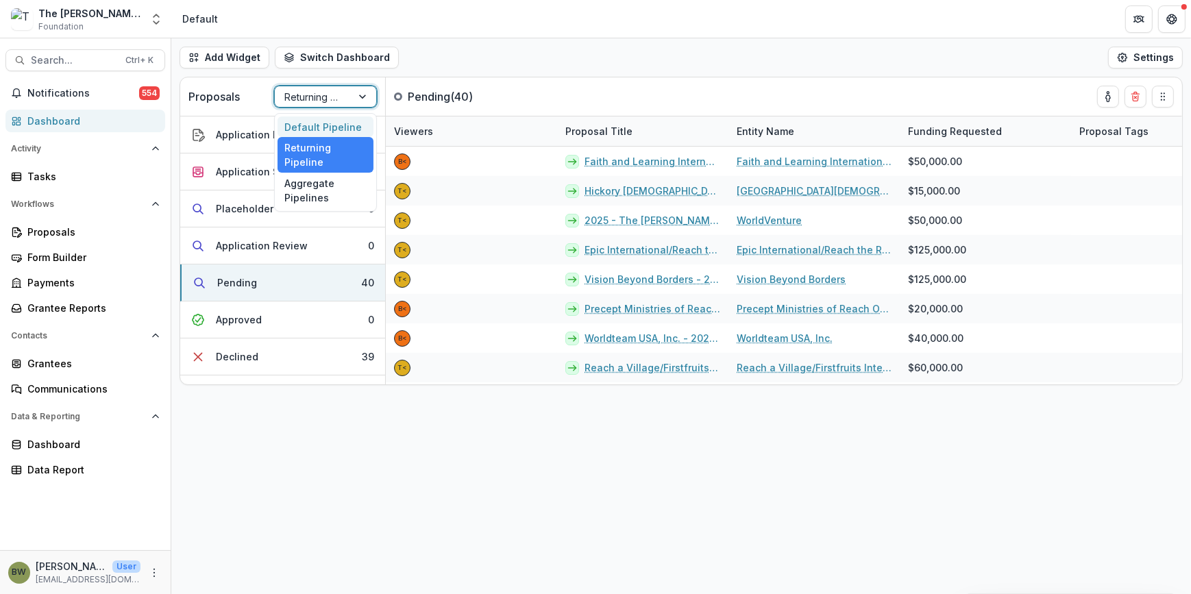
click at [328, 130] on div "Default Pipeline" at bounding box center [326, 127] width 96 height 21
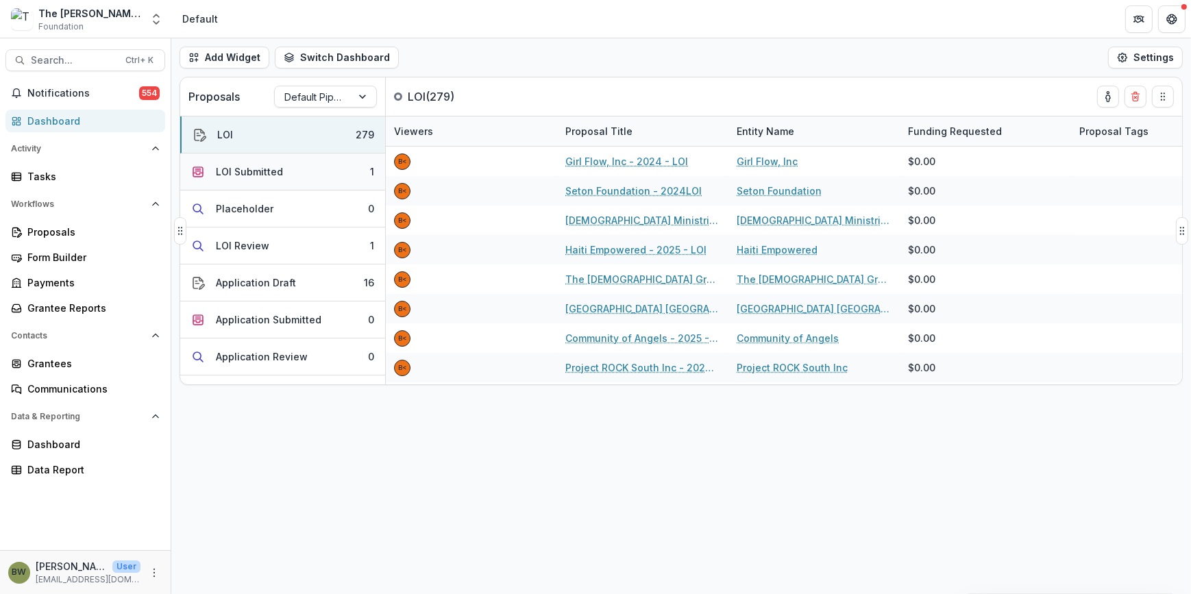
click at [258, 171] on div "LOI Submitted" at bounding box center [249, 171] width 67 height 14
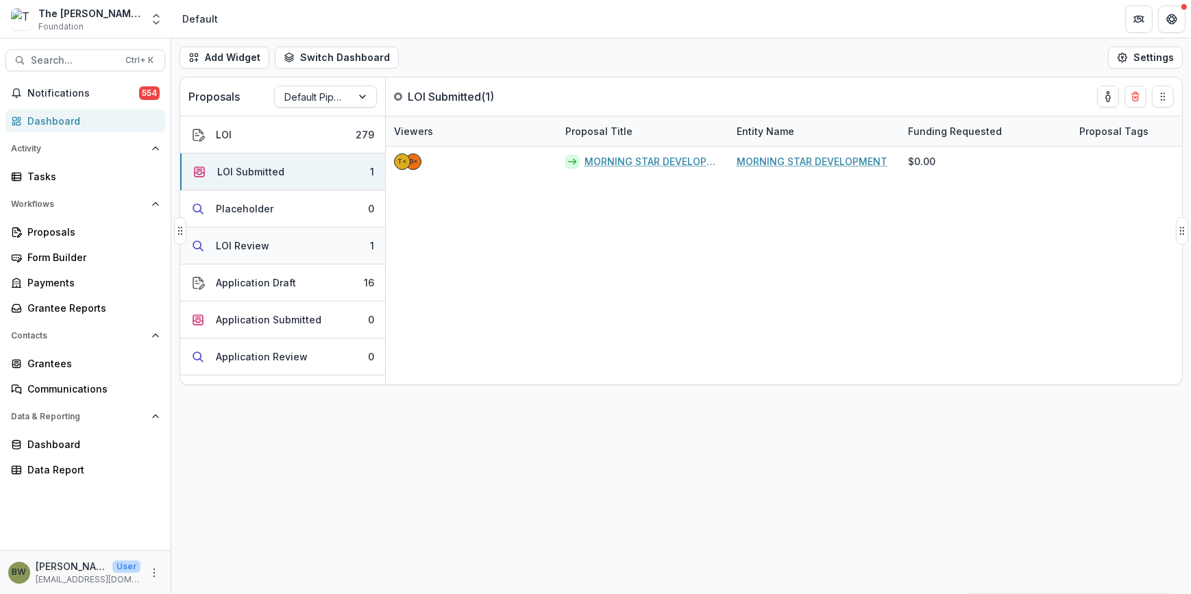
click at [247, 247] on div "LOI Review" at bounding box center [242, 245] width 53 height 14
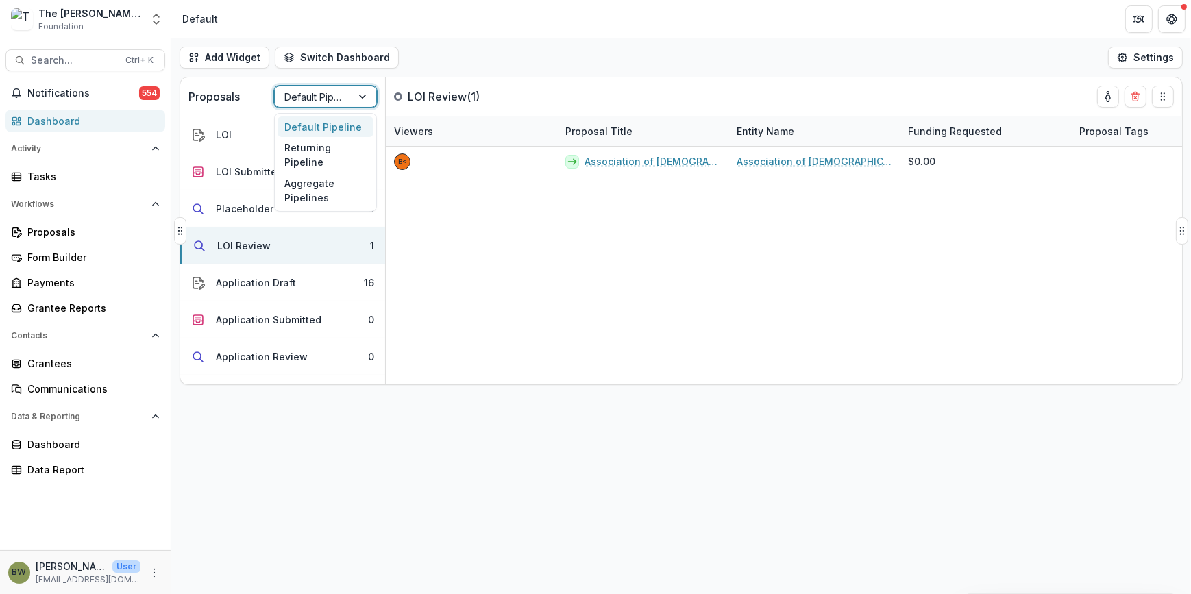
click at [328, 95] on div at bounding box center [313, 96] width 58 height 17
click at [319, 154] on div "Returning Pipeline" at bounding box center [326, 155] width 96 height 36
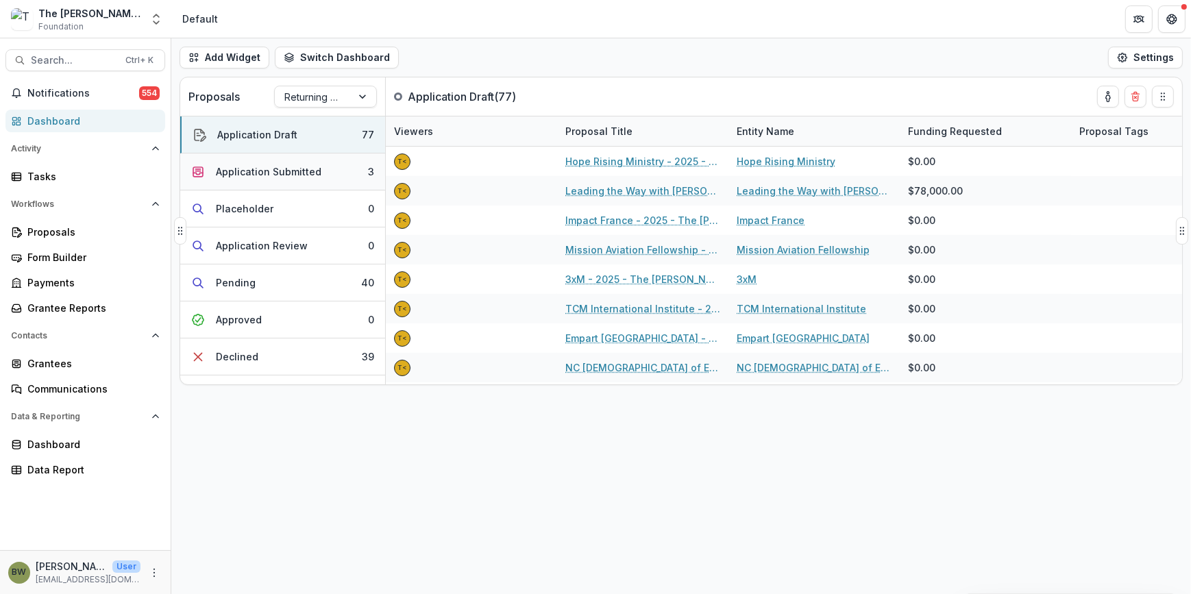
click at [305, 175] on div "Application Submitted" at bounding box center [269, 171] width 106 height 14
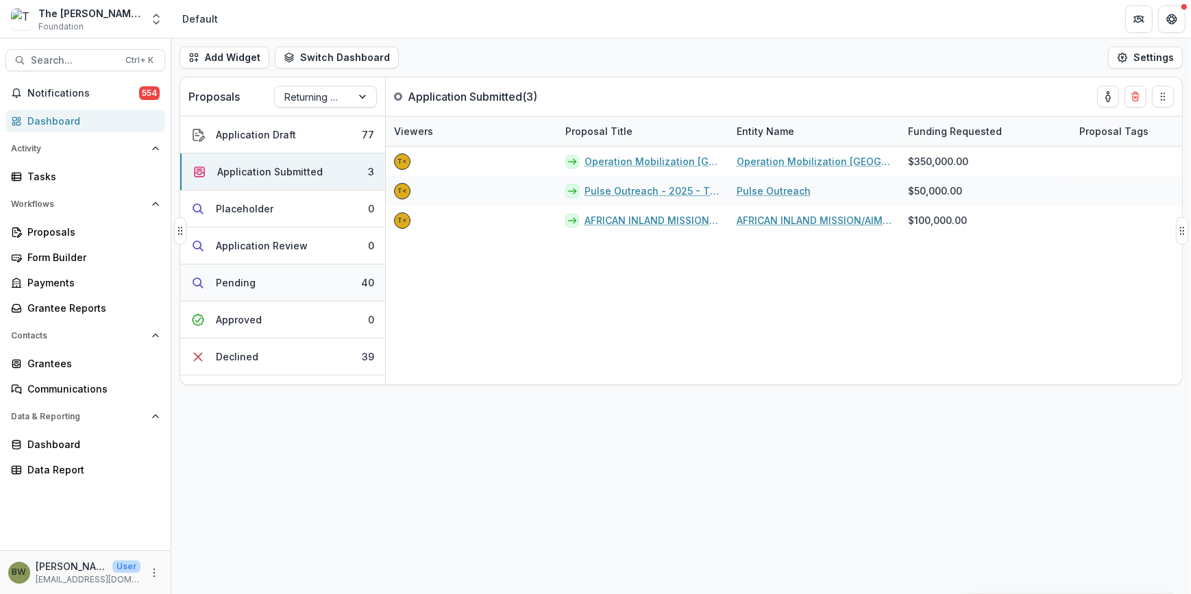
click at [260, 274] on button "Pending 40" at bounding box center [282, 283] width 205 height 37
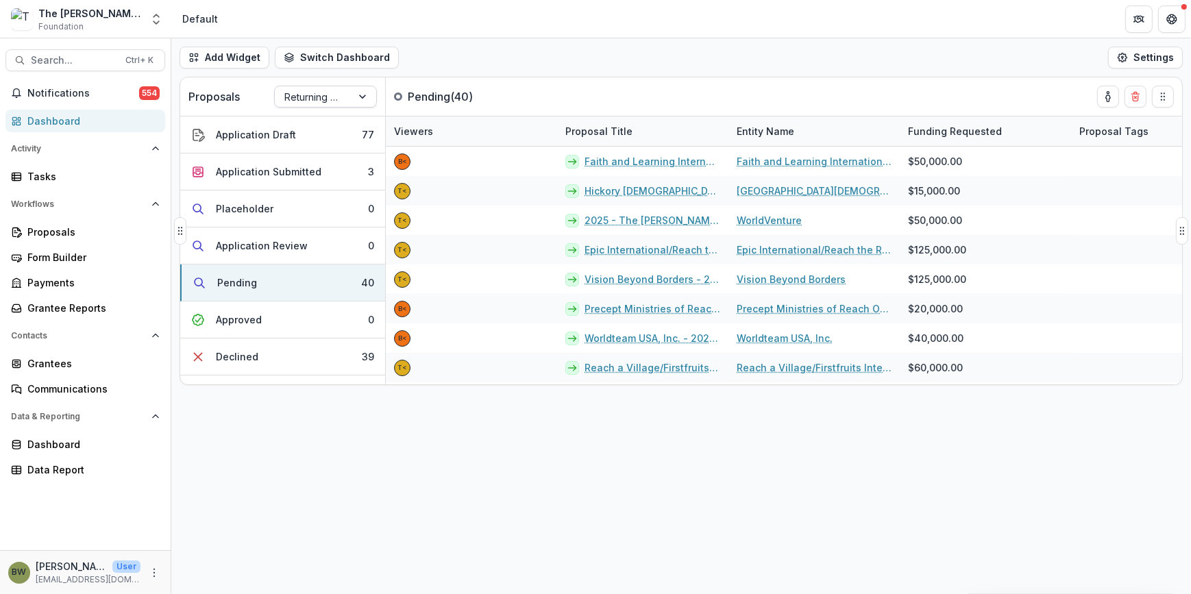
click at [330, 100] on div at bounding box center [313, 96] width 58 height 17
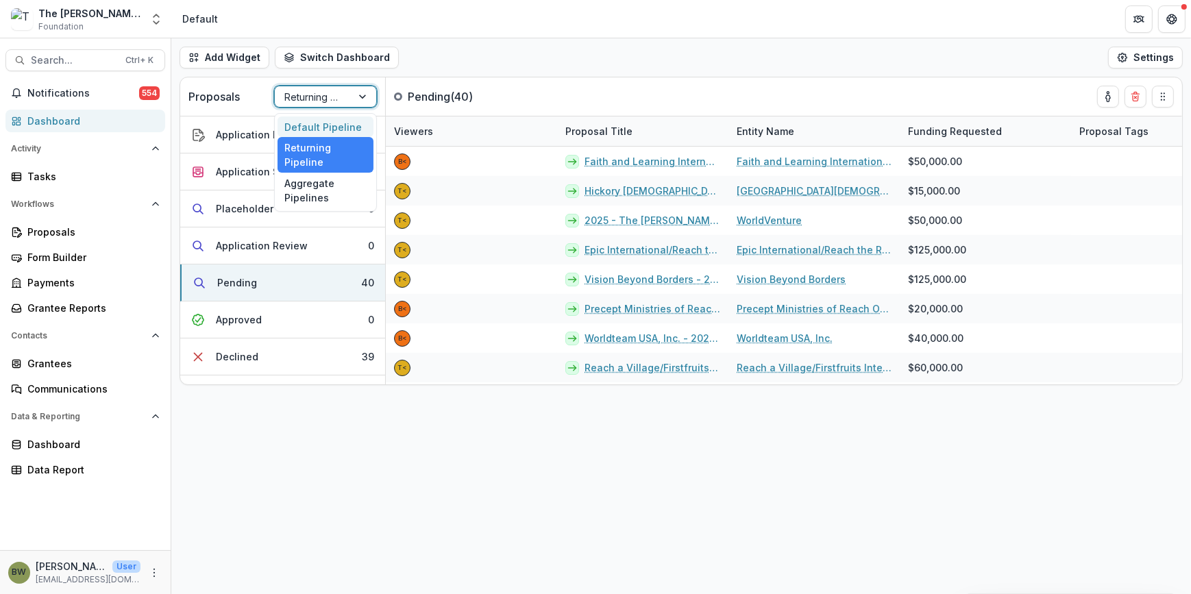
click at [321, 128] on div "Default Pipeline" at bounding box center [326, 127] width 96 height 21
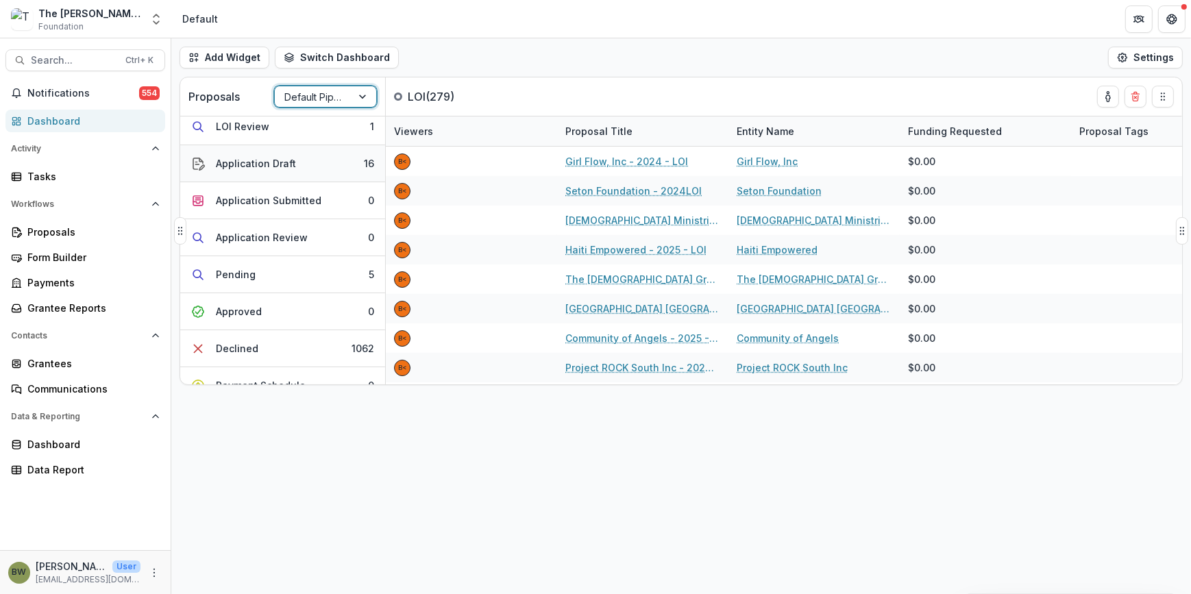
scroll to position [124, 0]
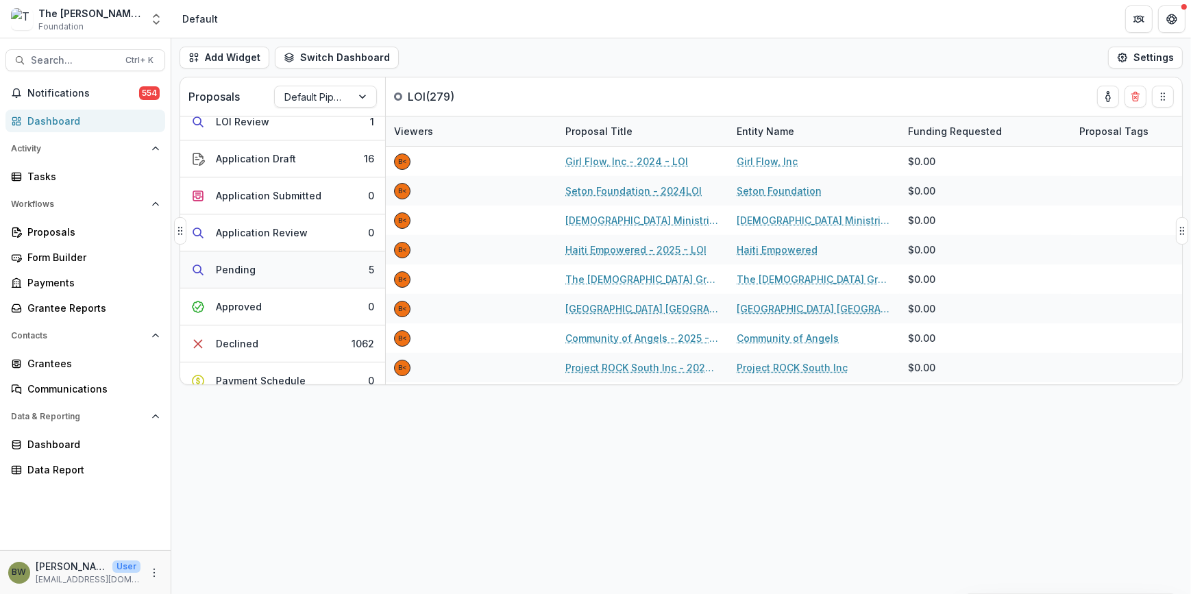
click at [274, 267] on button "Pending 5" at bounding box center [282, 270] width 205 height 37
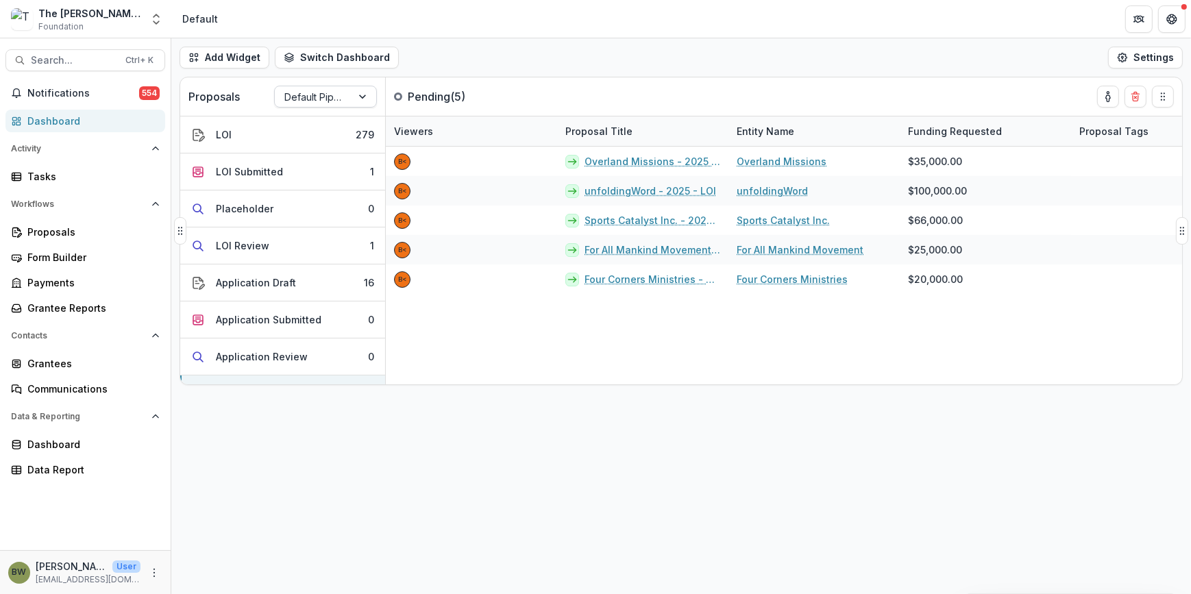
scroll to position [0, 0]
